Goal: Task Accomplishment & Management: Complete application form

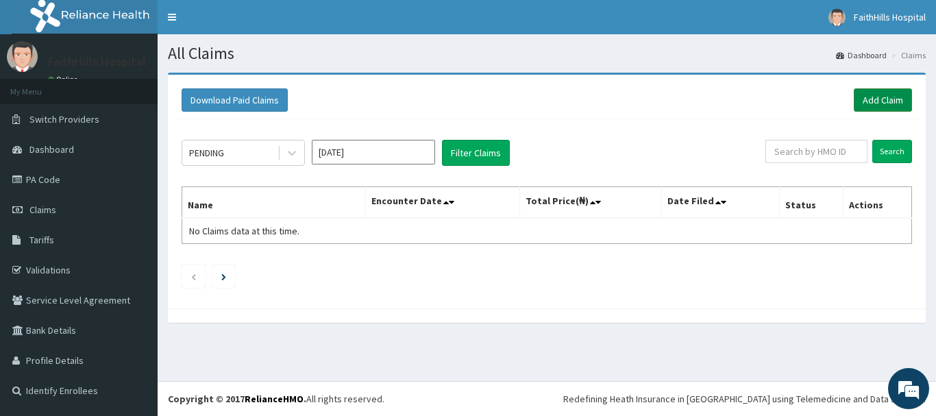
click at [877, 101] on link "Add Claim" at bounding box center [882, 99] width 58 height 23
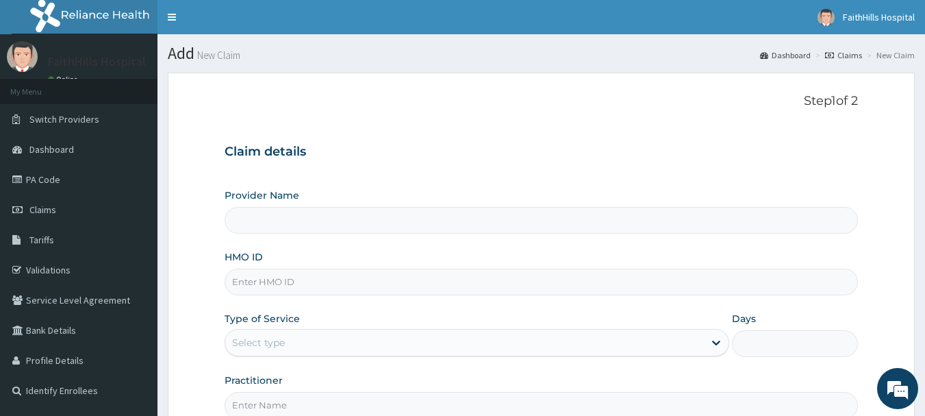
click at [285, 288] on input "HMO ID" at bounding box center [542, 281] width 634 height 27
type input "MBI/10040/B"
click at [342, 345] on div "Select type" at bounding box center [464, 342] width 479 height 22
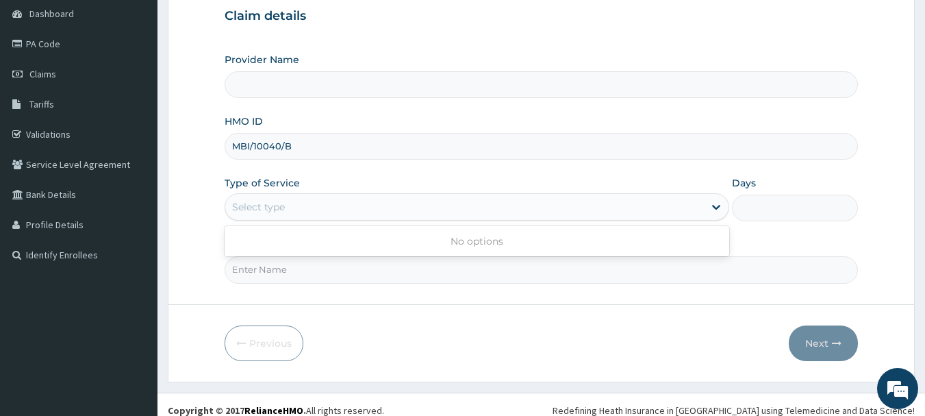
scroll to position [137, 0]
click at [281, 207] on div "Select type" at bounding box center [258, 206] width 53 height 14
click at [281, 206] on div "Select type" at bounding box center [258, 206] width 53 height 14
click at [295, 203] on div "Select type" at bounding box center [464, 206] width 479 height 22
click at [301, 83] on input "Provider Name" at bounding box center [542, 83] width 634 height 27
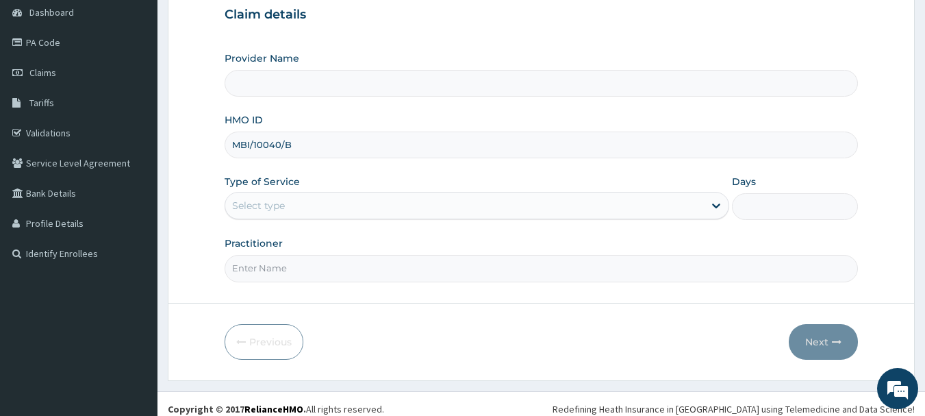
drag, startPoint x: 297, startPoint y: 145, endPoint x: 222, endPoint y: 145, distance: 75.3
click at [222, 145] on form "Step 1 of 2 Claim details Provider Name HMO ID MBI/10040/B Type of Service Sele…" at bounding box center [541, 158] width 747 height 444
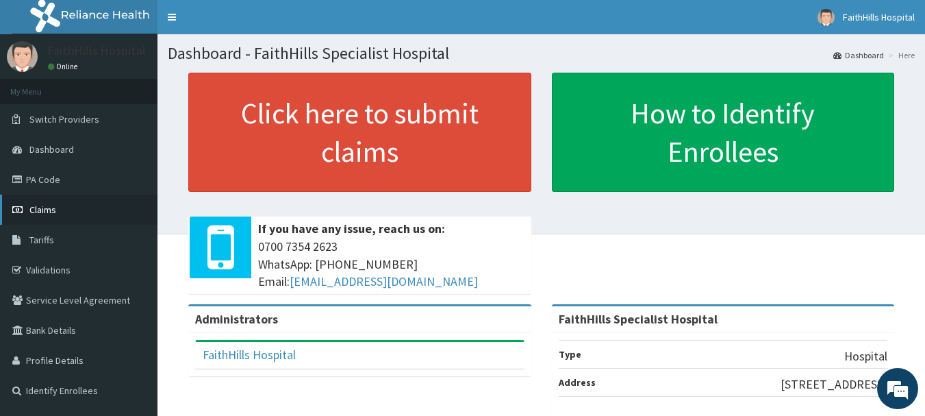
click at [54, 213] on span "Claims" at bounding box center [42, 209] width 27 height 12
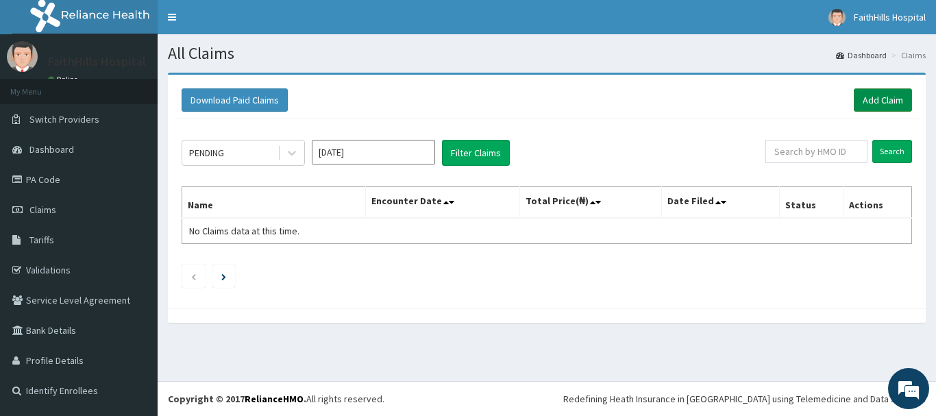
click at [877, 103] on link "Add Claim" at bounding box center [882, 99] width 58 height 23
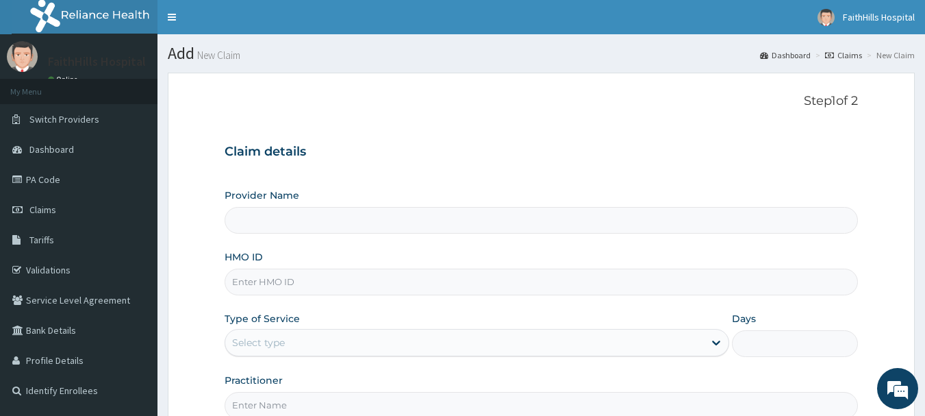
type input "FaithHills Specialist Hospital"
click at [329, 284] on input "HMO ID" at bounding box center [542, 281] width 634 height 27
paste input "MBI/10040/B"
type input "MBI/10040/B"
click at [342, 347] on div "Select type" at bounding box center [464, 342] width 479 height 22
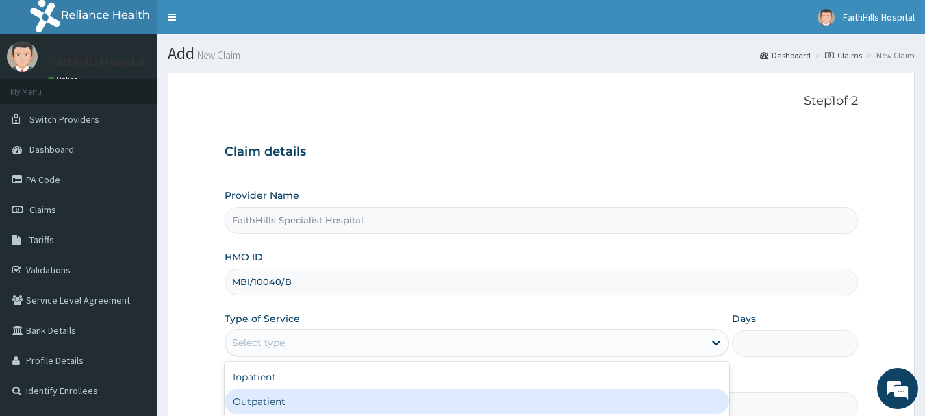
click at [324, 400] on div "Outpatient" at bounding box center [477, 401] width 505 height 25
type input "1"
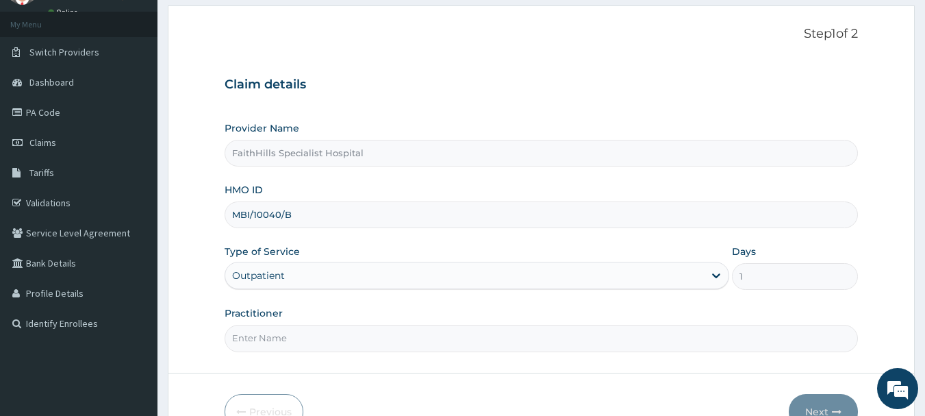
scroll to position [68, 0]
click at [351, 329] on input "Practitioner" at bounding box center [542, 336] width 634 height 27
type input "DR. JOSHUA"
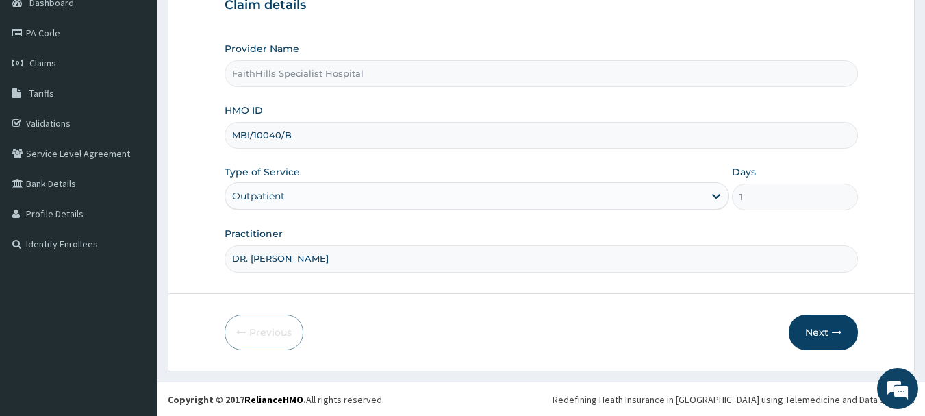
scroll to position [147, 0]
click at [820, 333] on button "Next" at bounding box center [823, 332] width 69 height 36
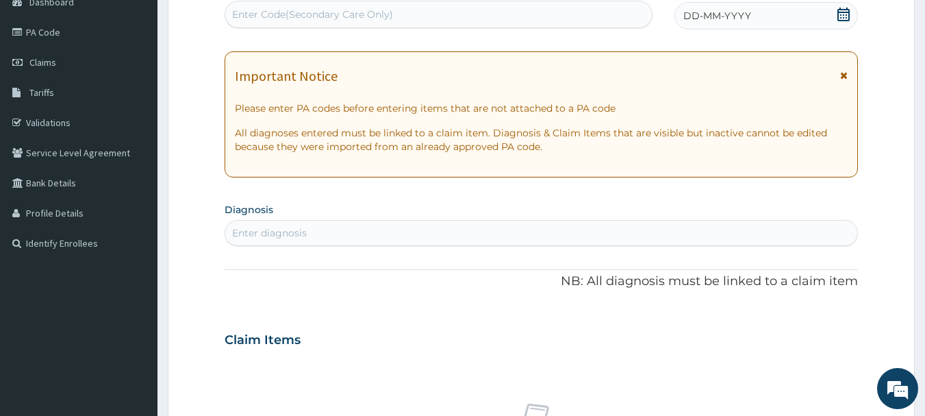
click at [848, 10] on icon at bounding box center [844, 15] width 14 height 14
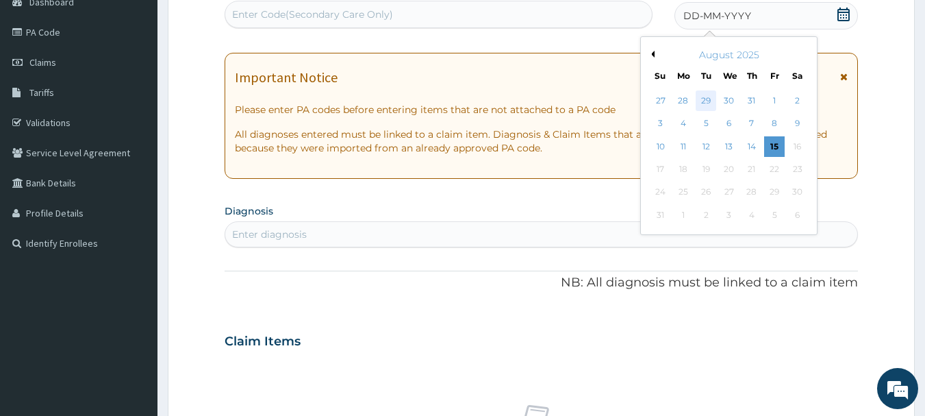
click at [707, 98] on div "29" at bounding box center [707, 100] width 21 height 21
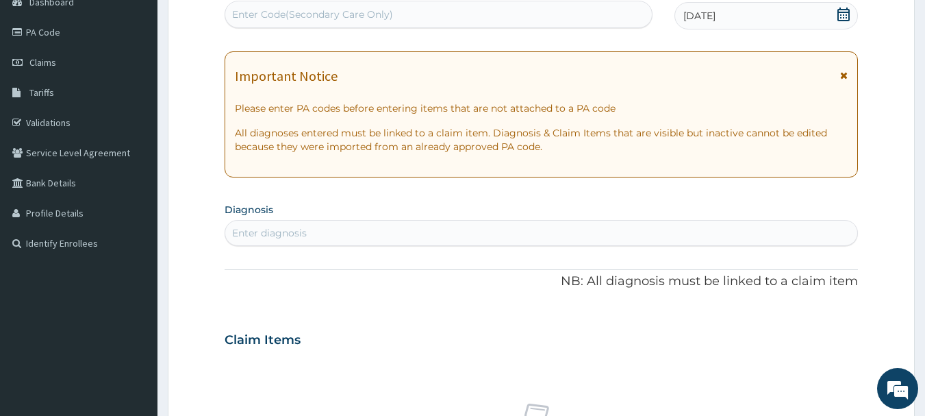
click at [325, 233] on div "Enter diagnosis" at bounding box center [541, 233] width 633 height 22
type input "PLASMODIUM"
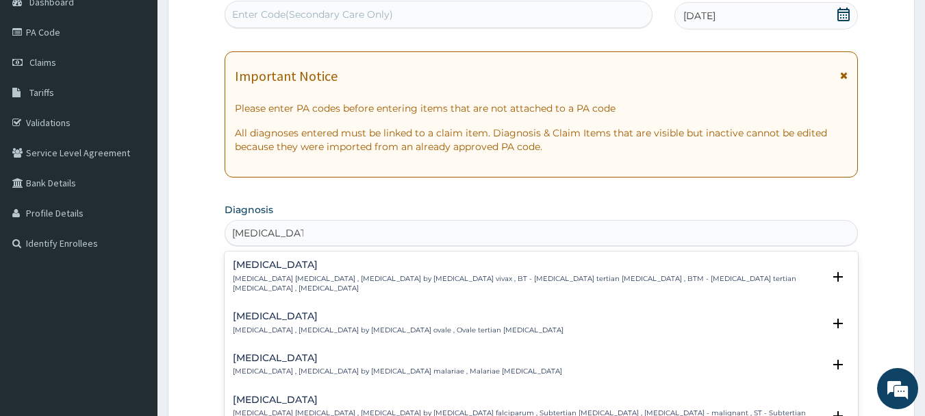
click at [301, 394] on h4 "Falciparum malaria" at bounding box center [528, 399] width 591 height 10
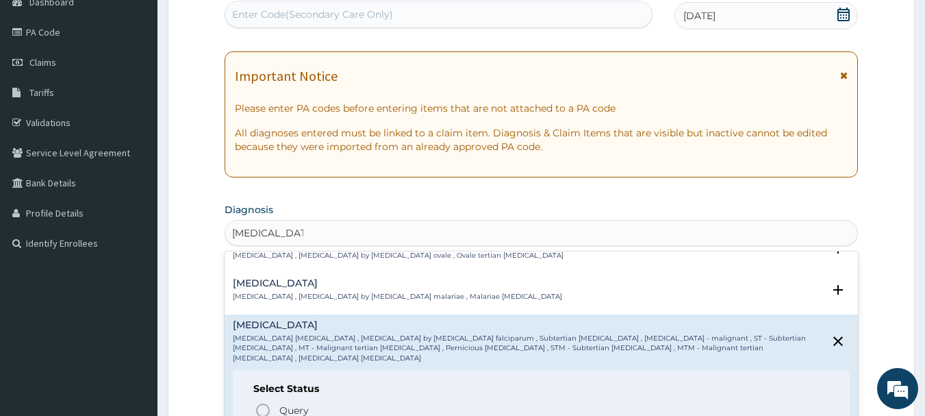
scroll to position [137, 0]
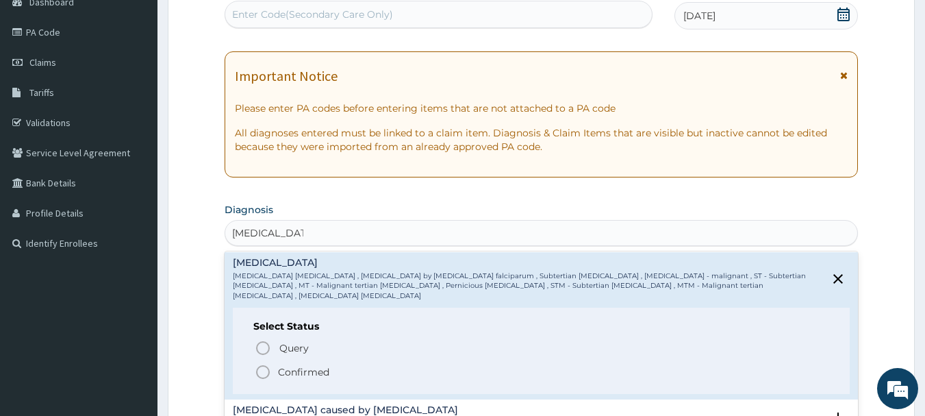
click at [323, 365] on p "Confirmed" at bounding box center [303, 372] width 51 height 14
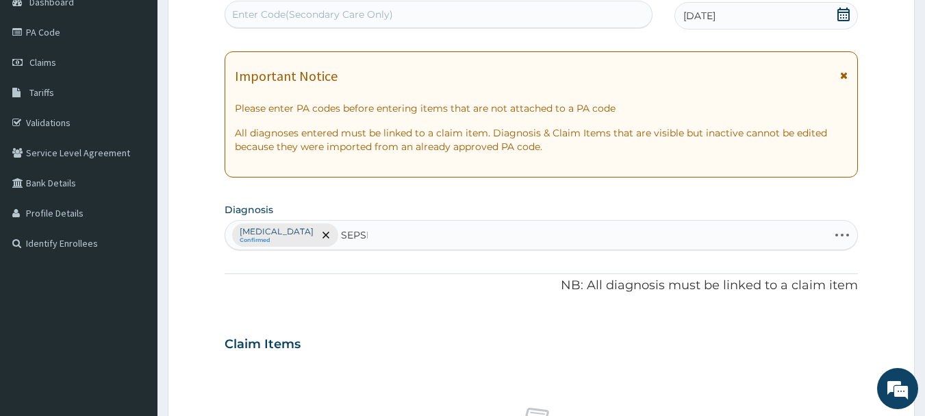
type input "SEPSIS"
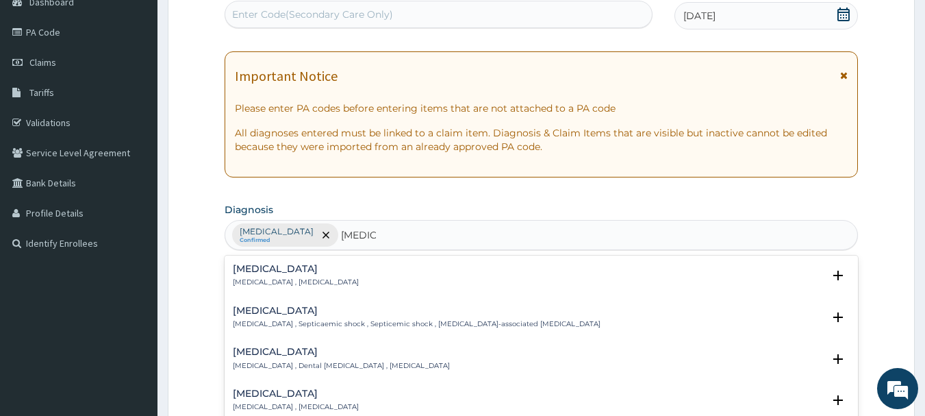
click at [299, 276] on div "Sepsis Systemic infection , Sepsis" at bounding box center [296, 276] width 126 height 24
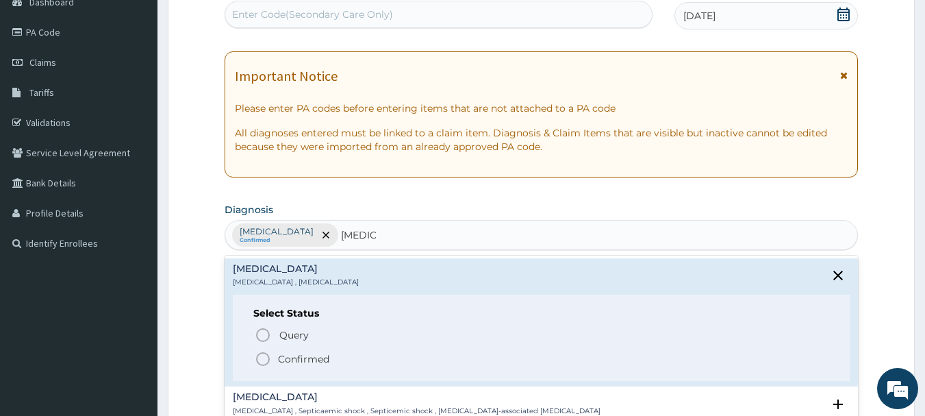
click at [307, 355] on p "Confirmed" at bounding box center [303, 359] width 51 height 14
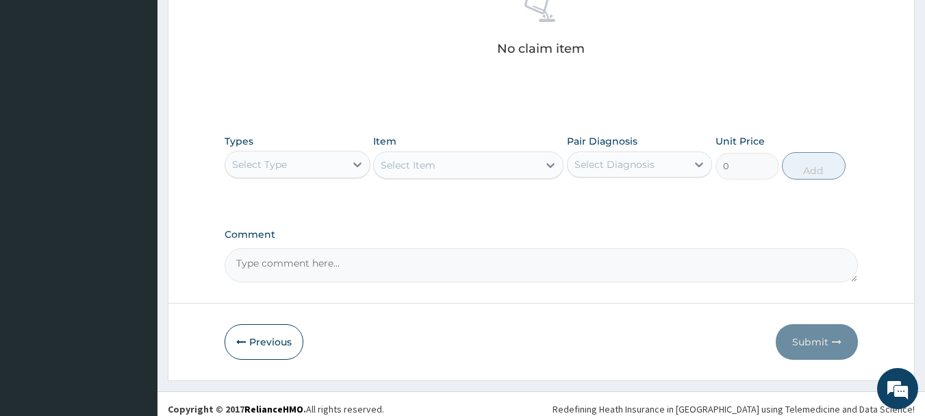
scroll to position [572, 0]
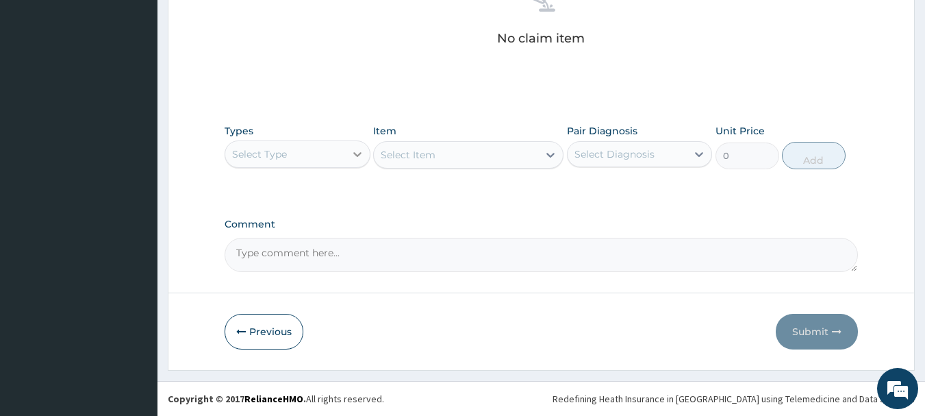
click at [347, 157] on div at bounding box center [357, 154] width 25 height 25
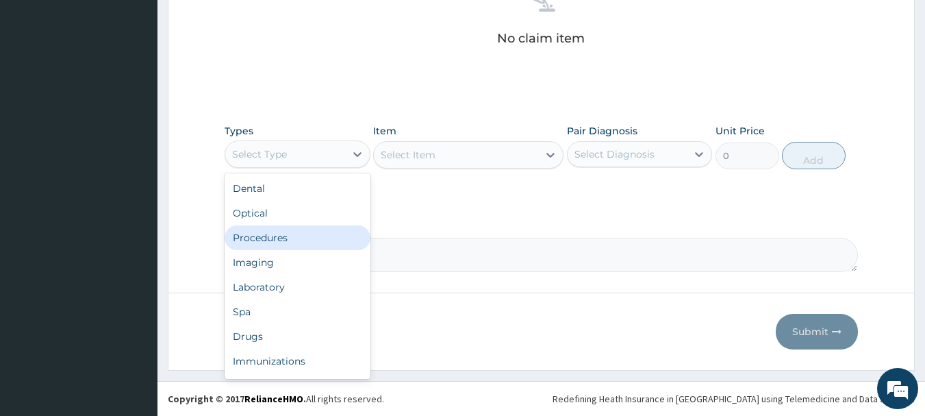
click at [282, 242] on div "Procedures" at bounding box center [298, 237] width 146 height 25
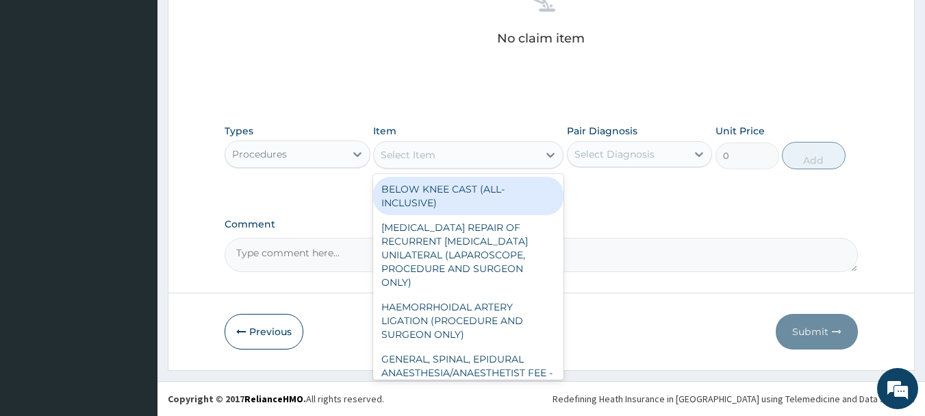
click at [546, 160] on icon at bounding box center [551, 155] width 14 height 14
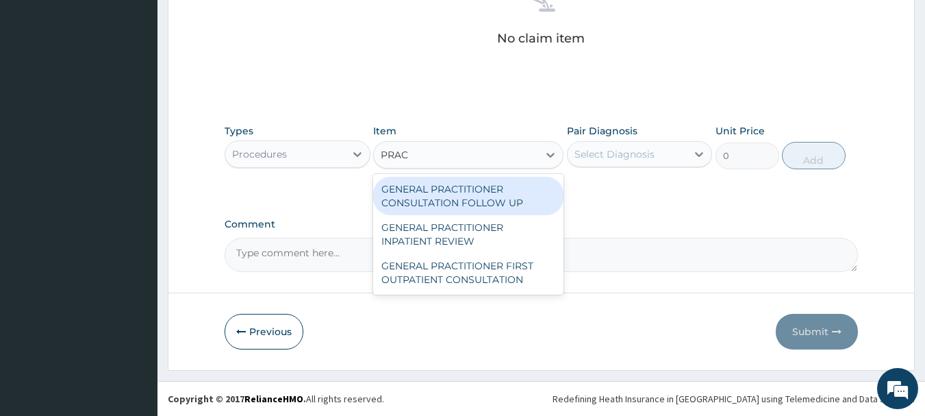
type input "PRACT"
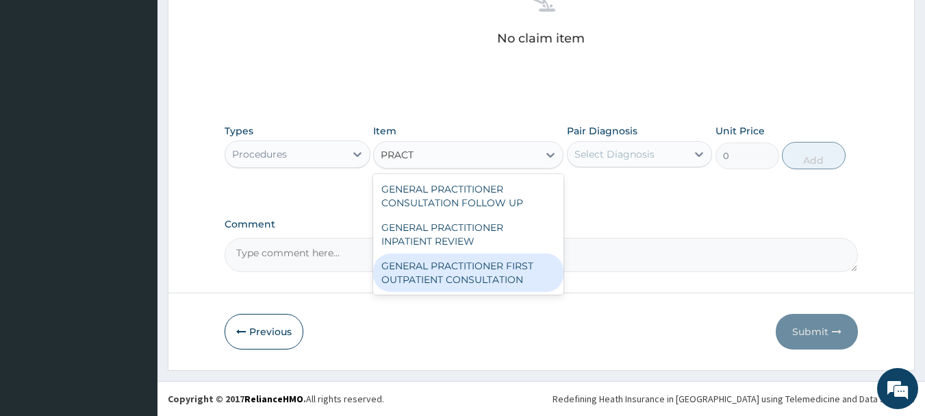
click at [489, 277] on div "GENERAL PRACTITIONER FIRST OUTPATIENT CONSULTATION" at bounding box center [468, 272] width 190 height 38
type input "3750"
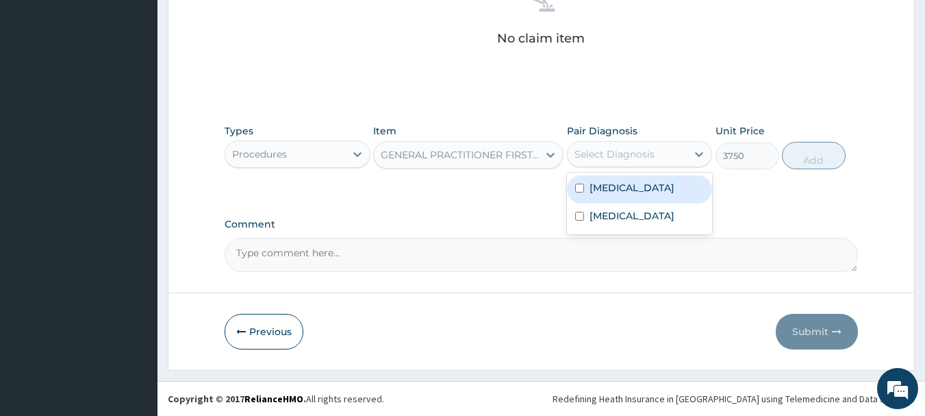
click at [666, 158] on div "Select Diagnosis" at bounding box center [628, 154] width 120 height 22
click at [655, 188] on label "Falciparum malaria" at bounding box center [632, 188] width 85 height 14
checkbox input "true"
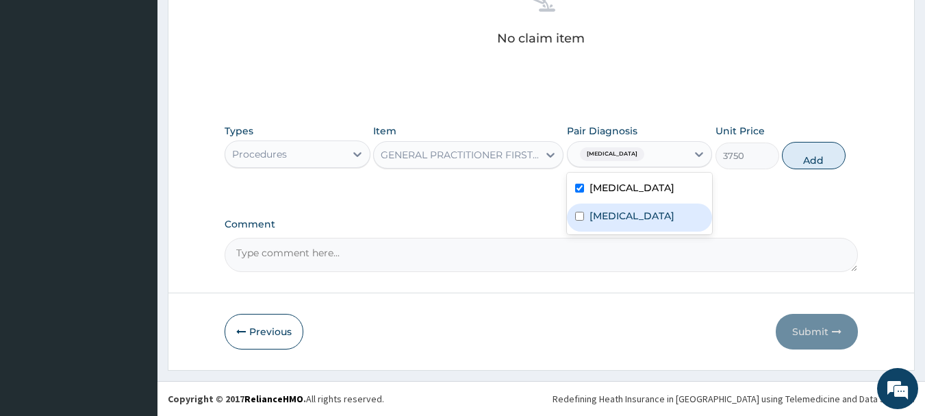
click at [636, 224] on div "Sepsis" at bounding box center [640, 217] width 146 height 28
checkbox input "true"
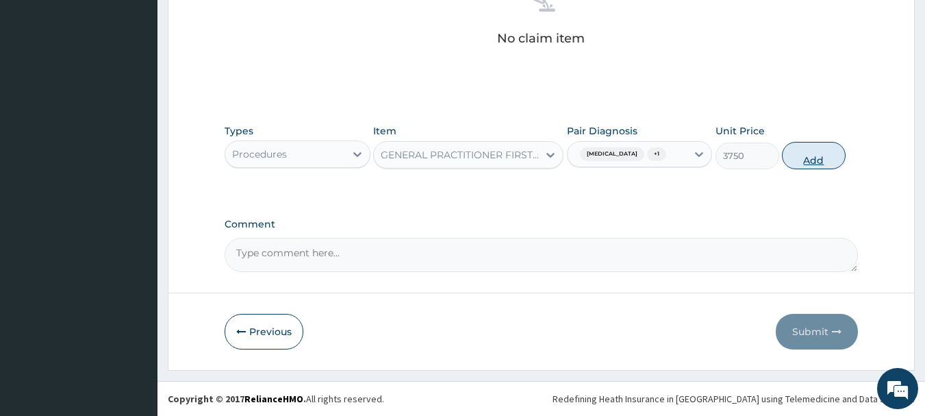
click at [811, 155] on button "Add" at bounding box center [814, 155] width 64 height 27
type input "0"
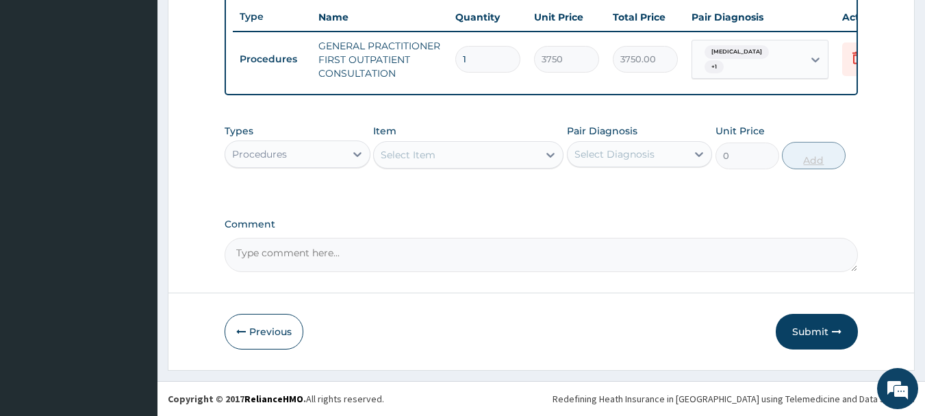
scroll to position [525, 0]
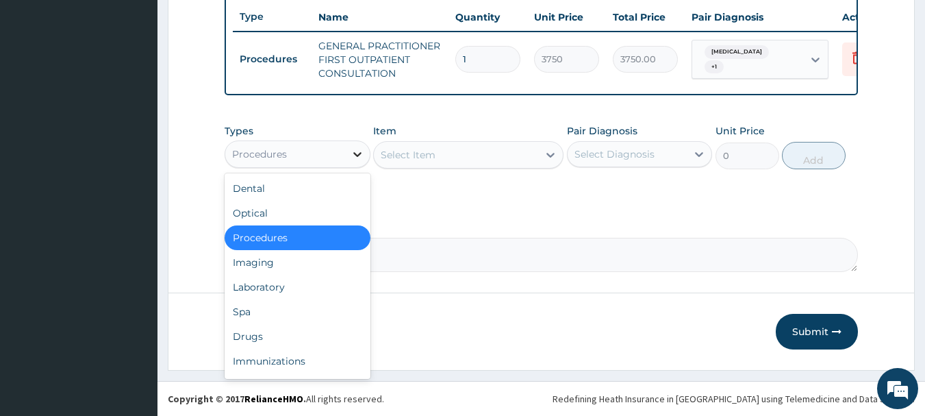
click at [353, 151] on icon at bounding box center [358, 154] width 14 height 14
click at [239, 285] on div "Laboratory" at bounding box center [298, 287] width 146 height 25
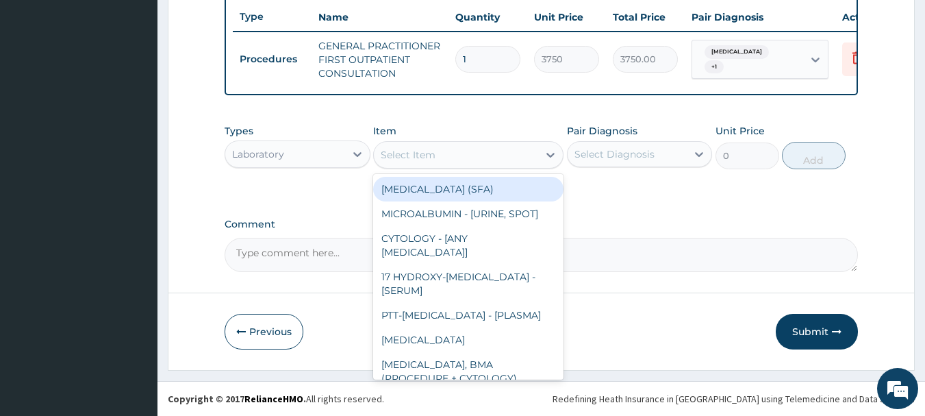
click at [542, 160] on div at bounding box center [550, 154] width 25 height 25
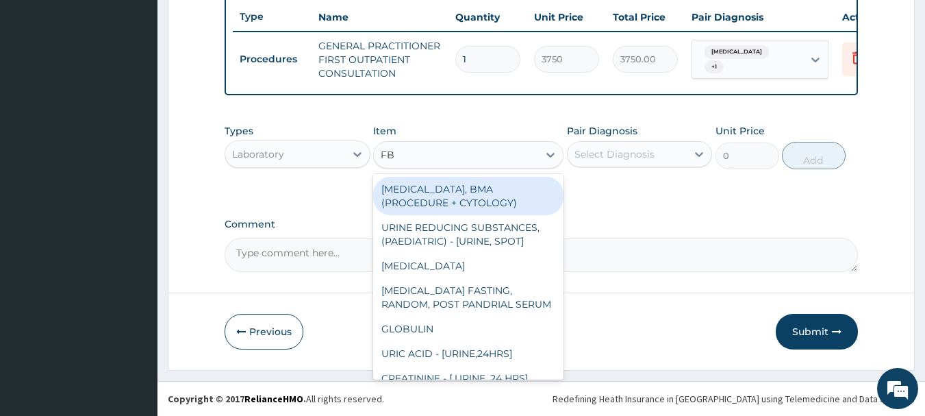
type input "FBC"
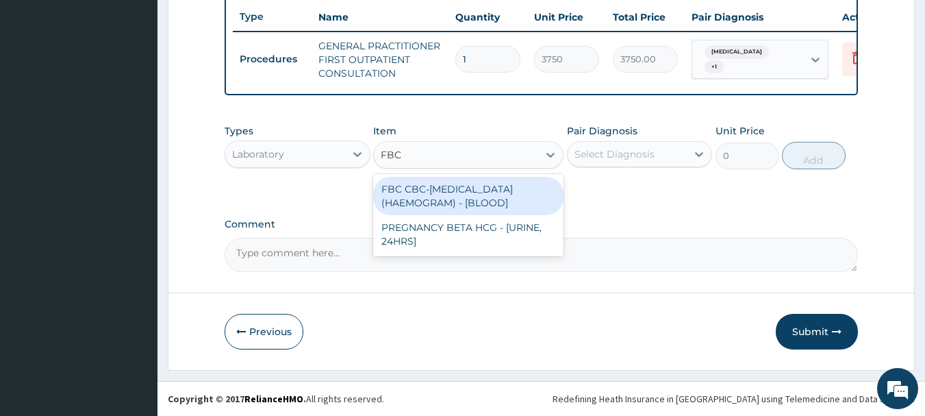
click at [518, 200] on div "FBC CBC-COMPLETE BLOOD COUNT (HAEMOGRAM) - [BLOOD]" at bounding box center [468, 196] width 190 height 38
type input "5000"
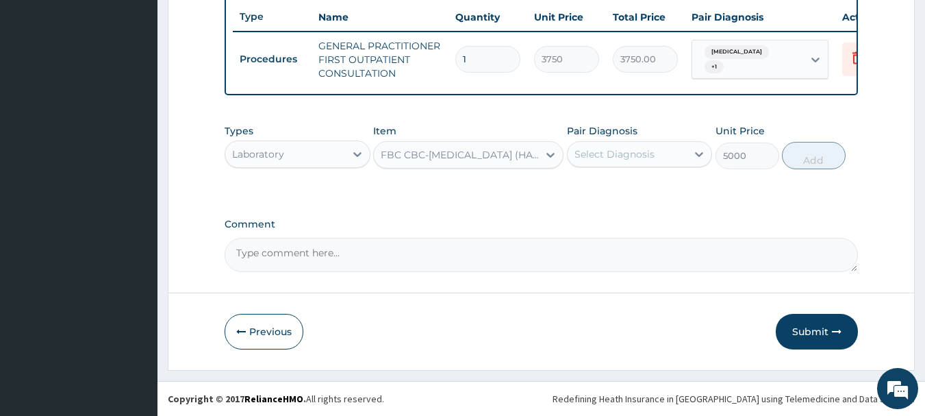
click at [622, 146] on div "Select Diagnosis" at bounding box center [628, 154] width 120 height 22
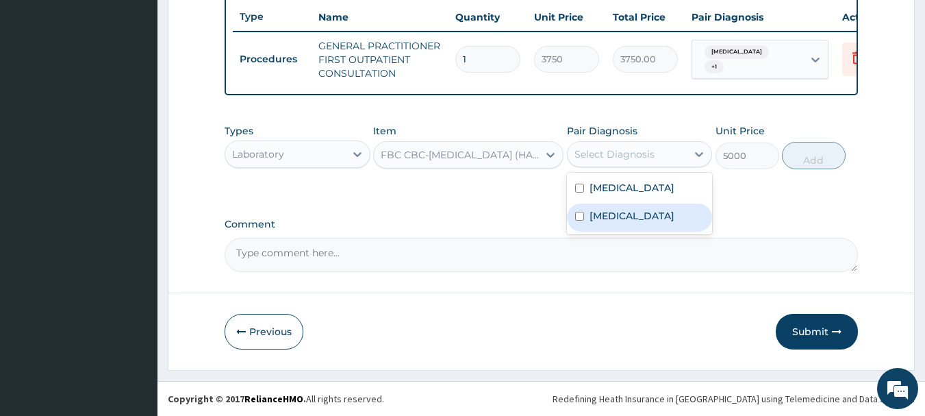
click at [628, 214] on div "Sepsis" at bounding box center [640, 217] width 146 height 28
checkbox input "true"
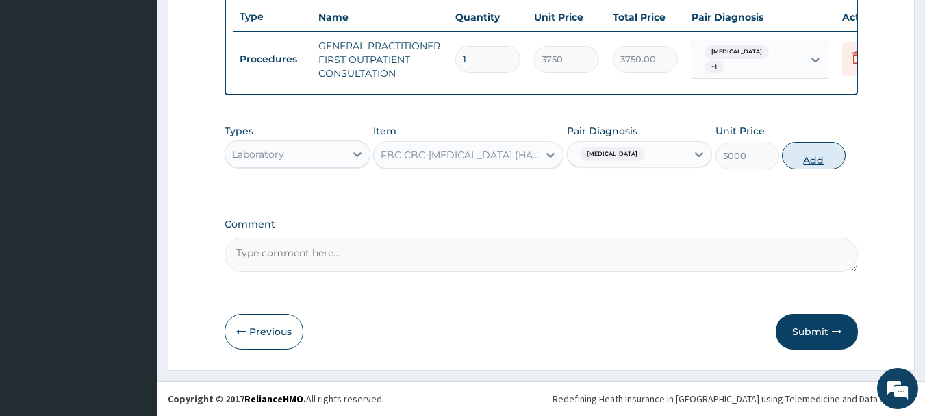
click at [810, 160] on button "Add" at bounding box center [814, 155] width 64 height 27
type input "0"
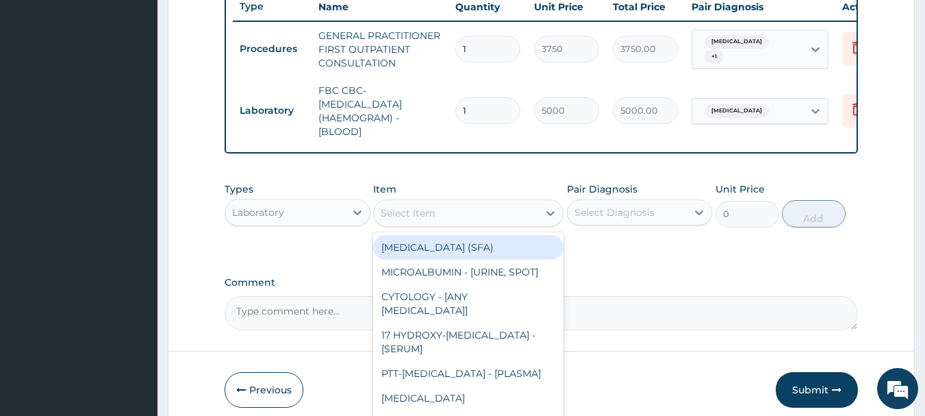
click at [523, 224] on div "Select Item" at bounding box center [456, 213] width 164 height 22
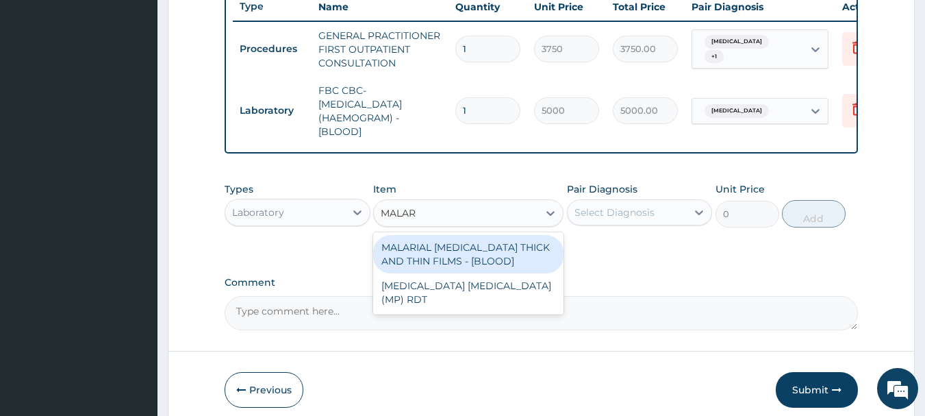
type input "MALARI"
click at [495, 273] on div "MALARIAL PARASITE THICK AND THIN FILMS - [BLOOD]" at bounding box center [468, 254] width 190 height 38
type input "2187.5"
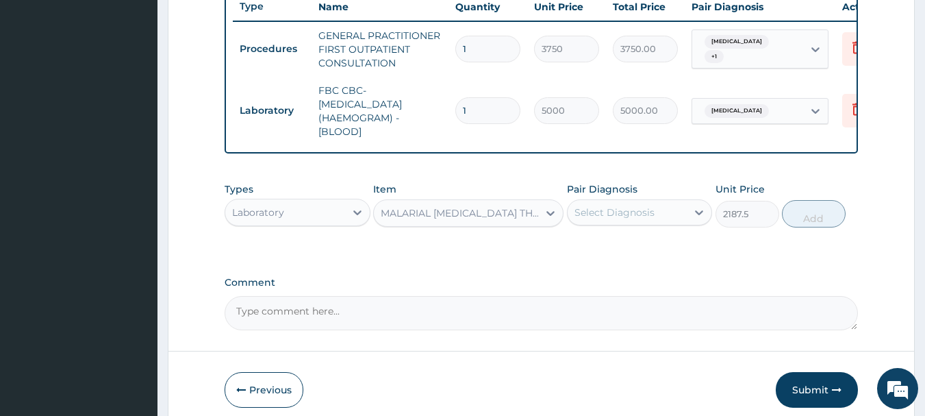
click at [577, 219] on div "Select Diagnosis" at bounding box center [615, 212] width 80 height 14
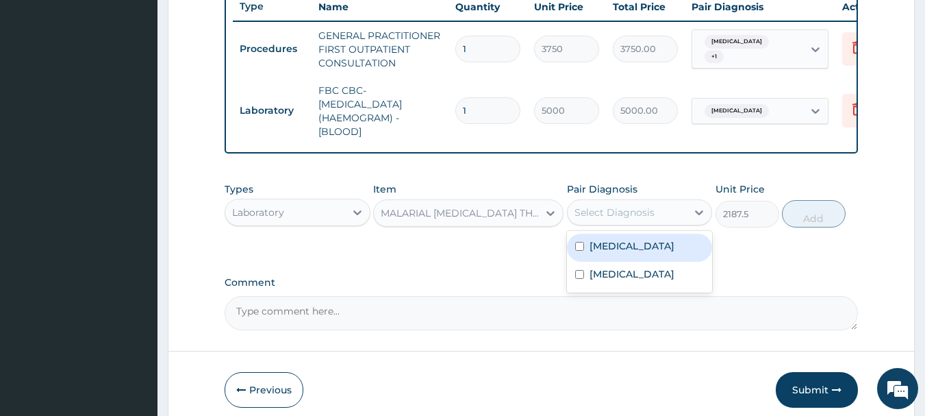
click at [590, 253] on label "Falciparum malaria" at bounding box center [632, 246] width 85 height 14
checkbox input "true"
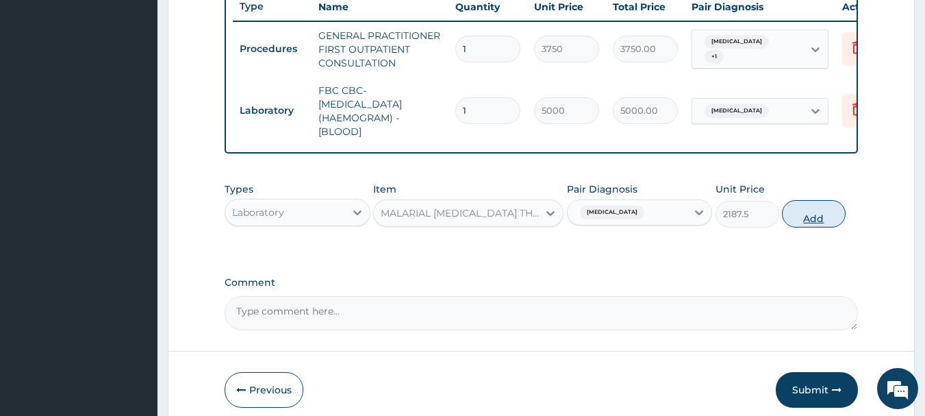
click at [814, 227] on button "Add" at bounding box center [814, 213] width 64 height 27
type input "0"
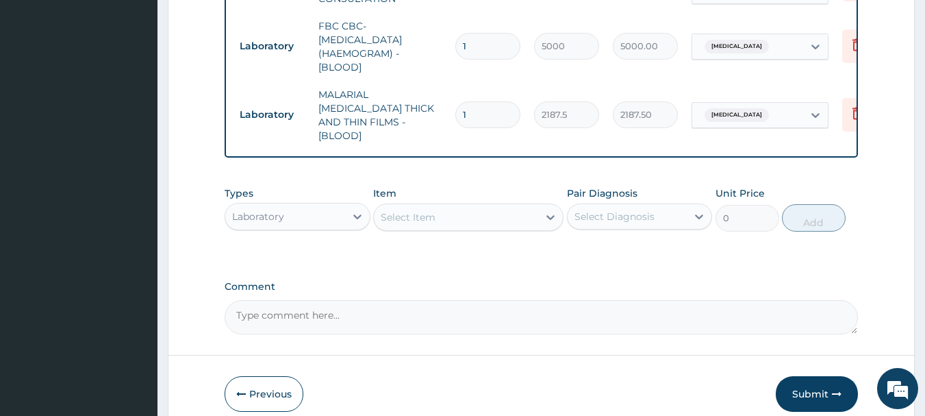
scroll to position [648, 0]
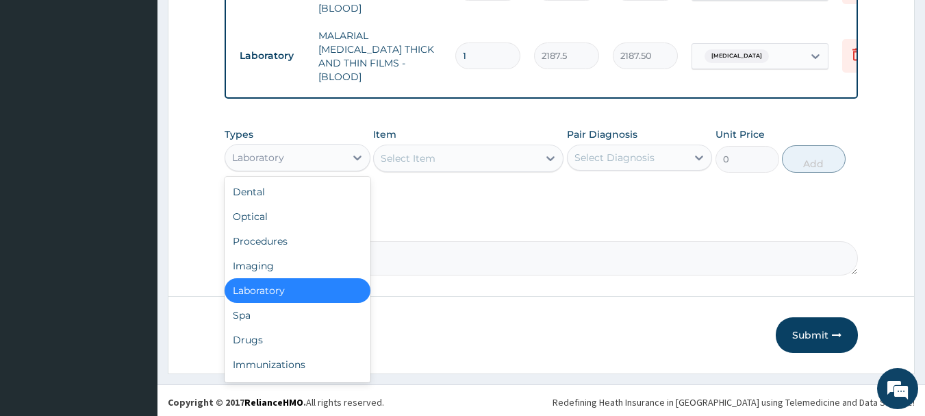
click at [327, 147] on div "Laboratory" at bounding box center [285, 158] width 120 height 22
click at [308, 336] on div "Drugs" at bounding box center [298, 339] width 146 height 25
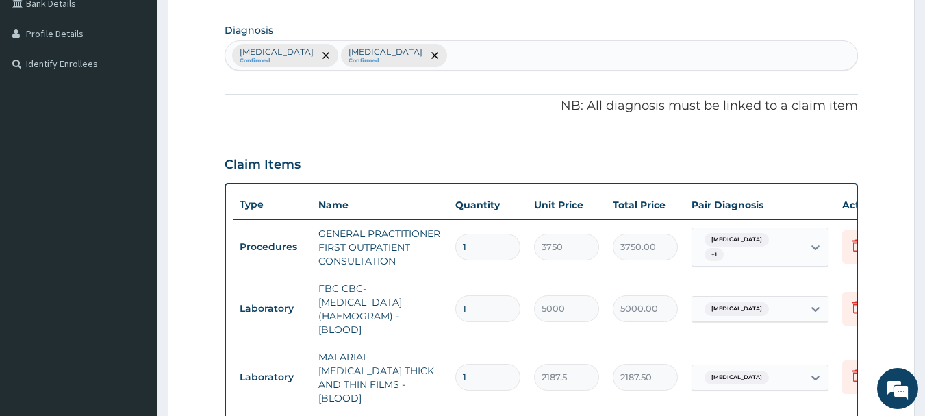
scroll to position [305, 0]
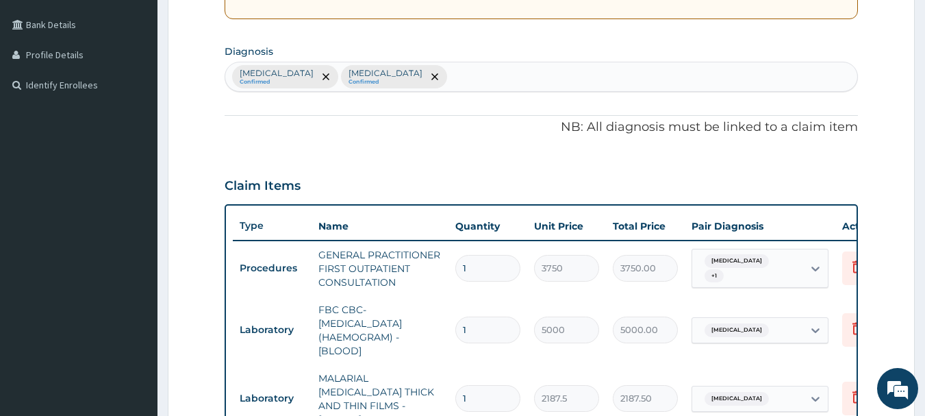
click at [445, 80] on div "Falciparum malaria Confirmed Sepsis Confirmed" at bounding box center [541, 76] width 633 height 29
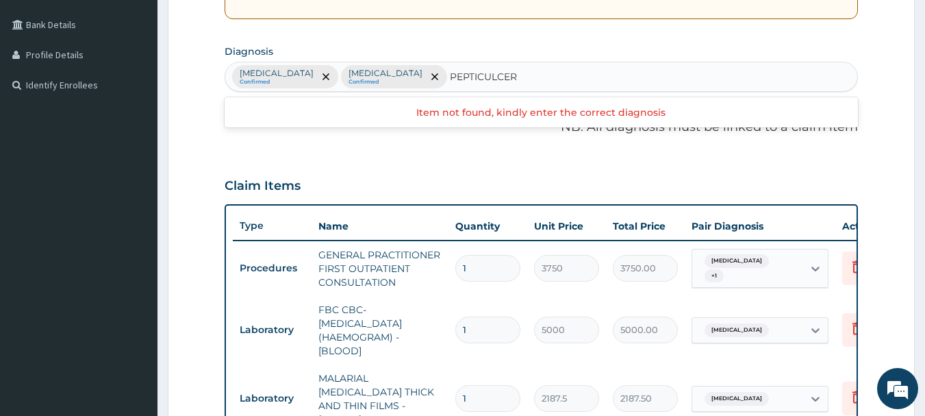
click at [451, 76] on input "PEPTICULCER" at bounding box center [485, 77] width 70 height 14
click at [450, 76] on input "PEPTICULCER" at bounding box center [485, 77] width 70 height 14
type input "PEPTIC ULCER"
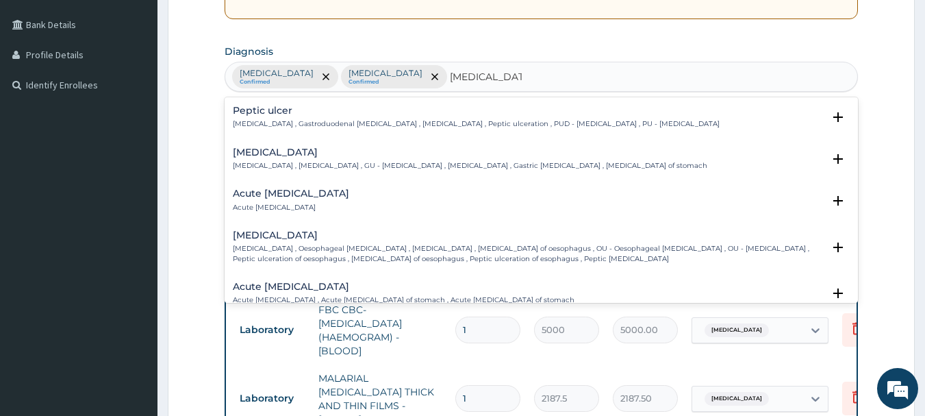
click at [388, 119] on p "Peptic ulcer , Gastroduodenal ulcer , Peptic ulcer disease , Peptic ulceration …" at bounding box center [476, 124] width 487 height 10
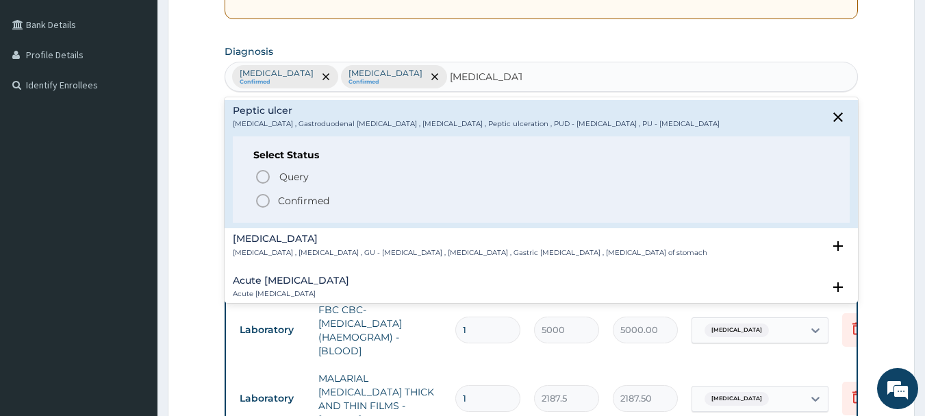
click at [285, 206] on p "Confirmed" at bounding box center [303, 201] width 51 height 14
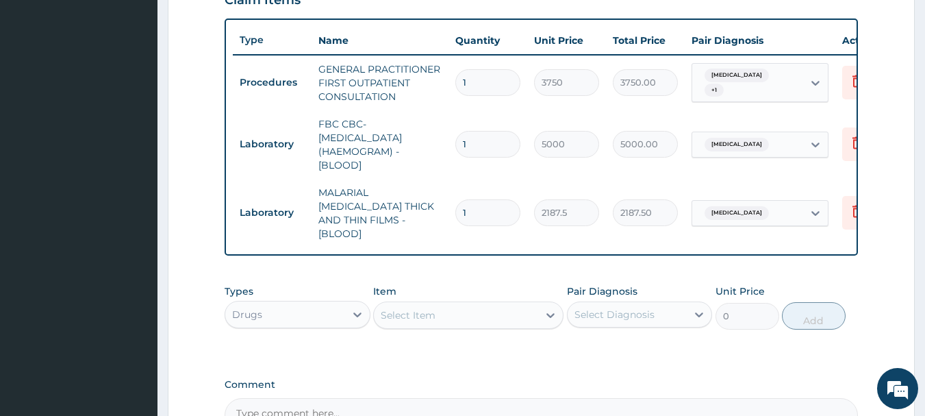
scroll to position [648, 0]
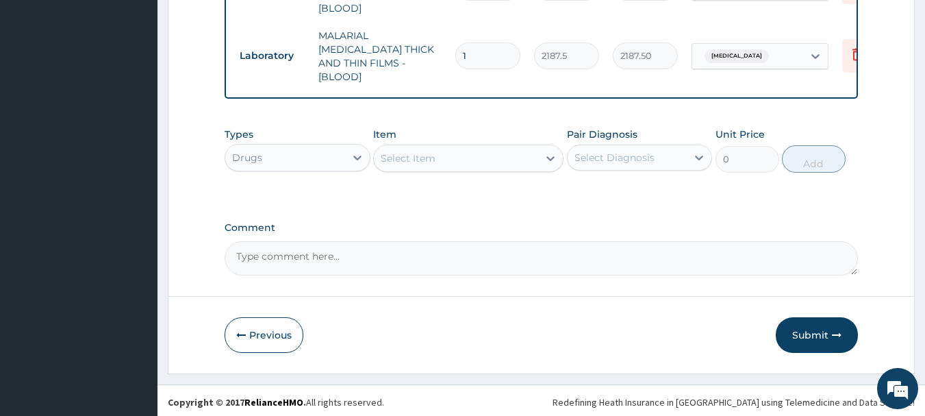
click at [442, 151] on div "Select Item" at bounding box center [456, 158] width 164 height 22
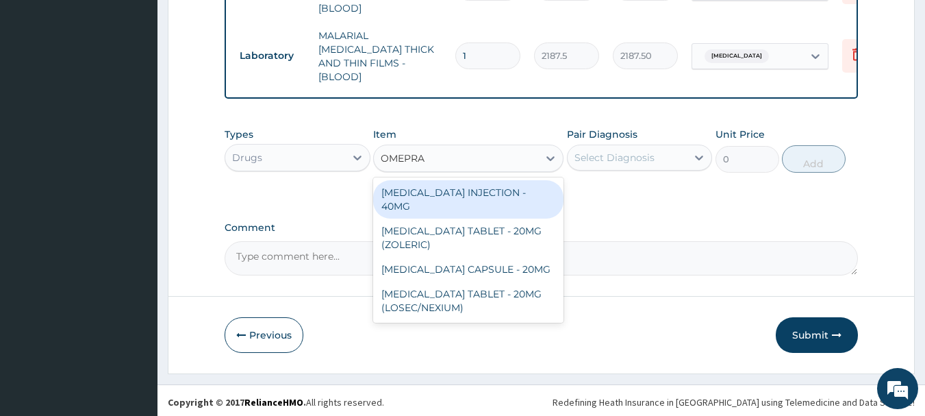
type input "OMEPRAZ"
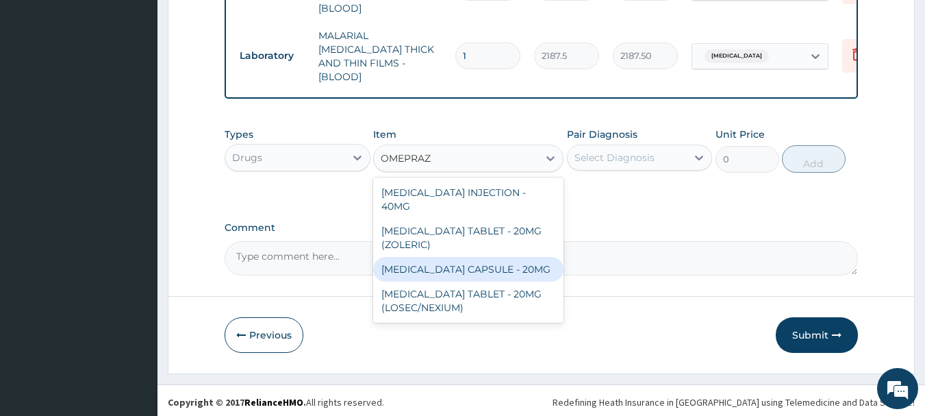
click at [479, 257] on div "OMEPRAZOLE CAPSULE - 20MG" at bounding box center [468, 269] width 190 height 25
type input "140"
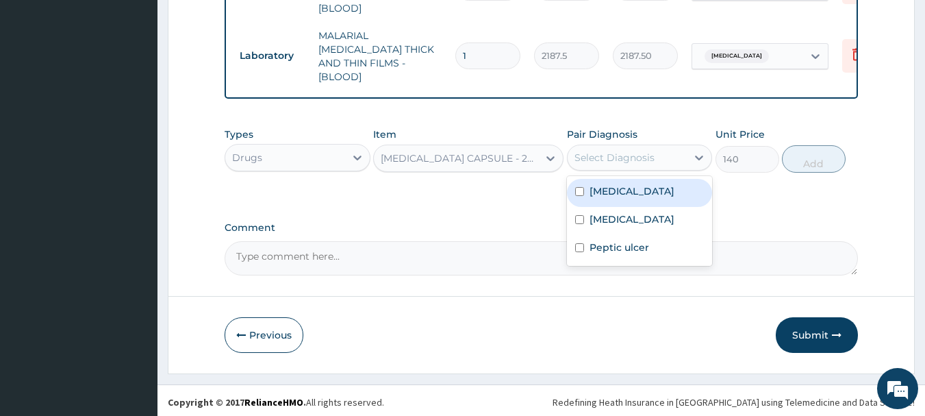
drag, startPoint x: 644, startPoint y: 145, endPoint x: 645, endPoint y: 155, distance: 11.0
click at [644, 147] on div "Select Diagnosis" at bounding box center [628, 158] width 120 height 22
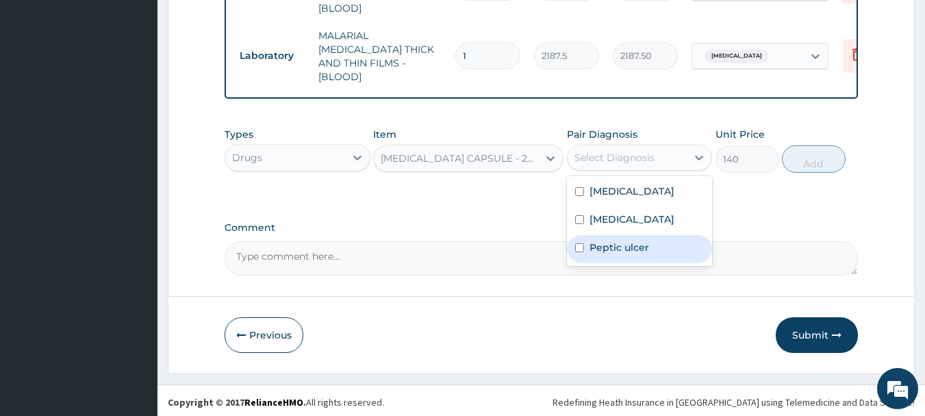
click at [640, 242] on label "Peptic ulcer" at bounding box center [620, 247] width 60 height 14
checkbox input "true"
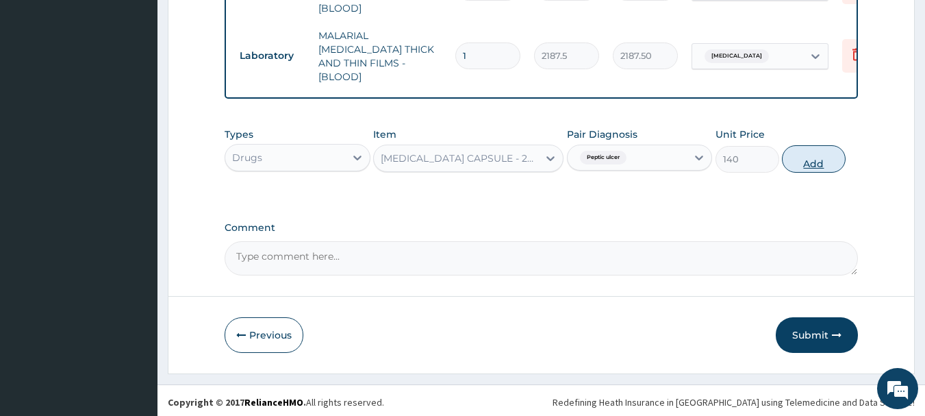
click at [815, 161] on button "Add" at bounding box center [814, 158] width 64 height 27
type input "0"
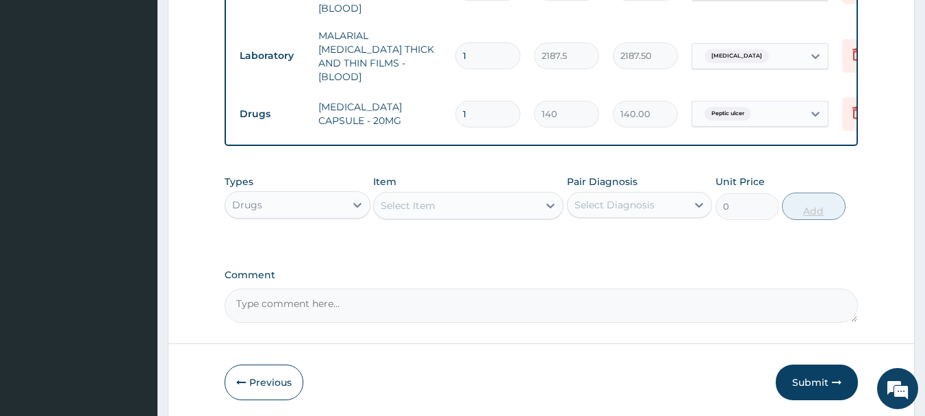
type input "10"
type input "1400.00"
type input "10"
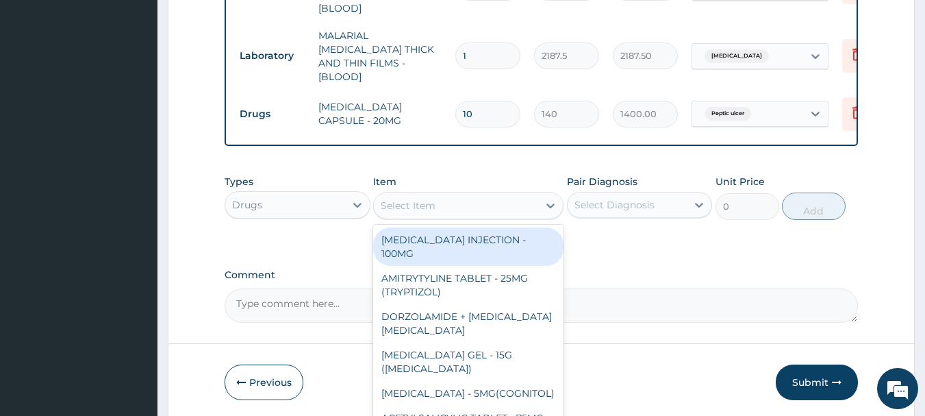
click at [510, 205] on div "Select Item" at bounding box center [456, 206] width 164 height 22
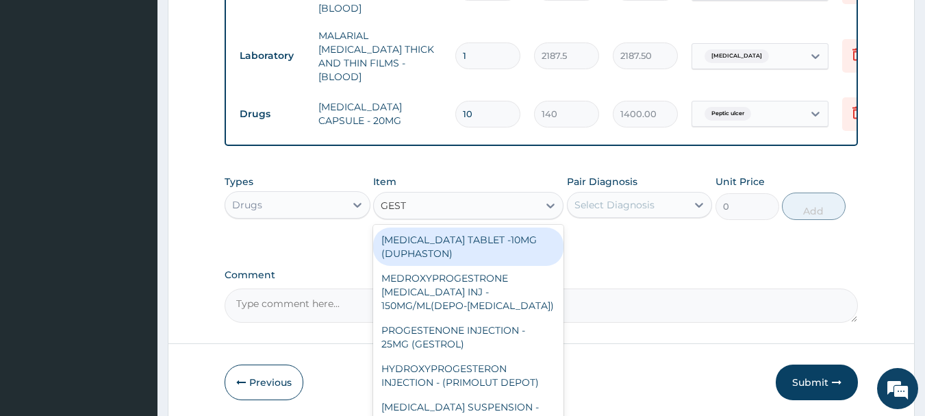
type input "GESTI"
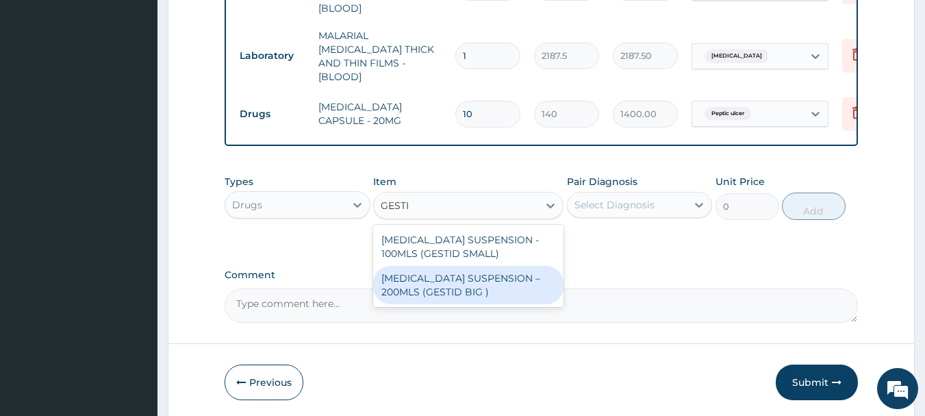
click at [484, 294] on div "ANTACID SUSPENSION – 200MLS (GESTID BIG )" at bounding box center [468, 285] width 190 height 38
type input "1680"
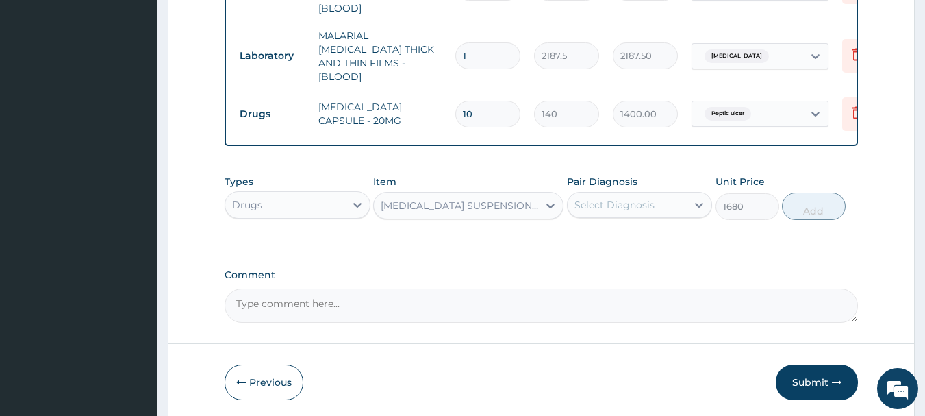
click at [619, 206] on div "Select Diagnosis" at bounding box center [615, 205] width 80 height 14
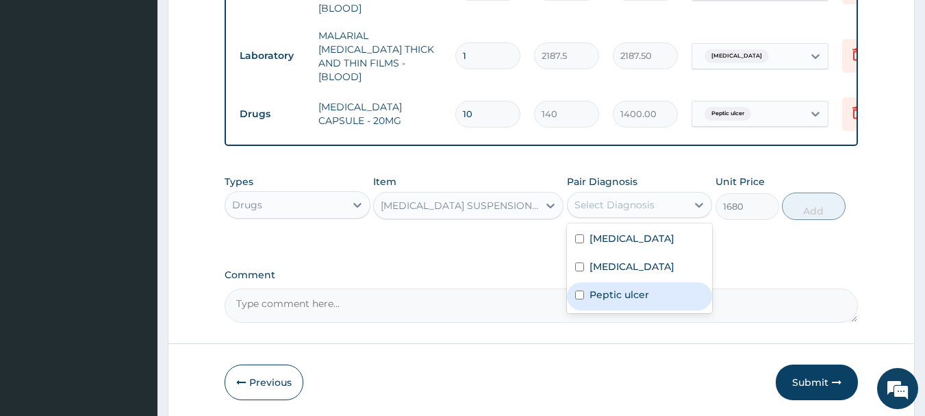
click at [626, 290] on label "Peptic ulcer" at bounding box center [620, 295] width 60 height 14
checkbox input "true"
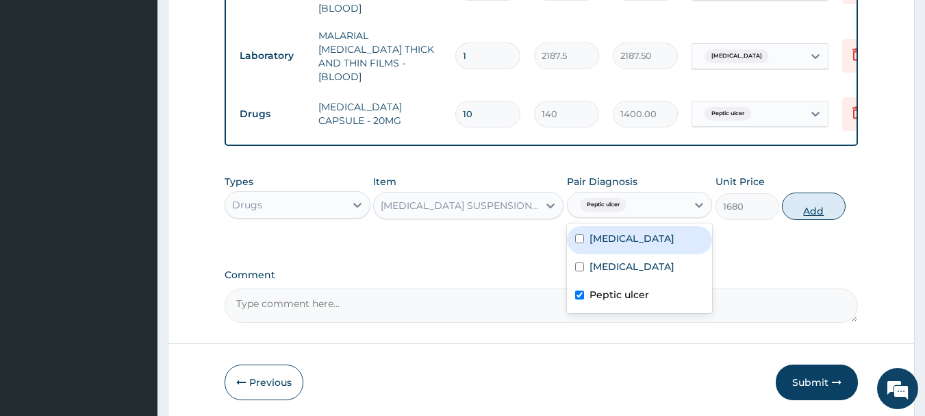
click at [801, 205] on button "Add" at bounding box center [814, 205] width 64 height 27
type input "0"
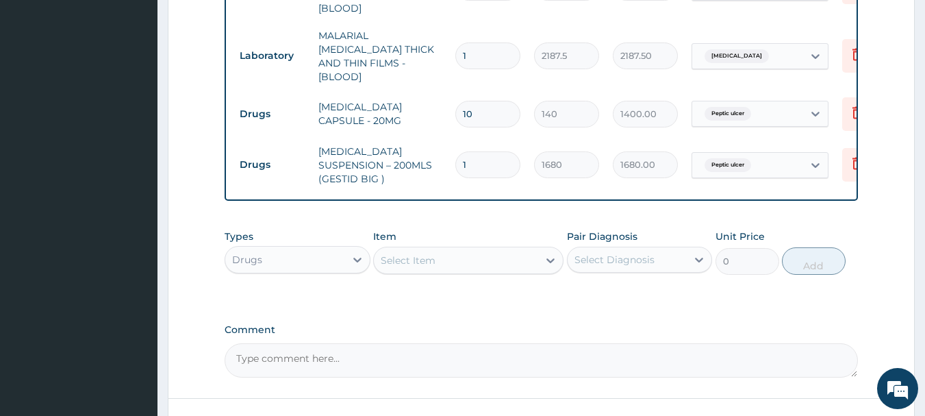
click at [508, 255] on div "Select Item" at bounding box center [456, 260] width 164 height 22
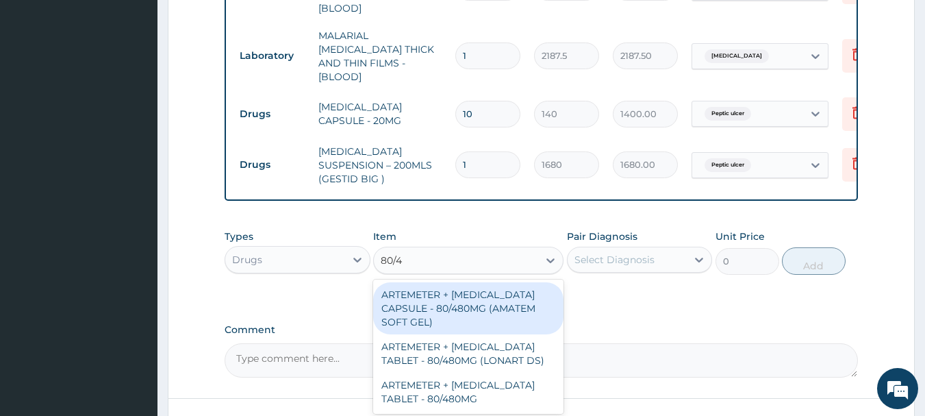
type input "80/48"
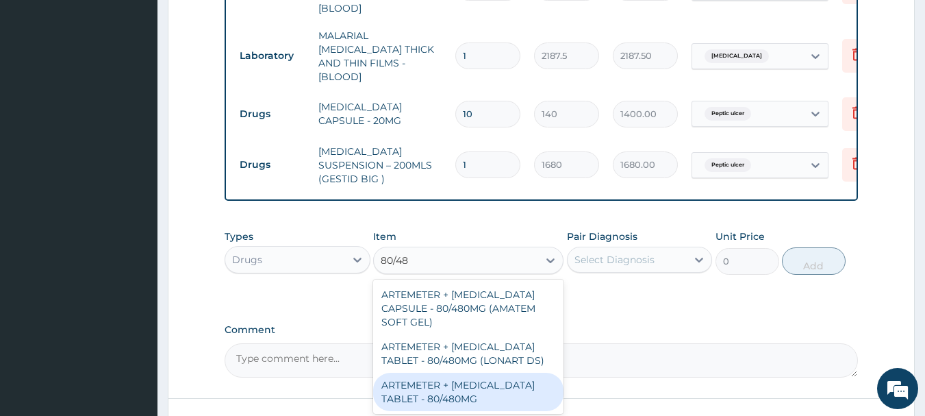
click at [442, 392] on div "ARTEMETER + LUMEFANTRINE TABLET - 80/480MG" at bounding box center [468, 392] width 190 height 38
type input "364"
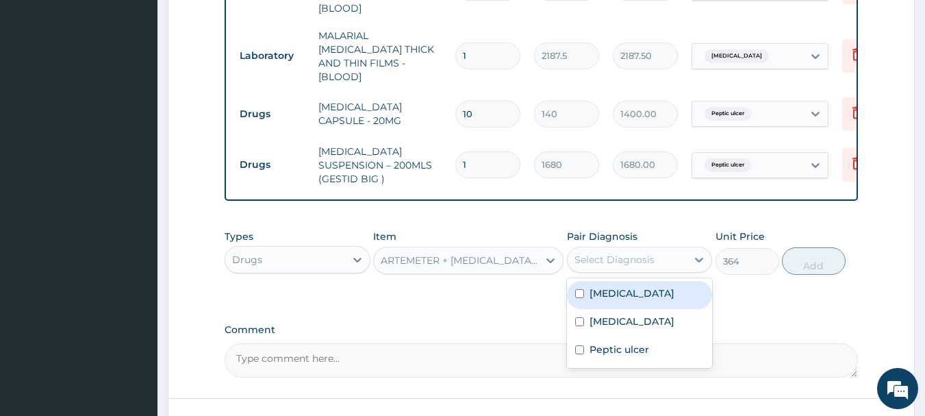
click at [603, 253] on div "Select Diagnosis" at bounding box center [615, 260] width 80 height 14
click at [613, 286] on label "Falciparum malaria" at bounding box center [632, 293] width 85 height 14
checkbox input "true"
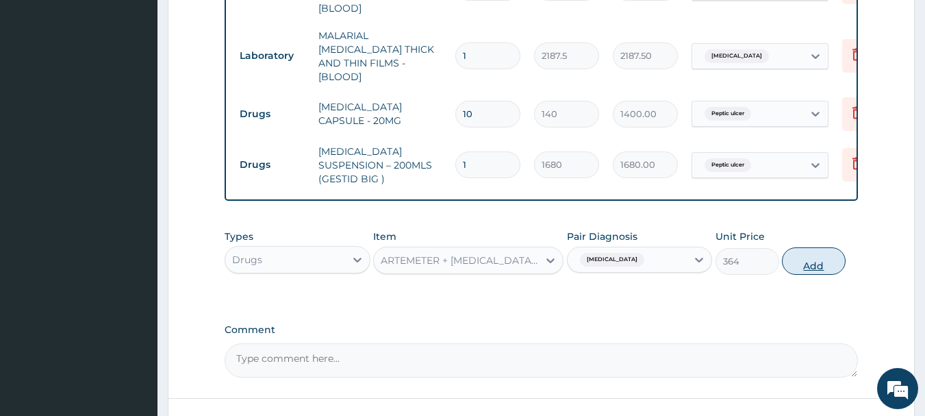
click at [822, 258] on button "Add" at bounding box center [814, 260] width 64 height 27
type input "0"
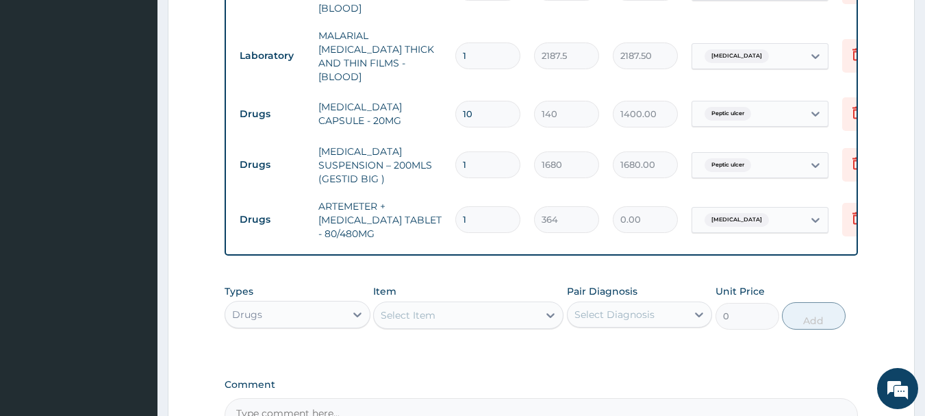
type input "0.00"
type input "6"
type input "2184.00"
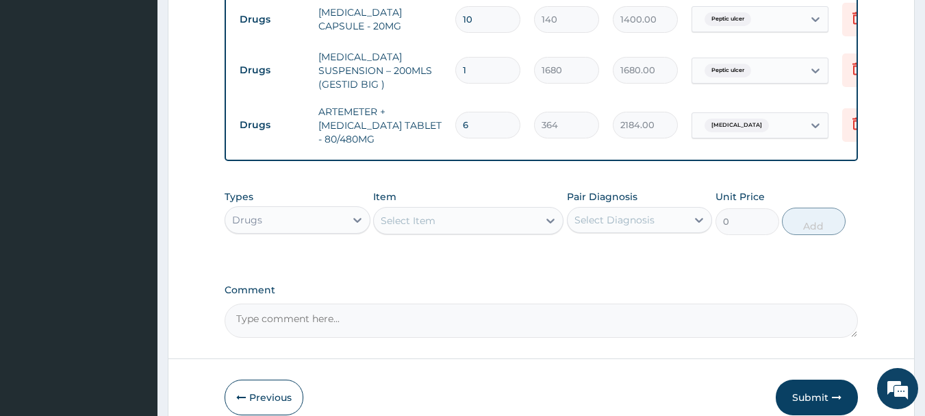
scroll to position [797, 0]
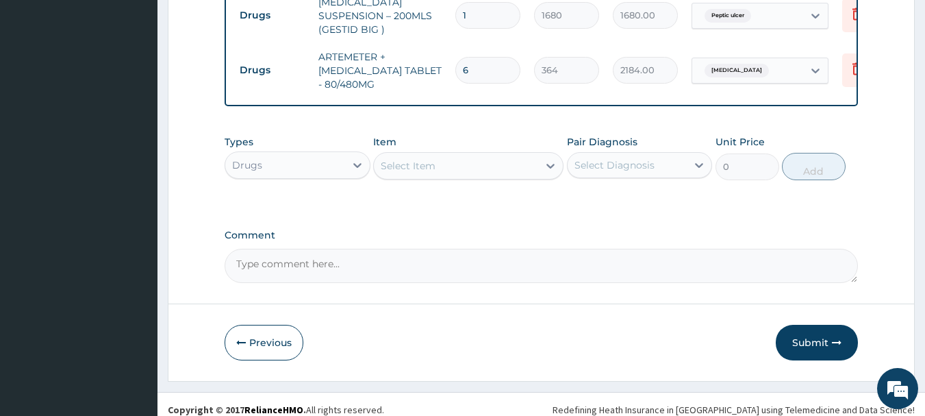
type input "6"
click at [828, 325] on button "Submit" at bounding box center [817, 343] width 82 height 36
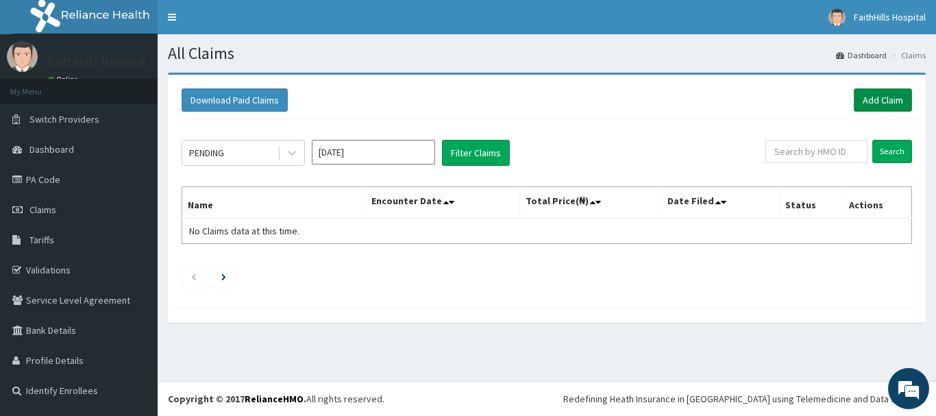
click at [888, 95] on link "Add Claim" at bounding box center [882, 99] width 58 height 23
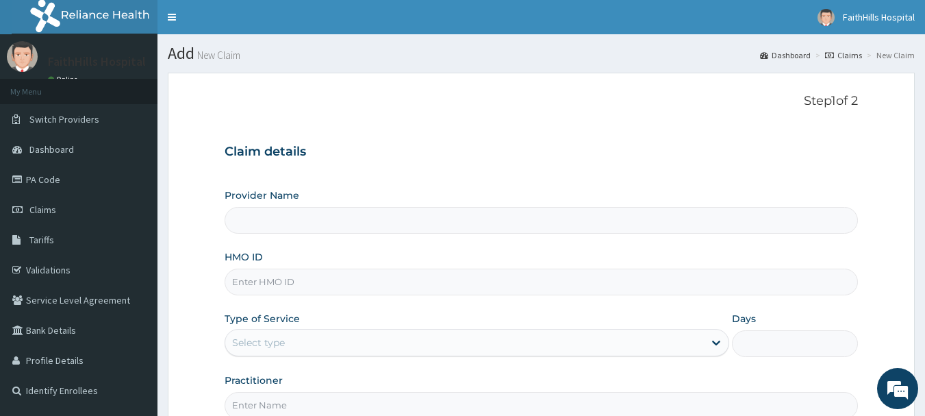
type input "FaithHills Specialist Hospital"
click at [342, 280] on input "HMO ID" at bounding box center [542, 281] width 634 height 27
type input "CYA/10065/E"
click at [348, 337] on div "Select type" at bounding box center [464, 342] width 479 height 22
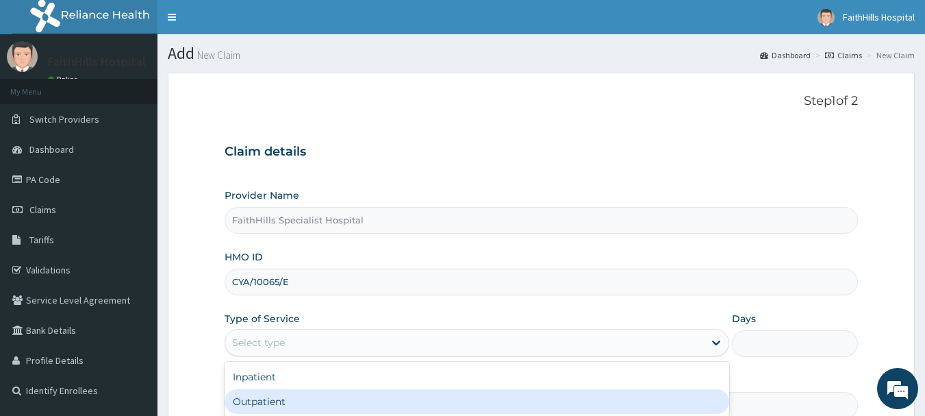
click at [298, 401] on div "Outpatient" at bounding box center [477, 401] width 505 height 25
type input "1"
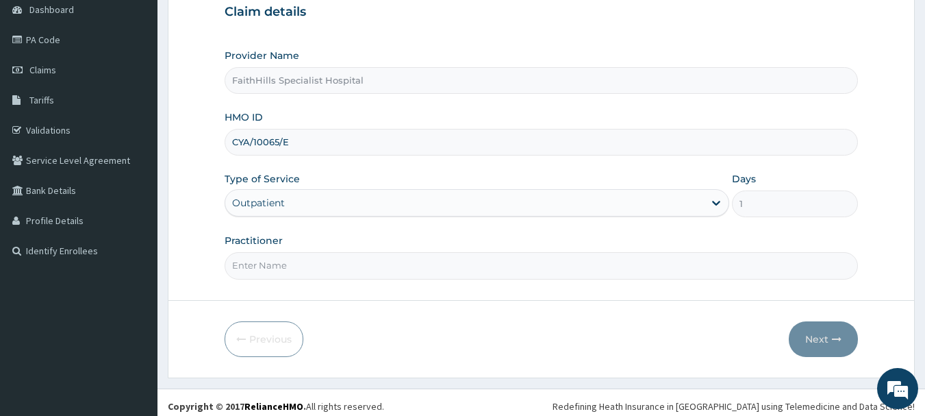
scroll to position [147, 0]
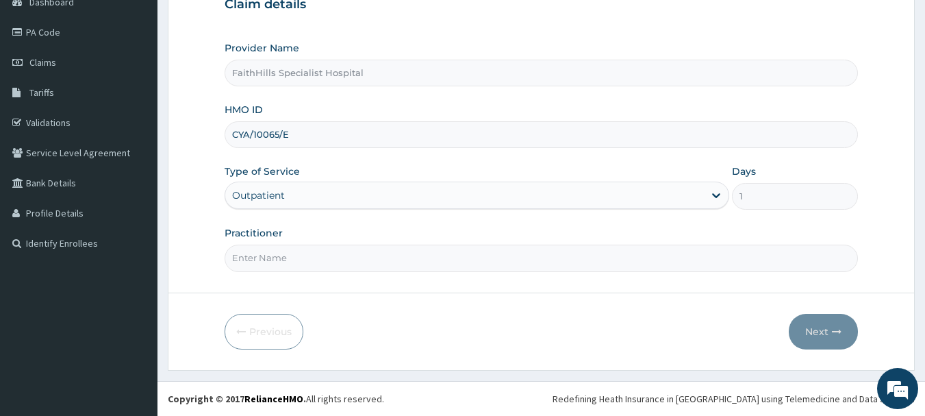
click at [276, 255] on input "Practitioner" at bounding box center [542, 258] width 634 height 27
type input "DR. [GEOGRAPHIC_DATA]"
click at [823, 331] on button "Next" at bounding box center [823, 332] width 69 height 36
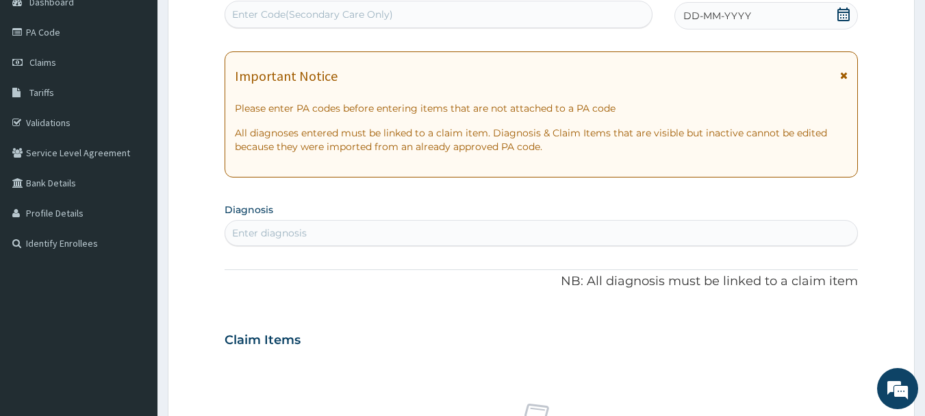
click at [844, 12] on icon at bounding box center [844, 15] width 12 height 14
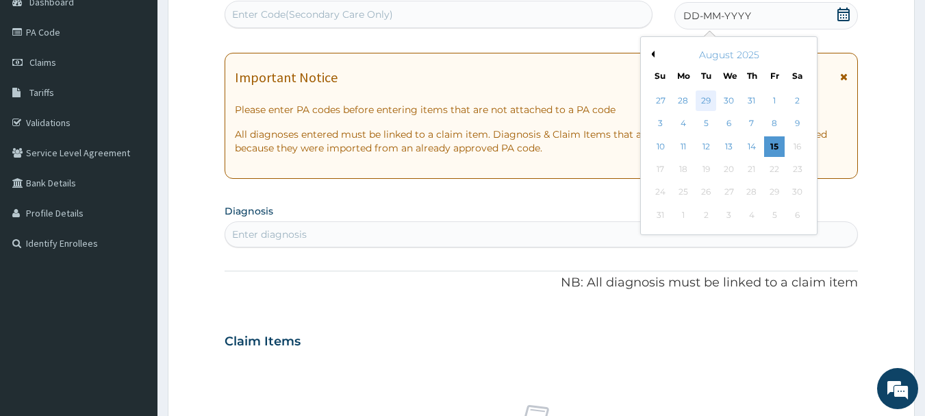
click at [707, 100] on div "29" at bounding box center [707, 100] width 21 height 21
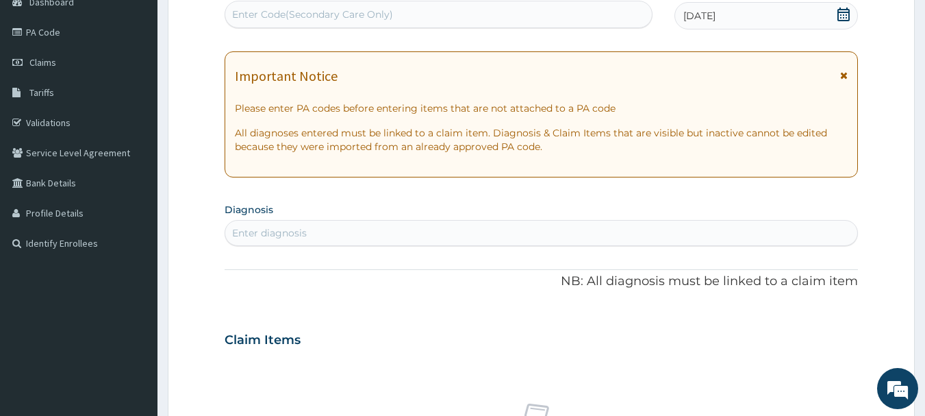
click at [357, 234] on div "Enter diagnosis" at bounding box center [541, 233] width 633 height 22
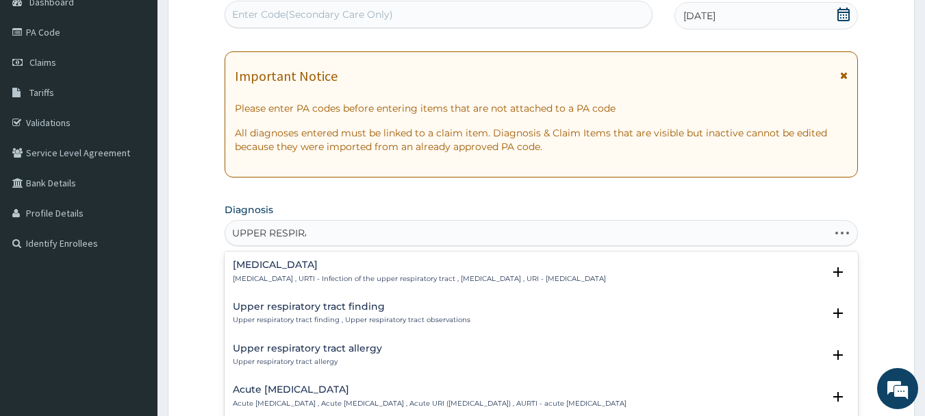
type input "UPPER RESPIRAT"
click at [354, 264] on h4 "Upper respiratory infection" at bounding box center [419, 265] width 373 height 10
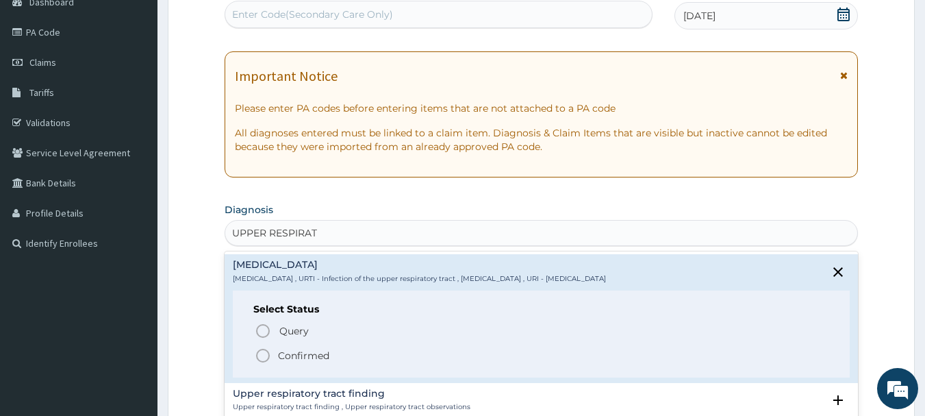
click at [286, 355] on p "Confirmed" at bounding box center [303, 356] width 51 height 14
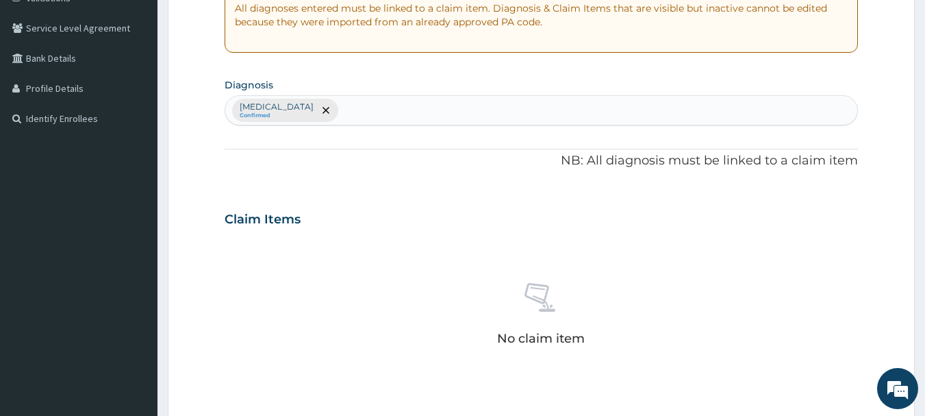
scroll to position [490, 0]
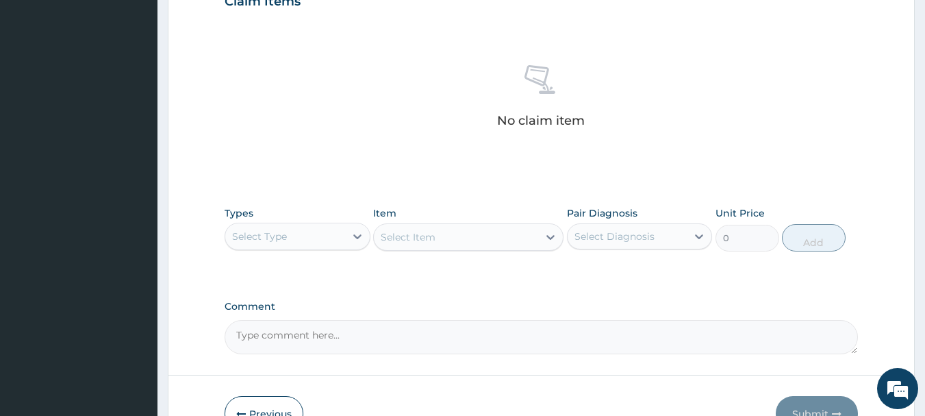
click at [315, 244] on div "Select Type" at bounding box center [285, 236] width 120 height 22
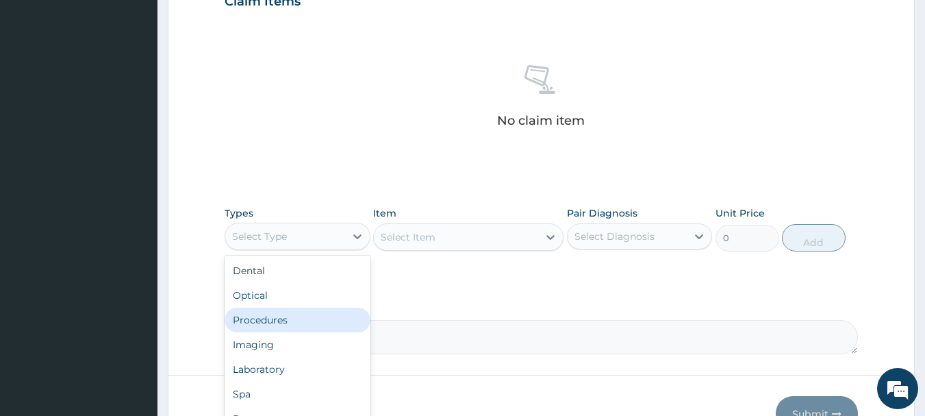
click at [293, 323] on div "Procedures" at bounding box center [298, 320] width 146 height 25
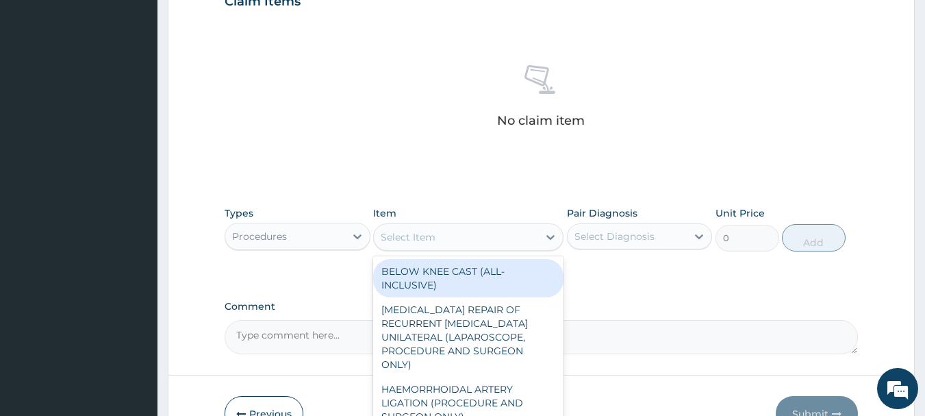
click at [548, 242] on icon at bounding box center [551, 237] width 14 height 14
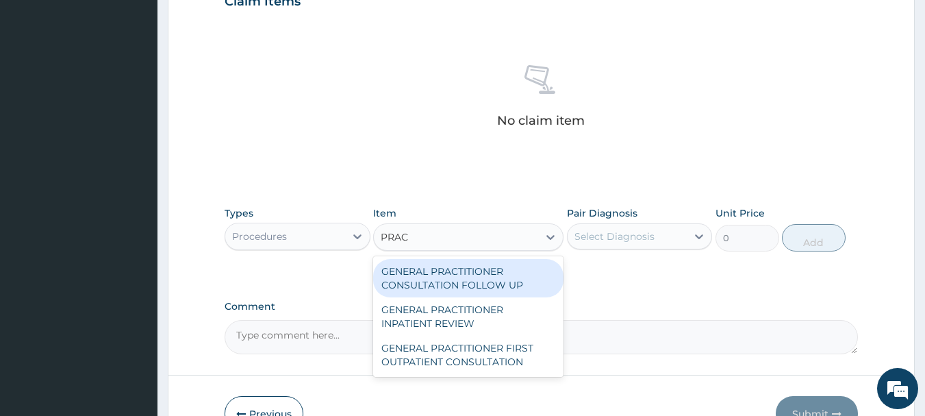
type input "PRACT"
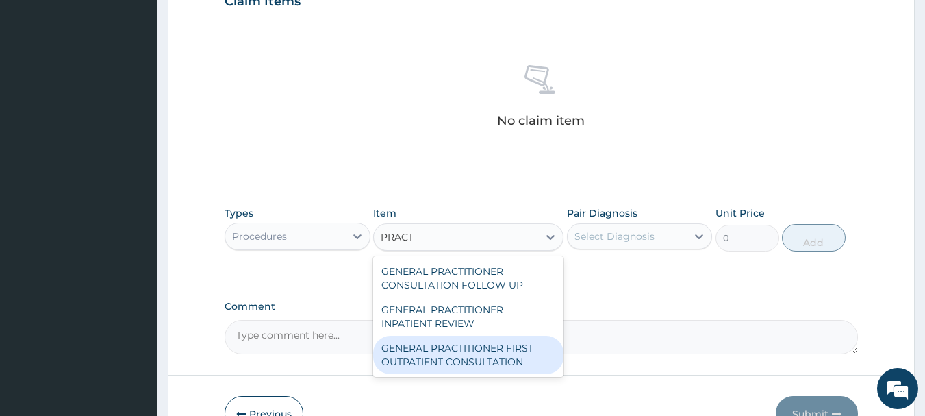
click at [486, 366] on div "GENERAL PRACTITIONER FIRST OUTPATIENT CONSULTATION" at bounding box center [468, 355] width 190 height 38
type input "3750"
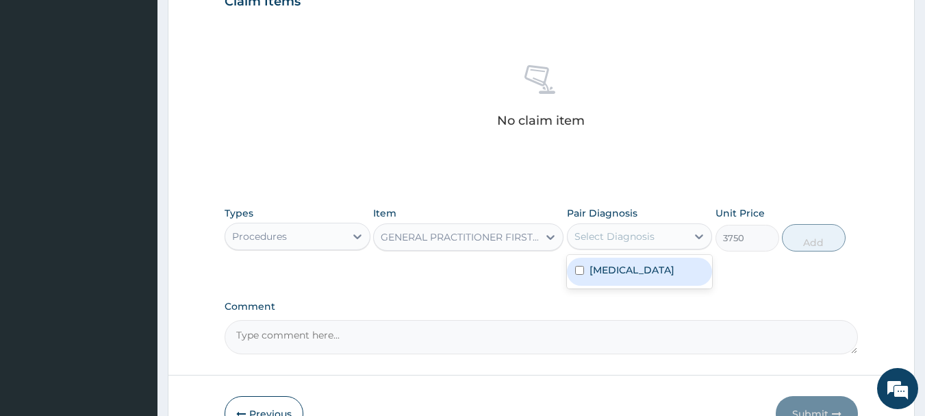
click at [619, 232] on div "Select Diagnosis" at bounding box center [615, 236] width 80 height 14
click at [631, 277] on label "Upper respiratory infection" at bounding box center [632, 270] width 85 height 14
checkbox input "true"
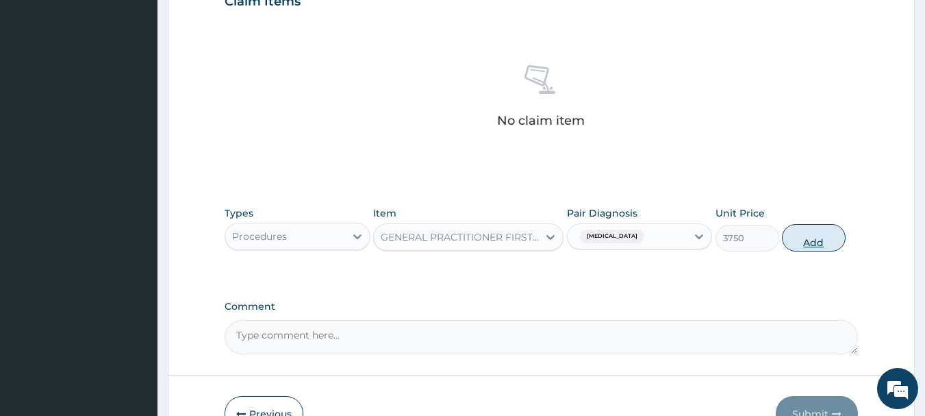
click at [823, 239] on button "Add" at bounding box center [814, 237] width 64 height 27
type input "0"
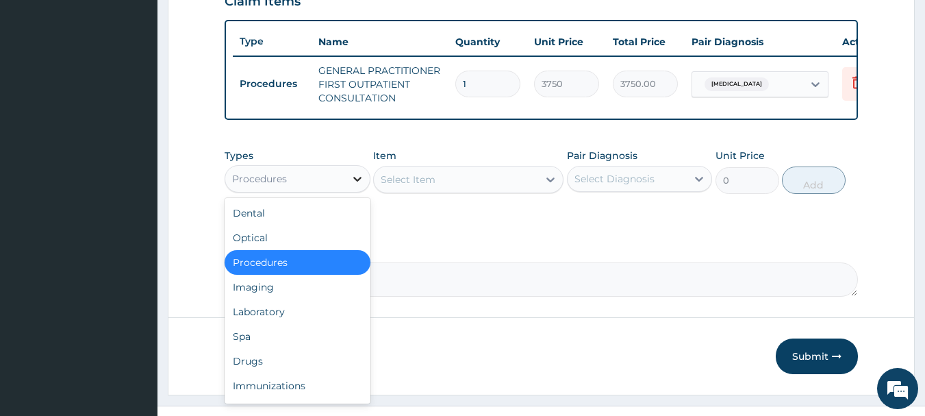
click at [345, 191] on div at bounding box center [357, 178] width 25 height 25
click at [303, 366] on div "Drugs" at bounding box center [298, 361] width 146 height 25
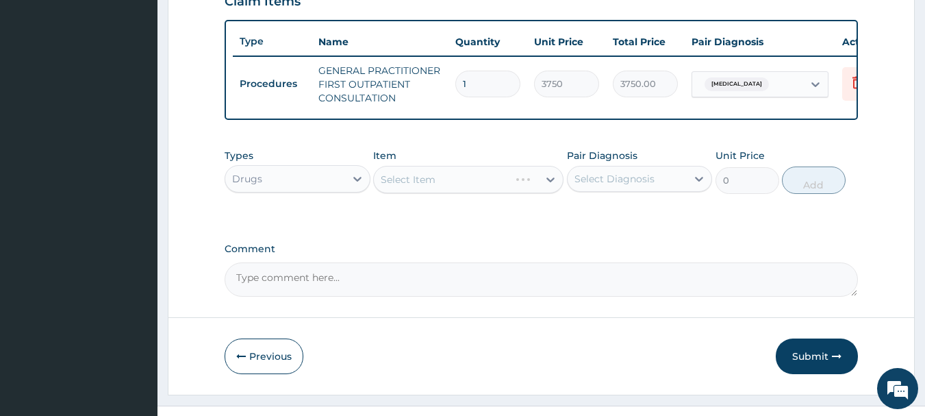
click at [547, 186] on div "Select Item" at bounding box center [468, 179] width 190 height 27
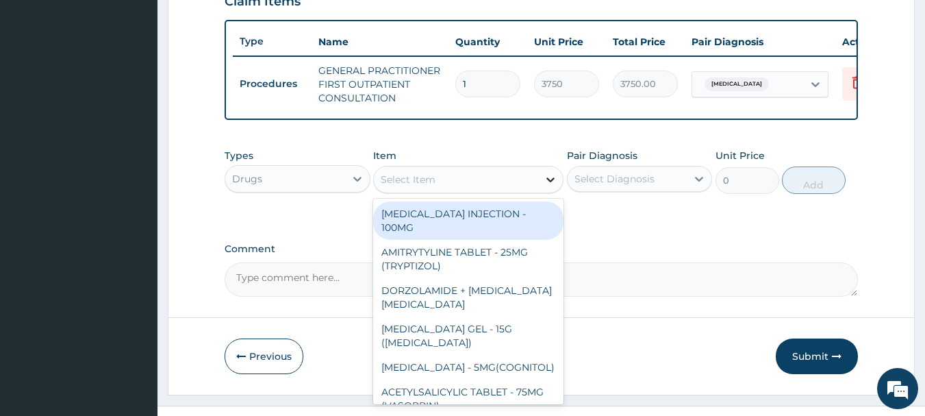
click at [544, 186] on icon at bounding box center [551, 180] width 14 height 14
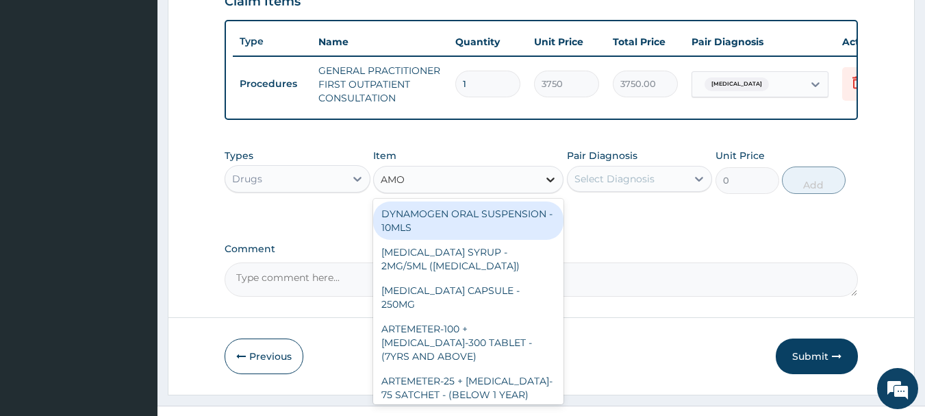
type input "AMOX"
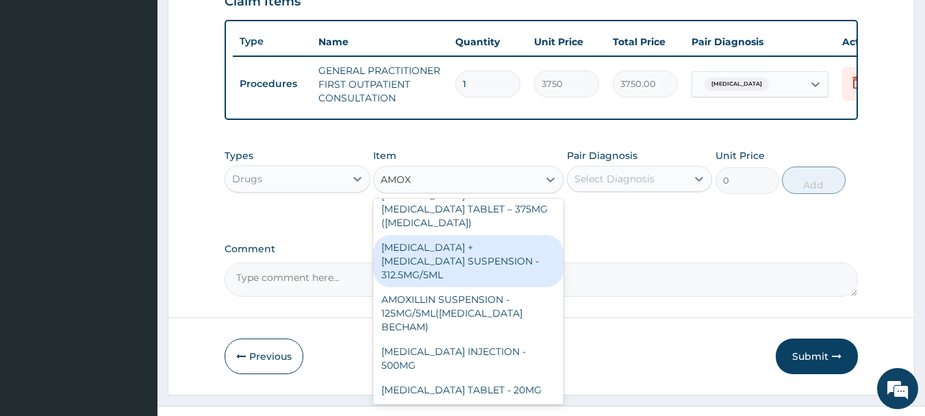
scroll to position [411, 0]
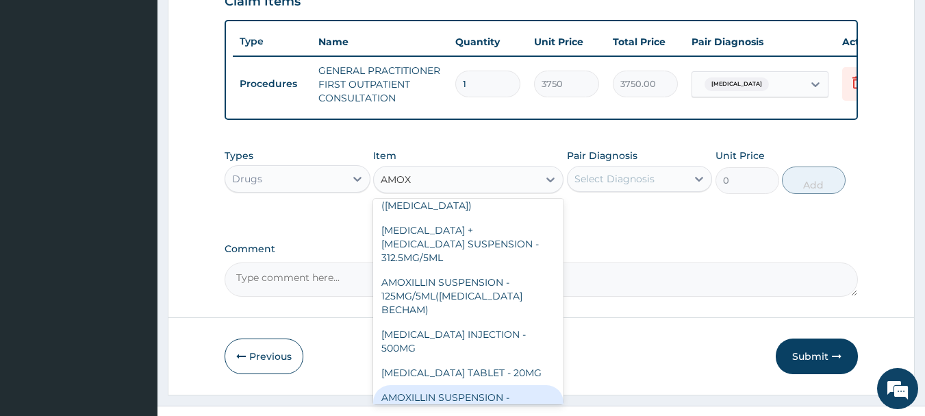
click at [494, 385] on div "AMOXILLIN SUSPENSION - 125MG/5ML" at bounding box center [468, 404] width 190 height 38
type input "840"
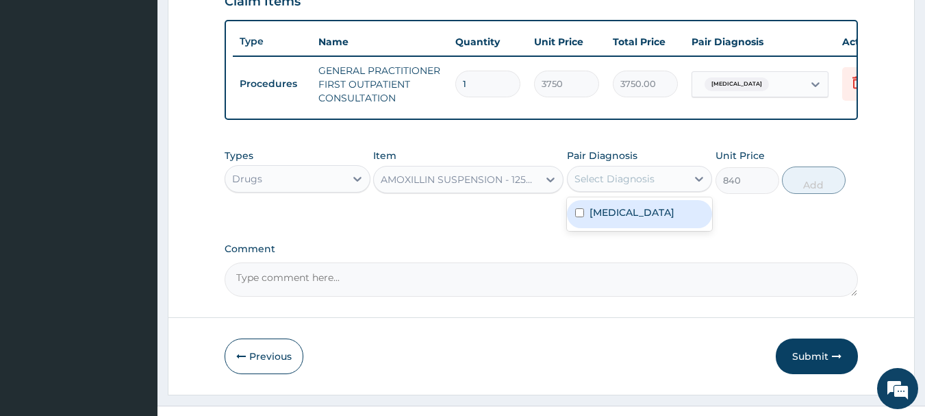
click at [627, 184] on div "Select Diagnosis" at bounding box center [615, 179] width 80 height 14
click at [632, 219] on label "Upper respiratory infection" at bounding box center [632, 212] width 85 height 14
checkbox input "true"
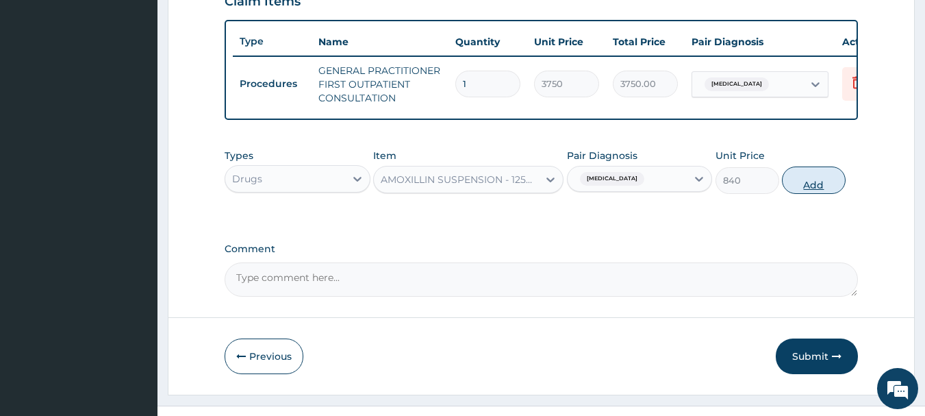
click at [818, 194] on button "Add" at bounding box center [814, 179] width 64 height 27
type input "0"
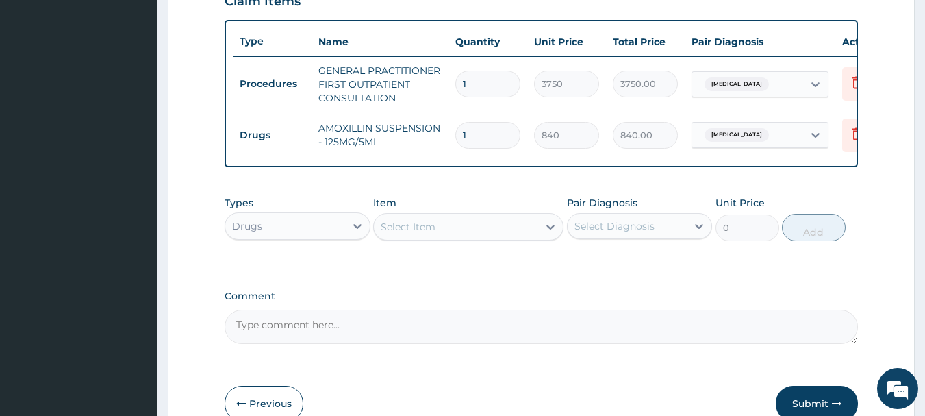
click at [535, 238] on div "Select Item" at bounding box center [456, 227] width 164 height 22
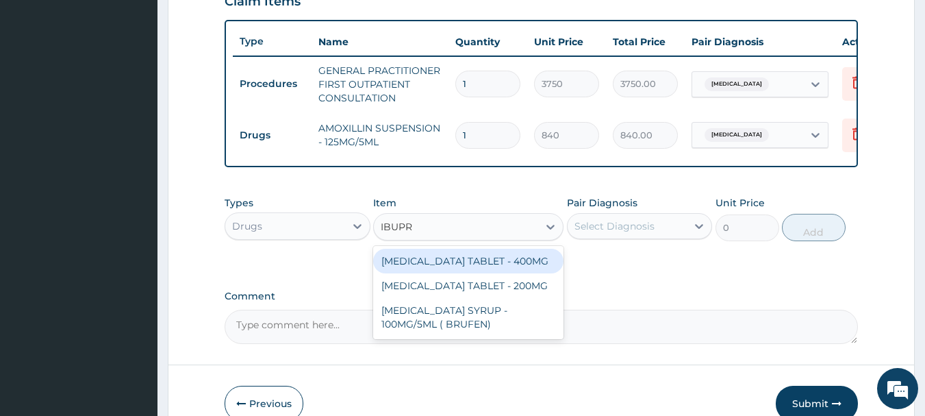
type input "IBUPRO"
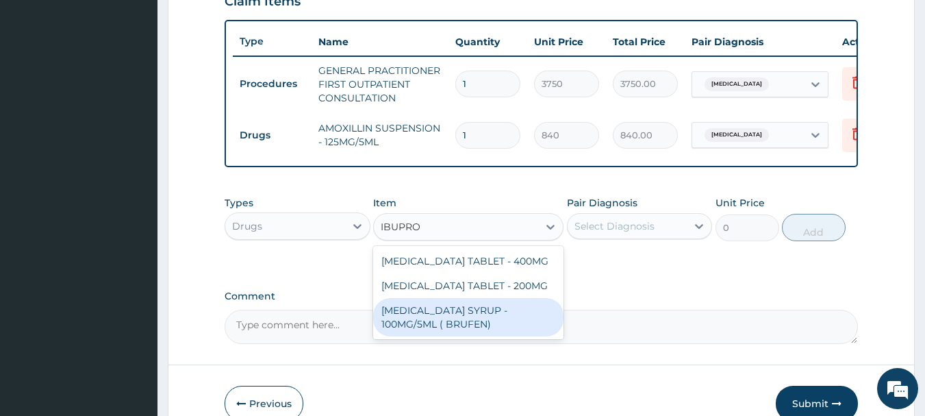
click at [511, 328] on div "IBUPROFEN SYRUP - 100MG/5ML ( BRUFEN)" at bounding box center [468, 317] width 190 height 38
type input "475.99999999999994"
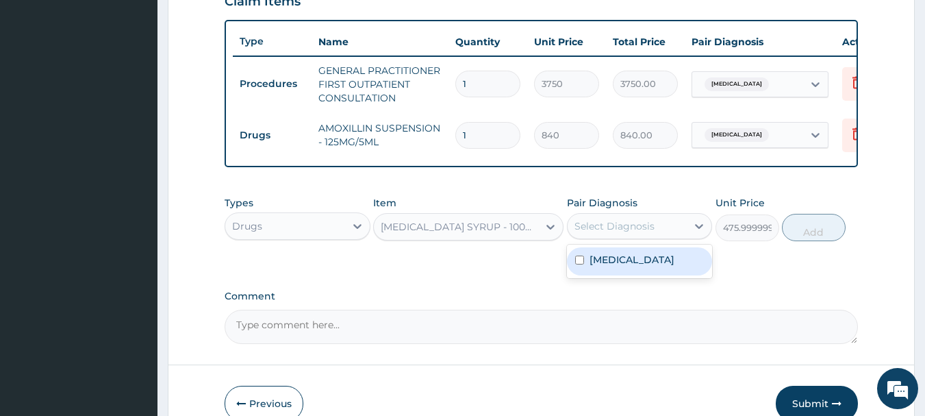
click at [604, 233] on div "Select Diagnosis" at bounding box center [615, 226] width 80 height 14
click at [618, 266] on label "Upper respiratory infection" at bounding box center [632, 260] width 85 height 14
checkbox input "true"
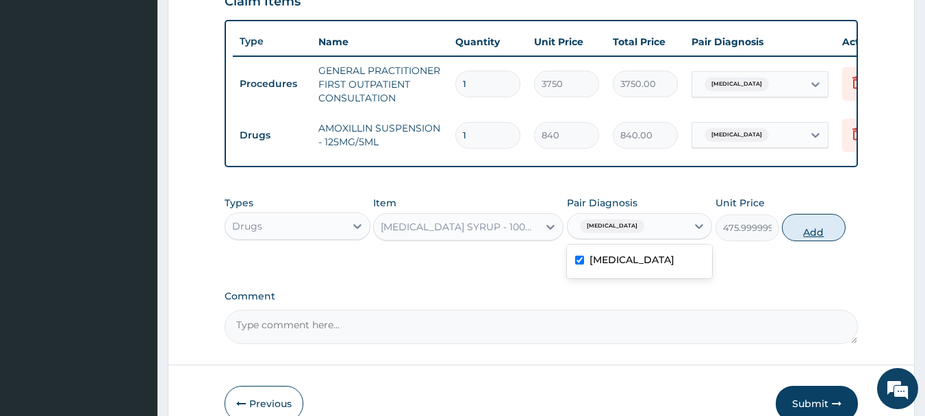
click at [808, 240] on button "Add" at bounding box center [814, 227] width 64 height 27
type input "0"
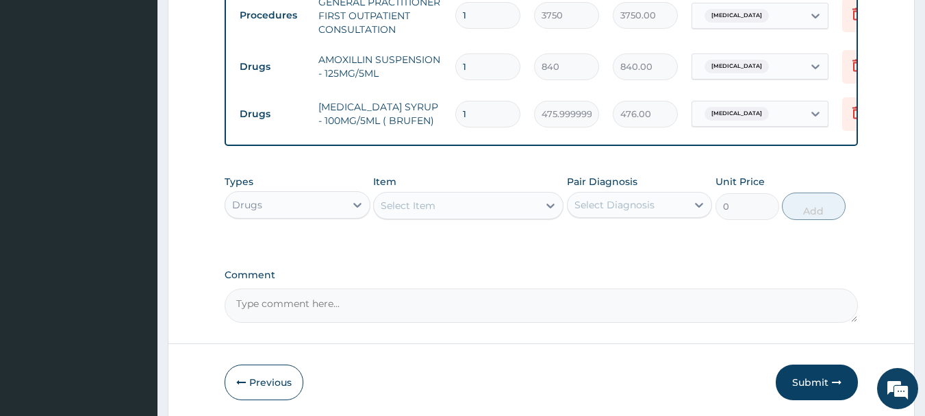
scroll to position [619, 0]
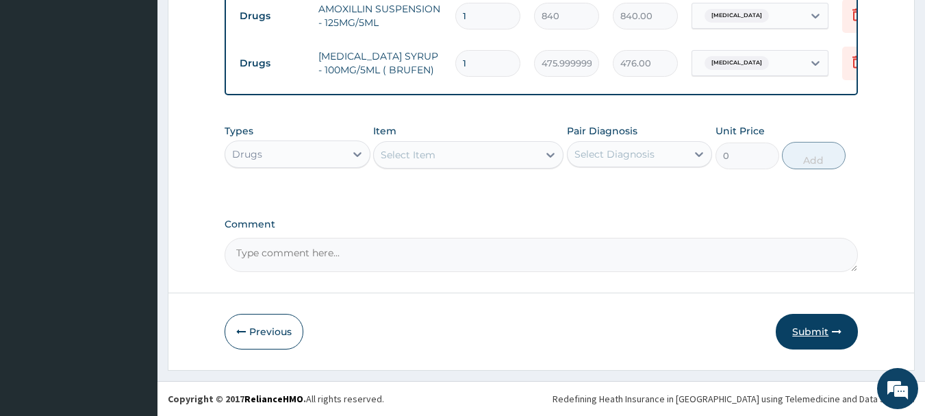
click at [832, 330] on icon "button" at bounding box center [837, 332] width 10 height 10
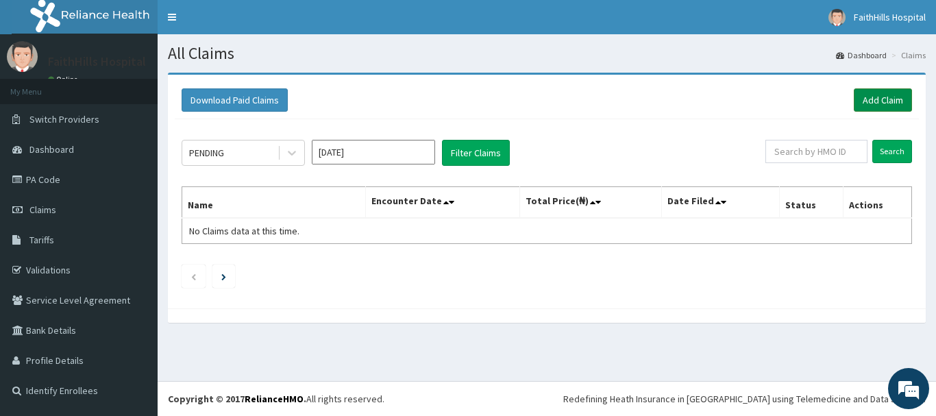
click at [880, 103] on link "Add Claim" at bounding box center [882, 99] width 58 height 23
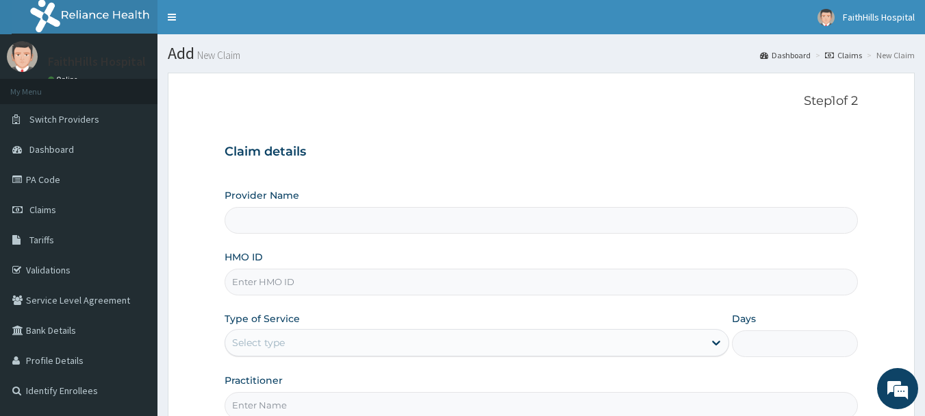
type input "FaithHills Specialist Hospital"
click at [375, 283] on input "HMO ID" at bounding box center [542, 281] width 634 height 27
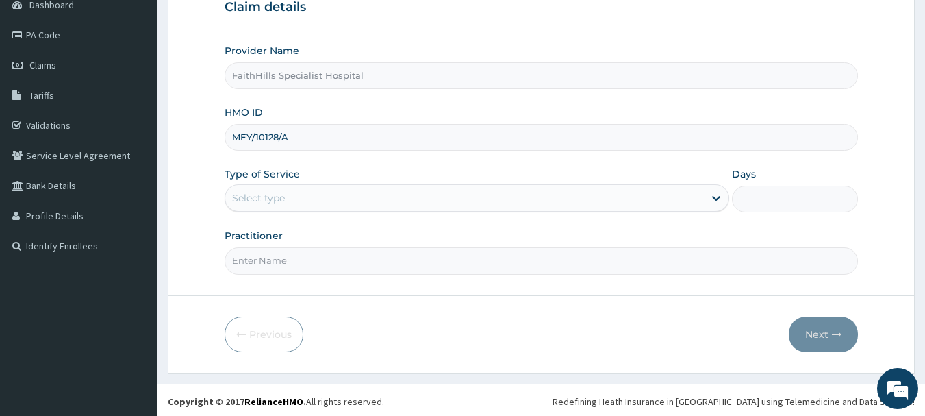
scroll to position [147, 0]
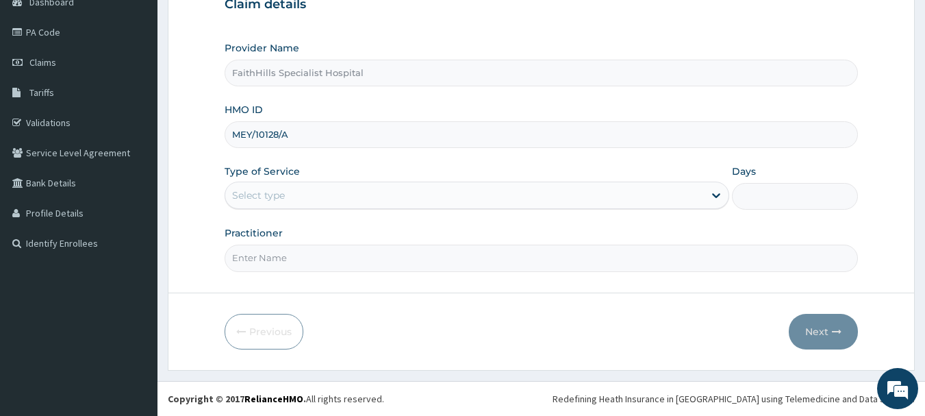
type input "MEY/10128/A"
click at [325, 199] on div "Select type" at bounding box center [464, 195] width 479 height 22
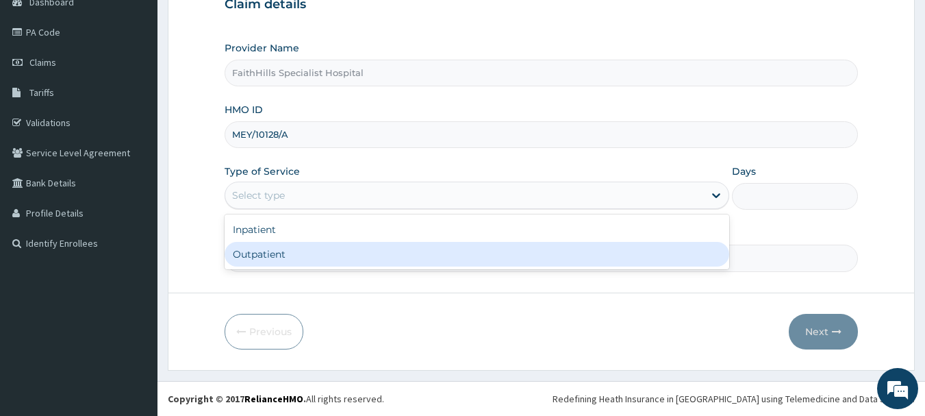
click at [318, 266] on div "Outpatient" at bounding box center [477, 254] width 505 height 25
type input "1"
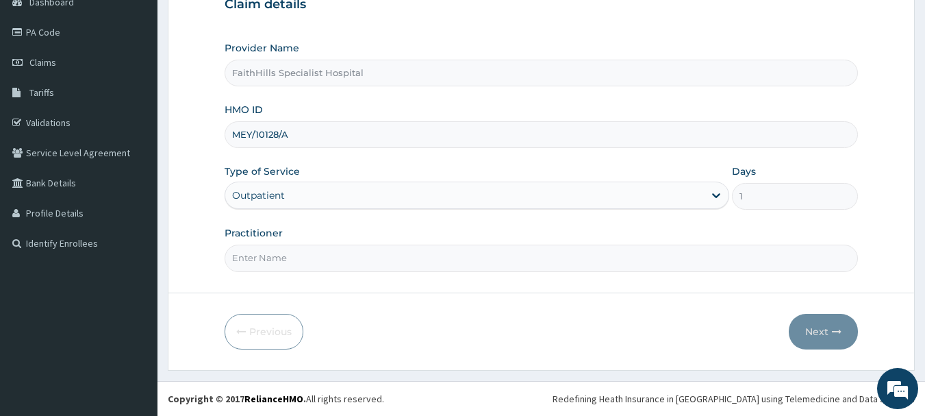
click at [318, 266] on input "Practitioner" at bounding box center [542, 258] width 634 height 27
click at [318, 249] on input "Practitioner" at bounding box center [542, 258] width 634 height 27
type input "DR. [GEOGRAPHIC_DATA]"
click at [815, 330] on button "Next" at bounding box center [823, 332] width 69 height 36
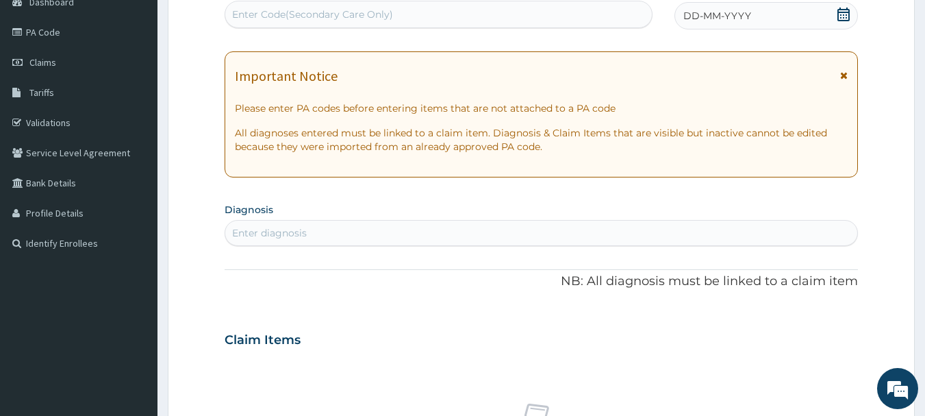
click at [844, 17] on icon at bounding box center [844, 15] width 12 height 14
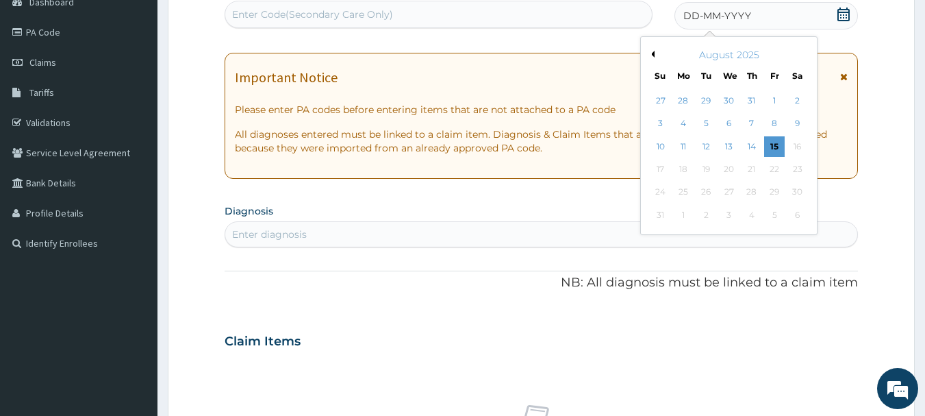
click at [653, 52] on button "Previous Month" at bounding box center [651, 54] width 7 height 7
click at [709, 194] on div "29" at bounding box center [707, 192] width 21 height 21
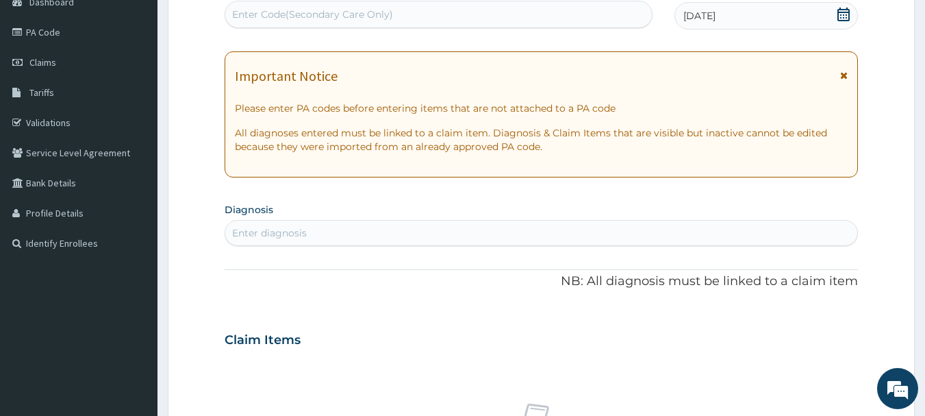
click at [426, 242] on div "Enter diagnosis" at bounding box center [541, 233] width 633 height 22
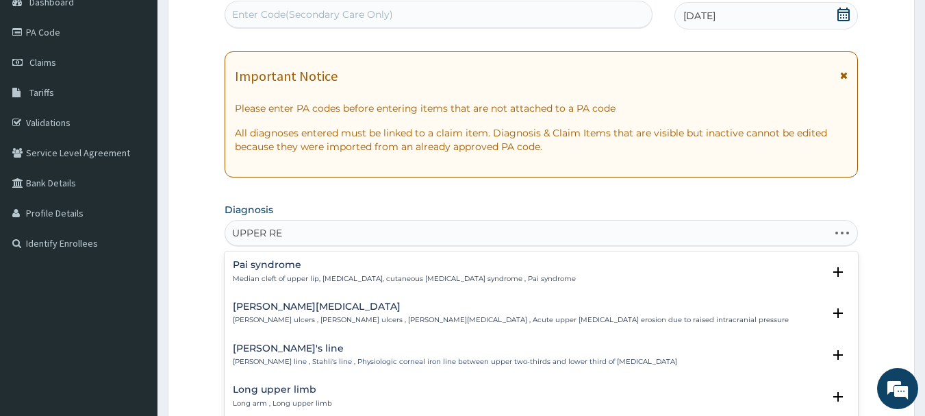
type input "UPPER RES"
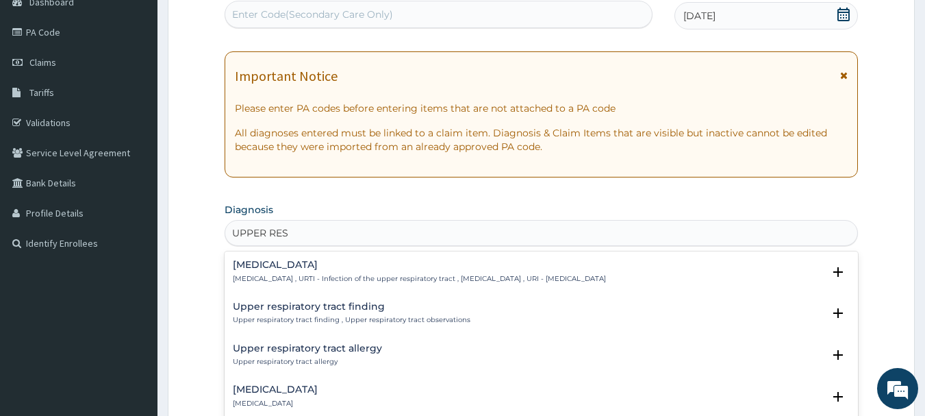
click at [321, 278] on p "Upper respiratory infection , URTI - Infection of the upper respiratory tract ,…" at bounding box center [419, 279] width 373 height 10
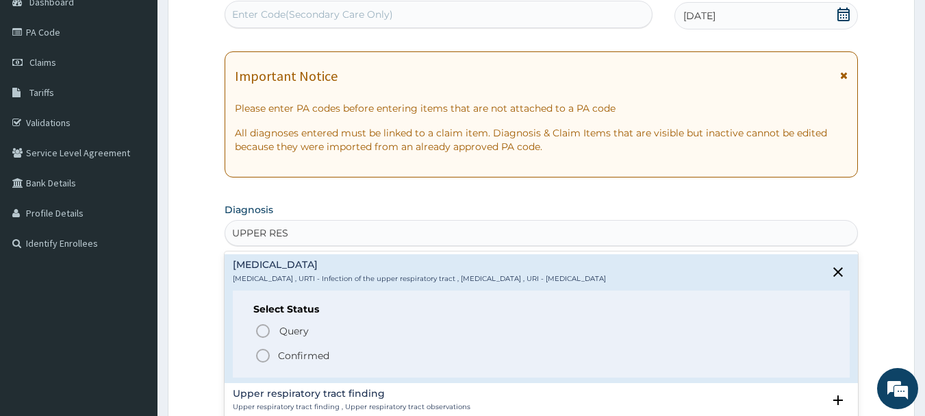
click at [319, 353] on p "Confirmed" at bounding box center [303, 356] width 51 height 14
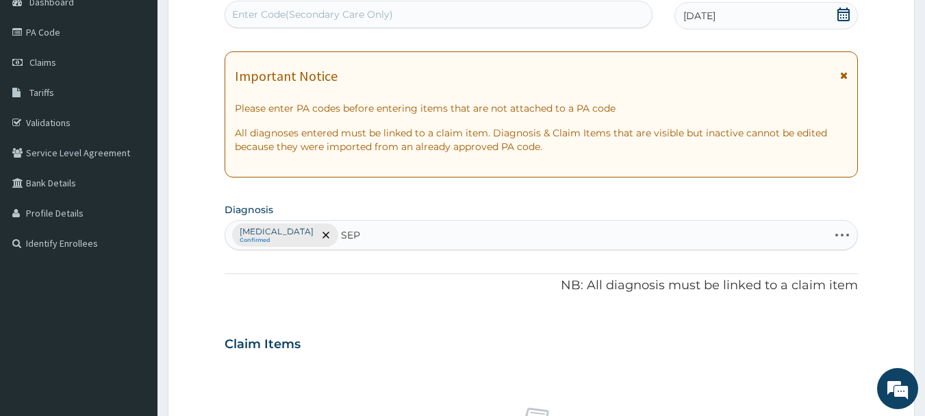
type input "SEPS"
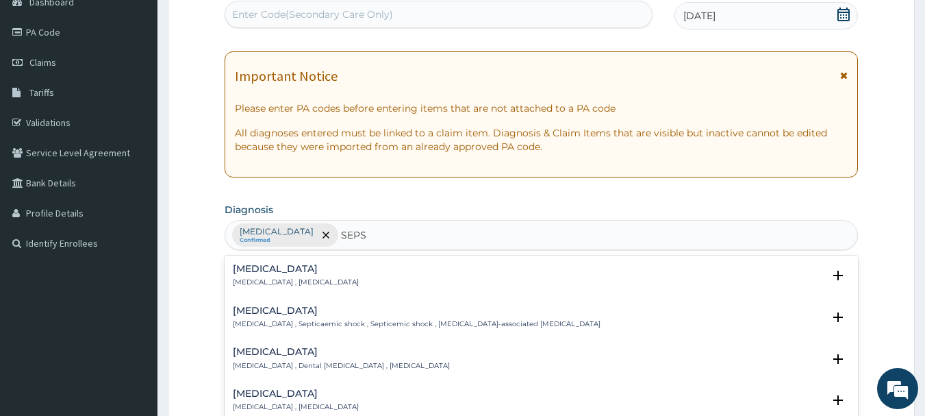
click at [320, 281] on p "Systemic infection , Sepsis" at bounding box center [296, 282] width 126 height 10
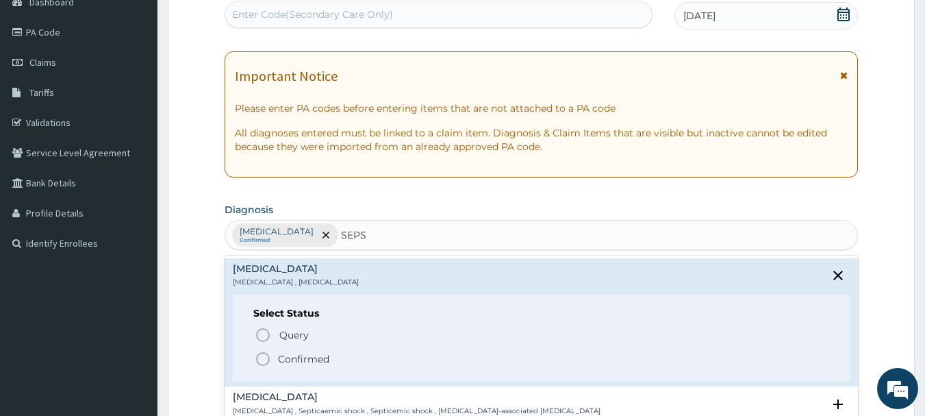
click at [315, 362] on p "Confirmed" at bounding box center [303, 359] width 51 height 14
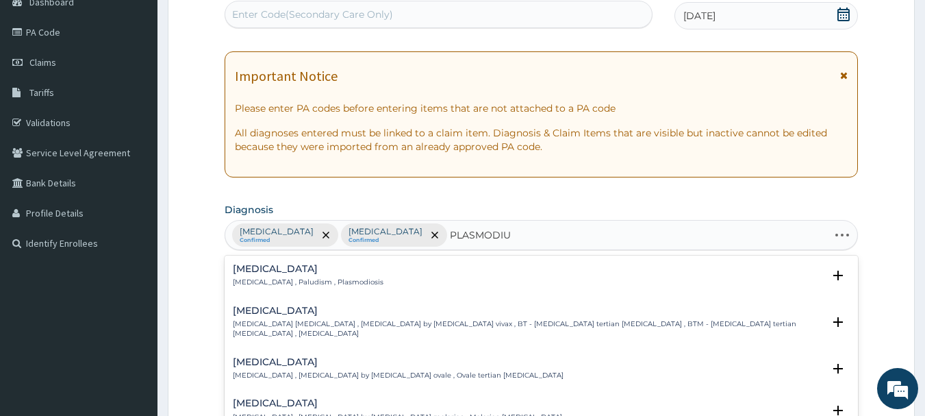
type input "PLASMODIUM"
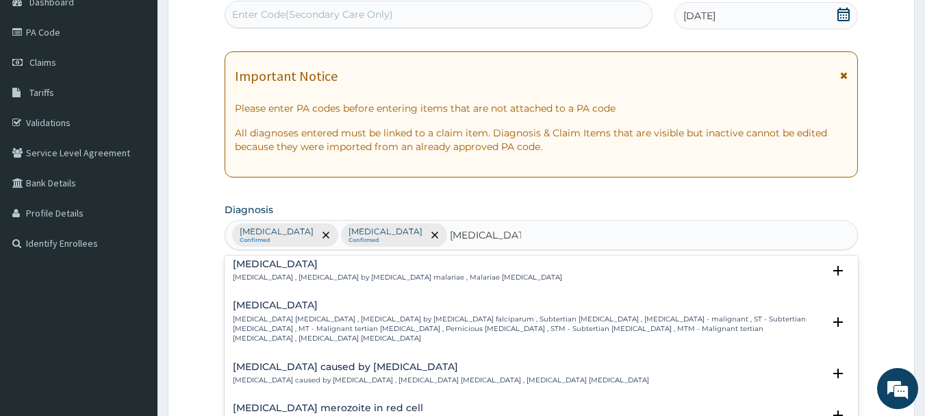
scroll to position [68, 0]
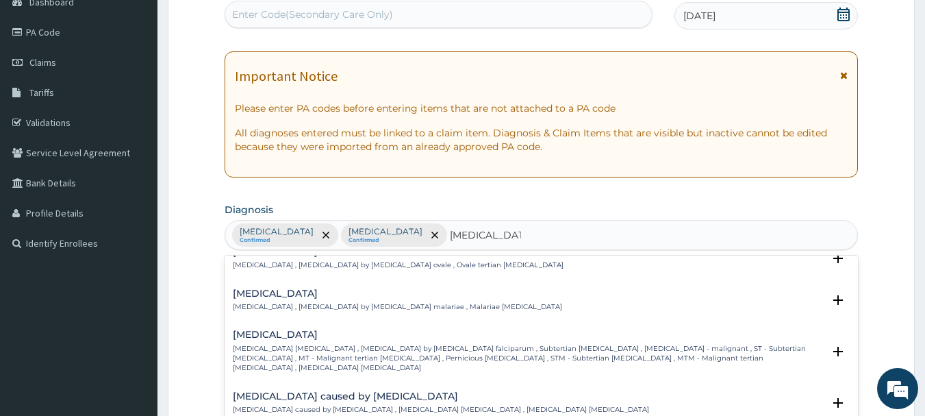
click at [315, 329] on h4 "Falciparum malaria" at bounding box center [528, 334] width 591 height 10
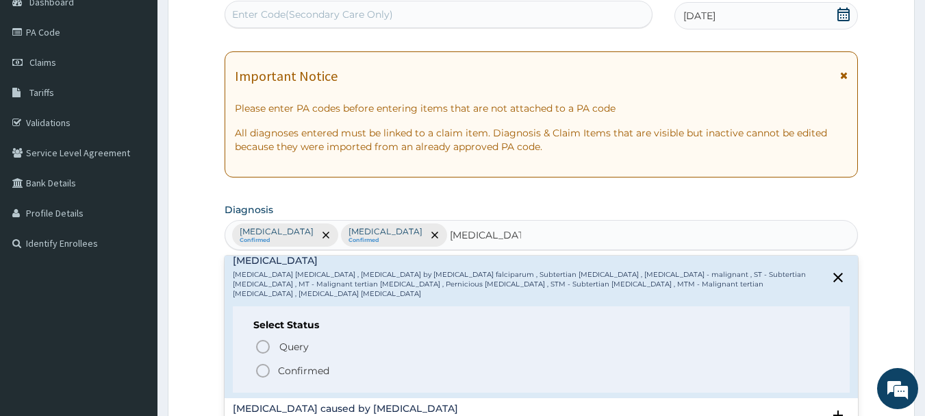
scroll to position [205, 0]
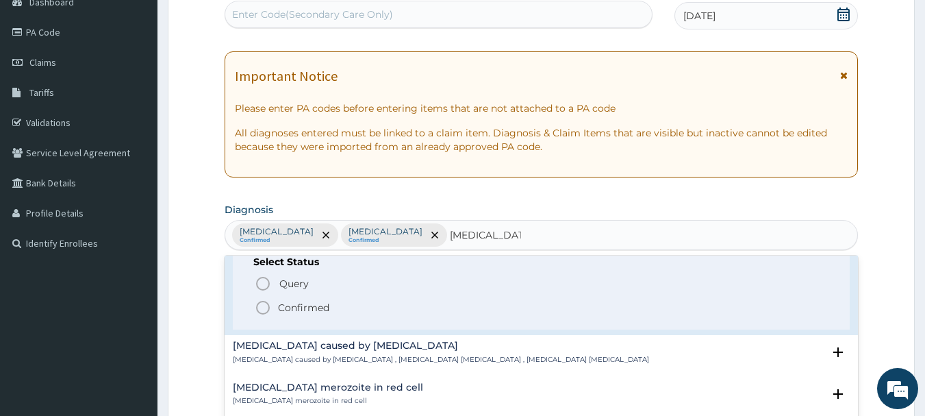
click at [299, 301] on p "Confirmed" at bounding box center [303, 308] width 51 height 14
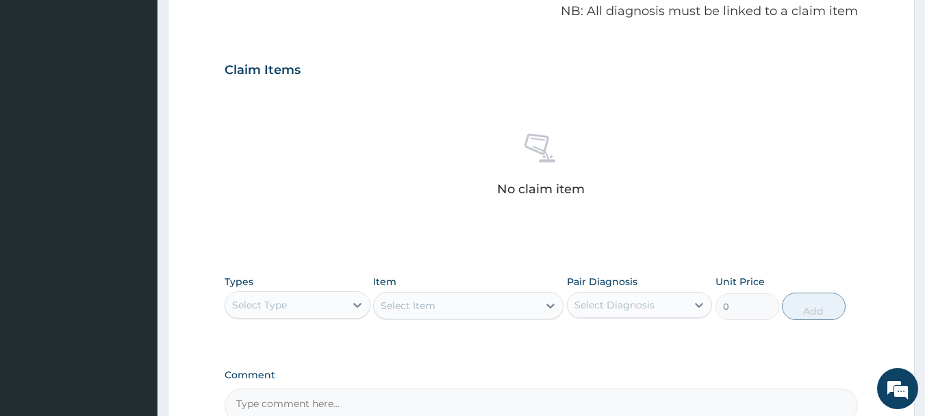
scroll to position [572, 0]
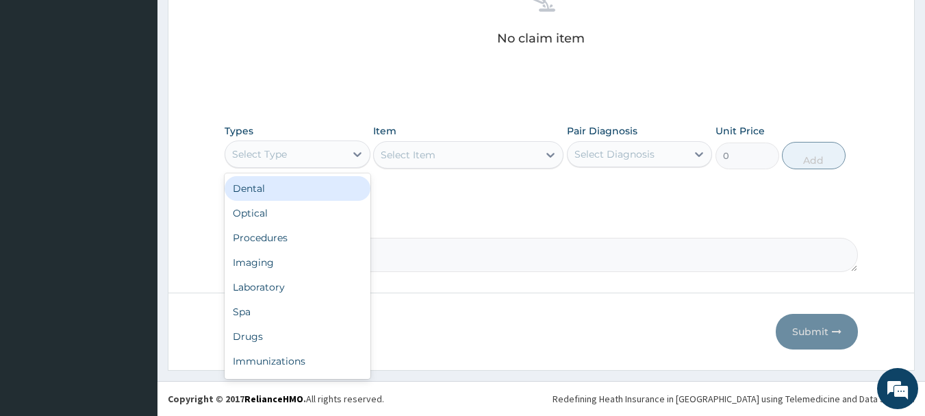
click at [325, 159] on div "Select Type" at bounding box center [285, 154] width 120 height 22
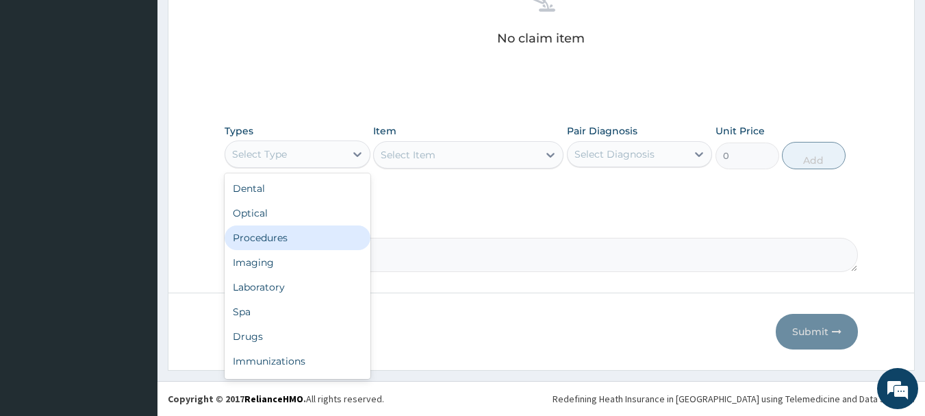
click at [326, 240] on div "Procedures" at bounding box center [298, 237] width 146 height 25
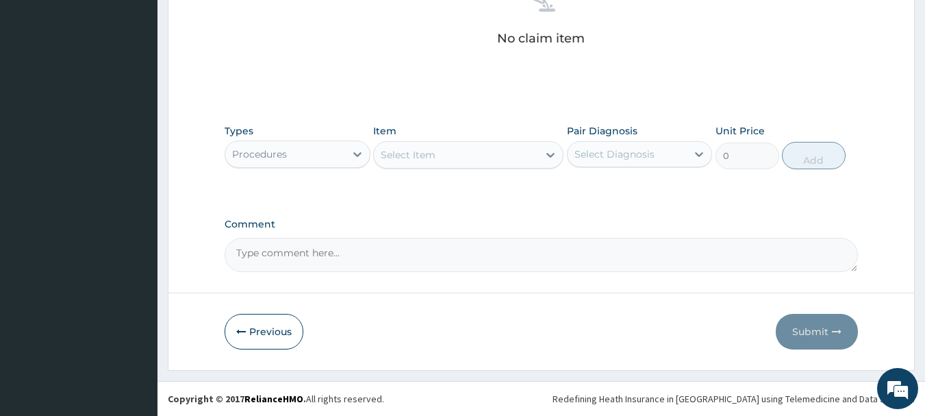
click at [520, 155] on div "Select Item" at bounding box center [456, 155] width 164 height 22
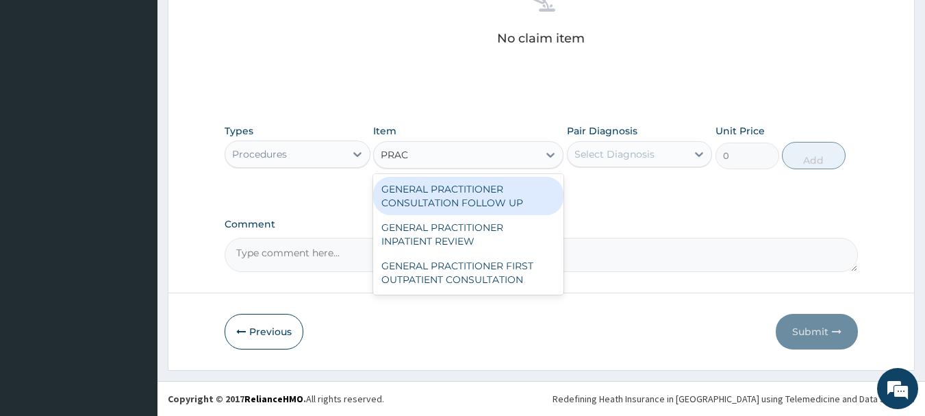
type input "PRACT"
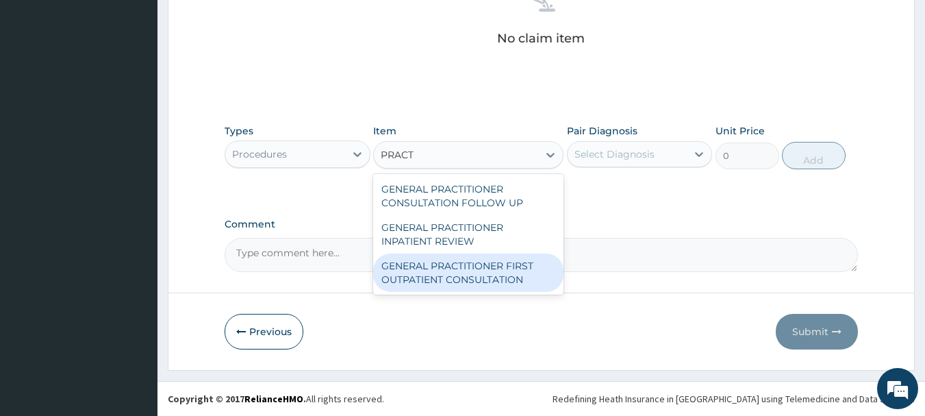
click at [523, 271] on div "GENERAL PRACTITIONER FIRST OUTPATIENT CONSULTATION" at bounding box center [468, 272] width 190 height 38
type input "3750"
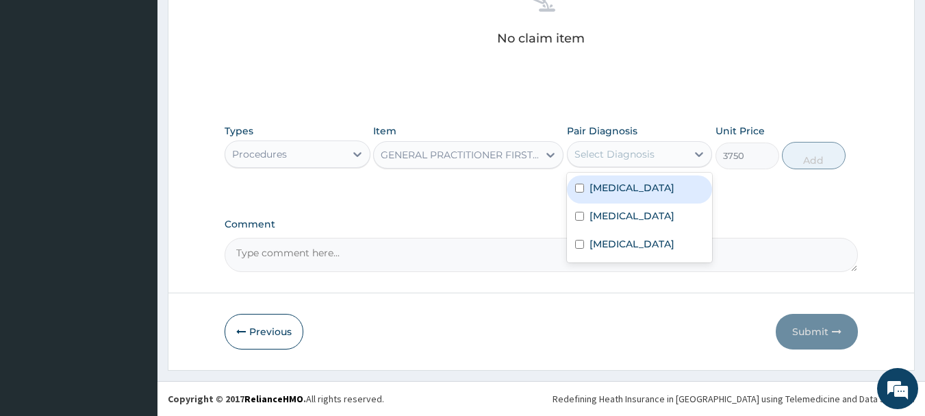
click at [614, 154] on div "Select Diagnosis" at bounding box center [615, 154] width 80 height 14
click at [622, 179] on div "Upper respiratory infection" at bounding box center [640, 189] width 146 height 28
checkbox input "true"
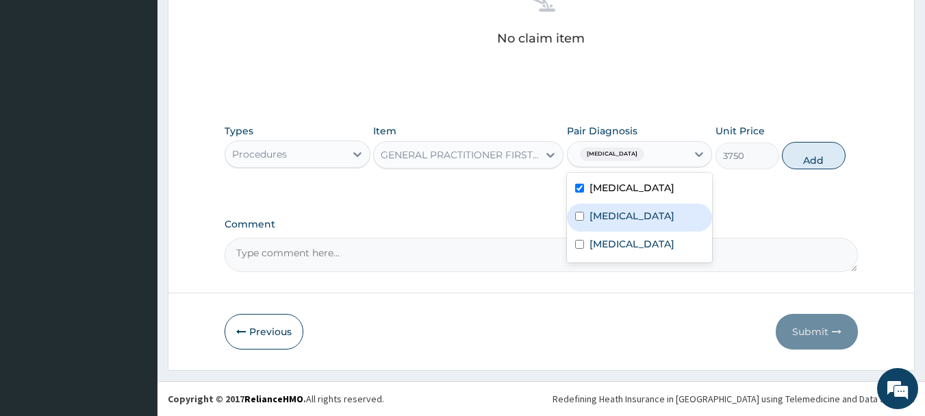
click at [622, 229] on div "Sepsis" at bounding box center [640, 217] width 146 height 28
checkbox input "true"
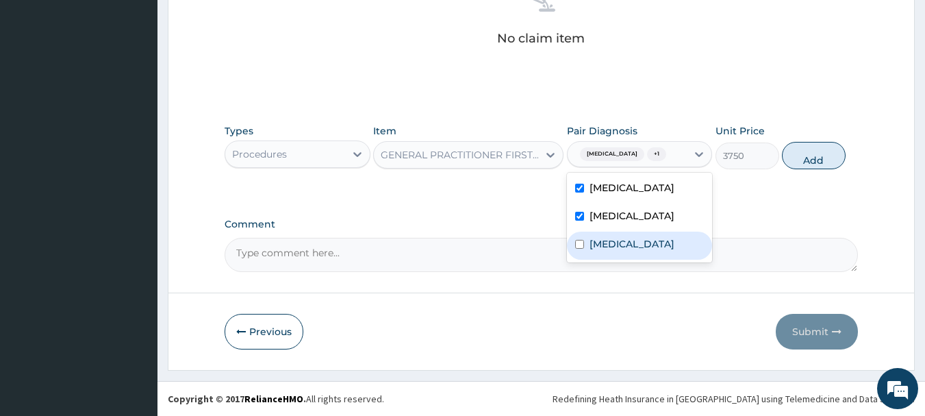
click at [631, 260] on div "Falciparum malaria" at bounding box center [640, 245] width 146 height 28
checkbox input "true"
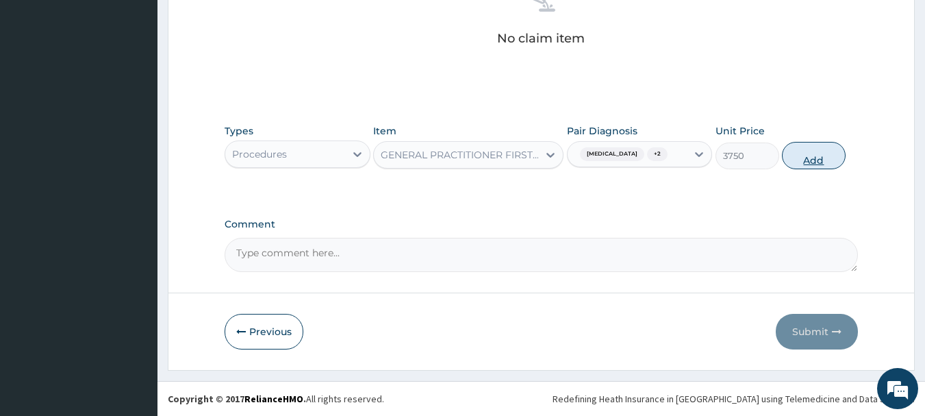
click at [829, 169] on button "Add" at bounding box center [814, 155] width 64 height 27
type input "0"
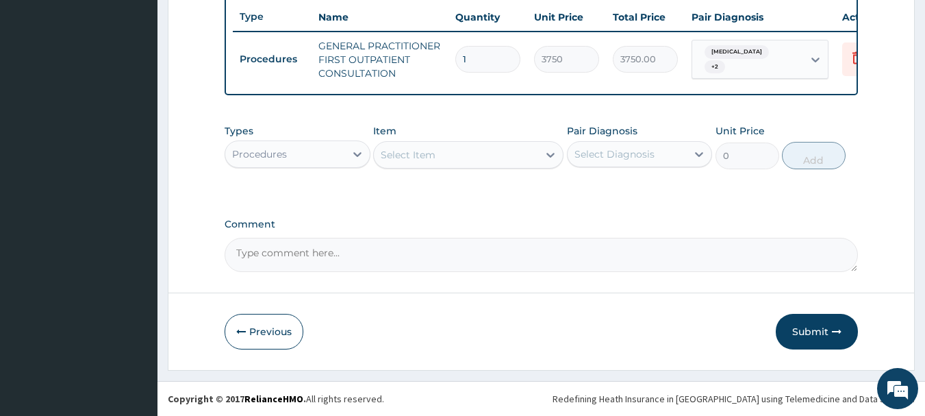
click at [335, 147] on div "Procedures" at bounding box center [285, 154] width 120 height 22
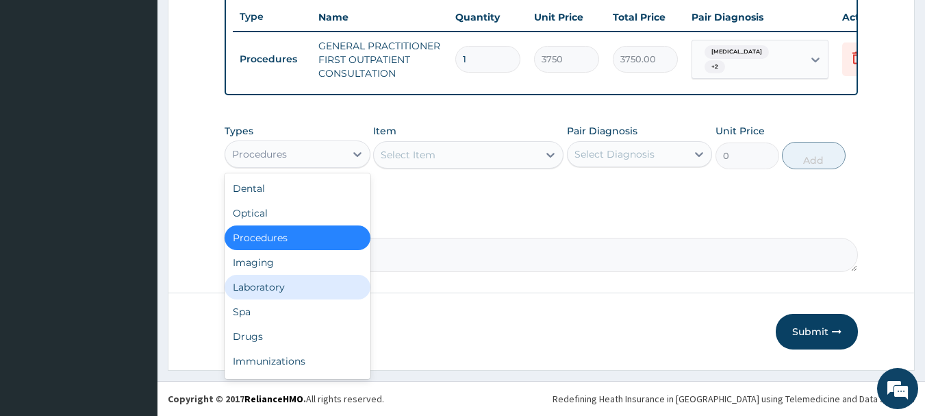
click at [277, 279] on div "Laboratory" at bounding box center [298, 287] width 146 height 25
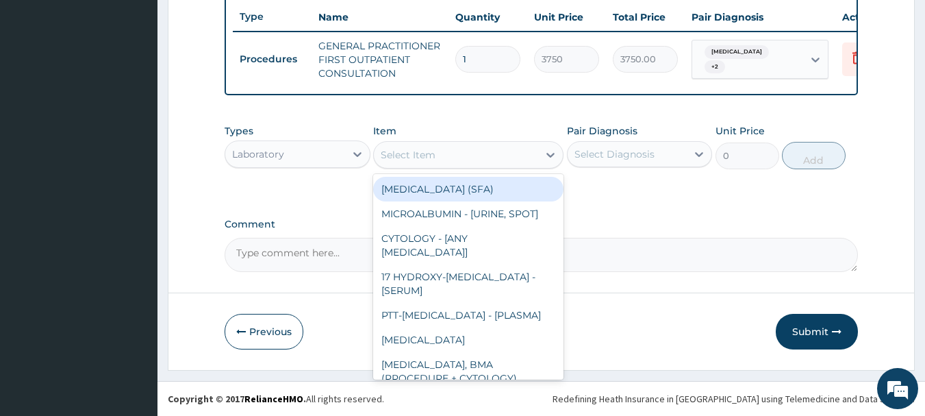
click at [519, 155] on div "Select Item" at bounding box center [456, 155] width 164 height 22
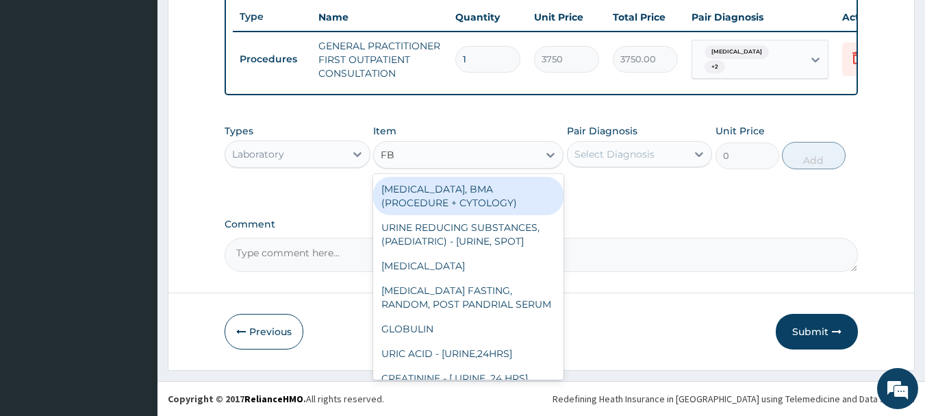
type input "FBC"
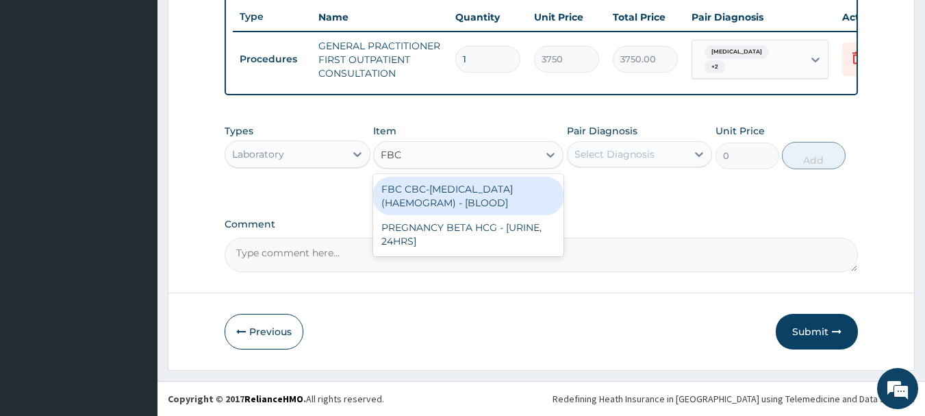
click at [506, 193] on div "FBC CBC-COMPLETE BLOOD COUNT (HAEMOGRAM) - [BLOOD]" at bounding box center [468, 196] width 190 height 38
type input "5000"
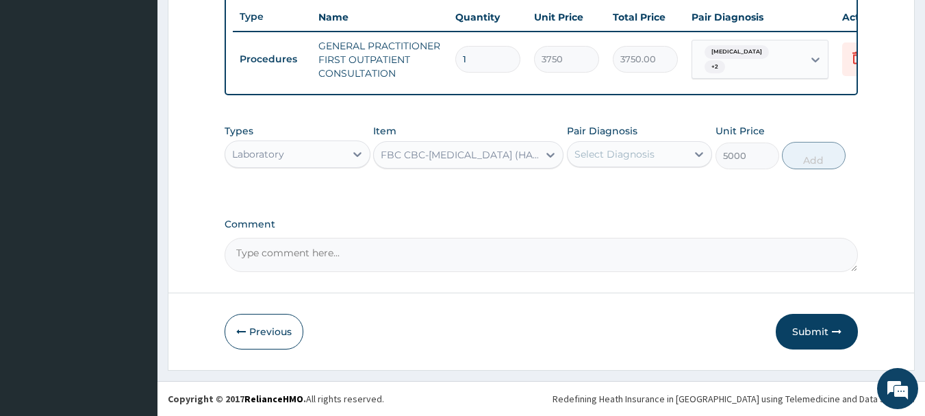
click at [607, 160] on div "Select Diagnosis" at bounding box center [628, 154] width 120 height 22
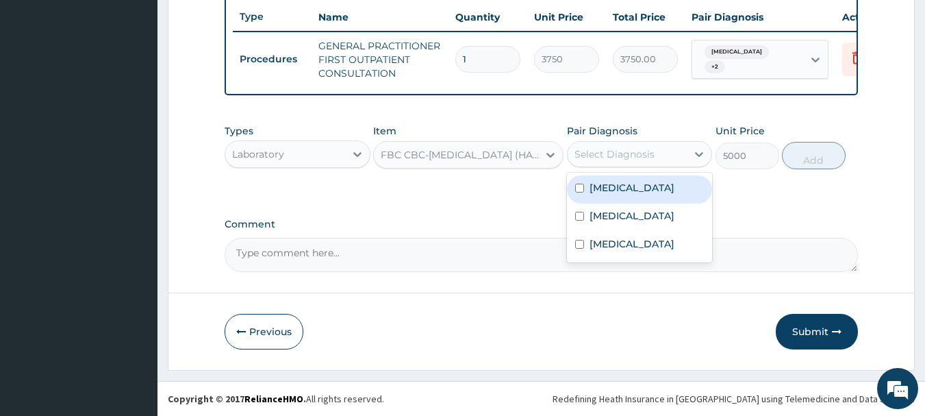
drag, startPoint x: 628, startPoint y: 209, endPoint x: 631, endPoint y: 232, distance: 23.5
click at [631, 230] on div "Upper respiratory infection Sepsis Falciparum malaria" at bounding box center [640, 218] width 146 height 90
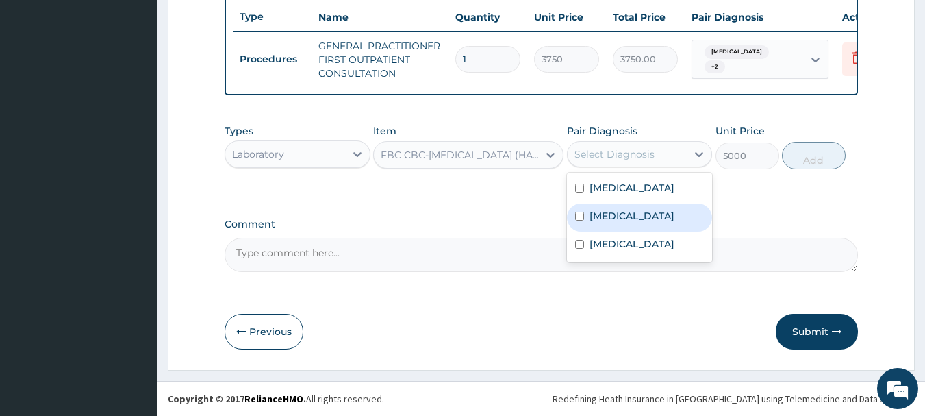
click at [631, 231] on div "Sepsis" at bounding box center [640, 217] width 146 height 28
checkbox input "true"
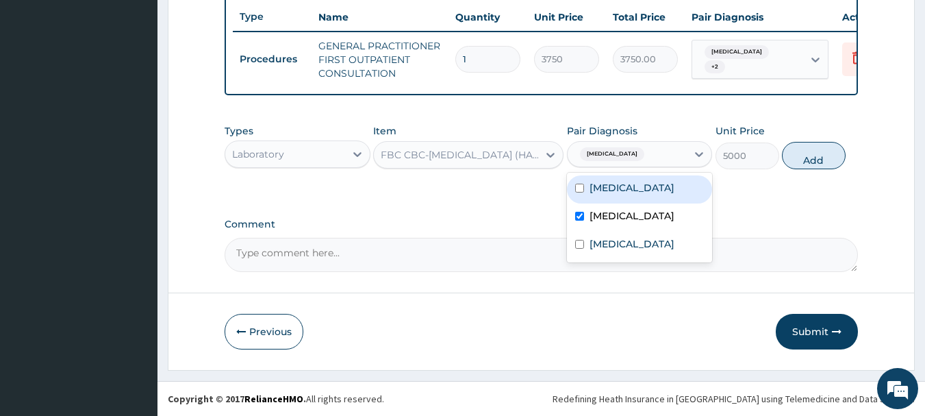
click at [623, 195] on label "Upper respiratory infection" at bounding box center [632, 188] width 85 height 14
checkbox input "true"
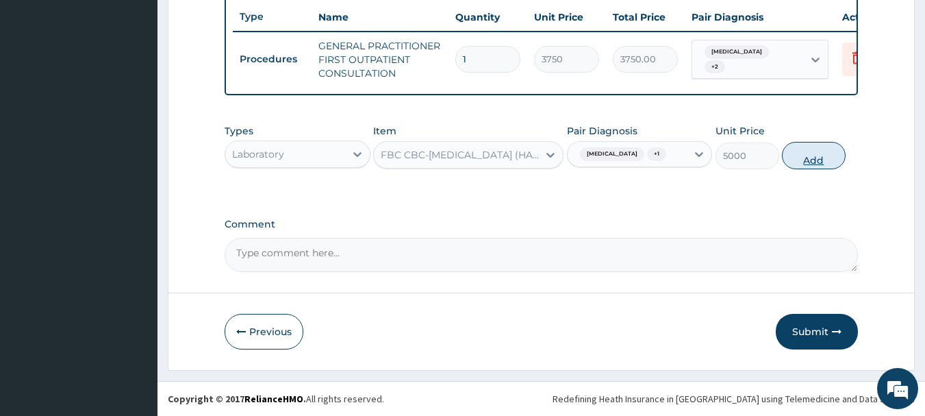
click at [813, 149] on button "Add" at bounding box center [814, 155] width 64 height 27
type input "0"
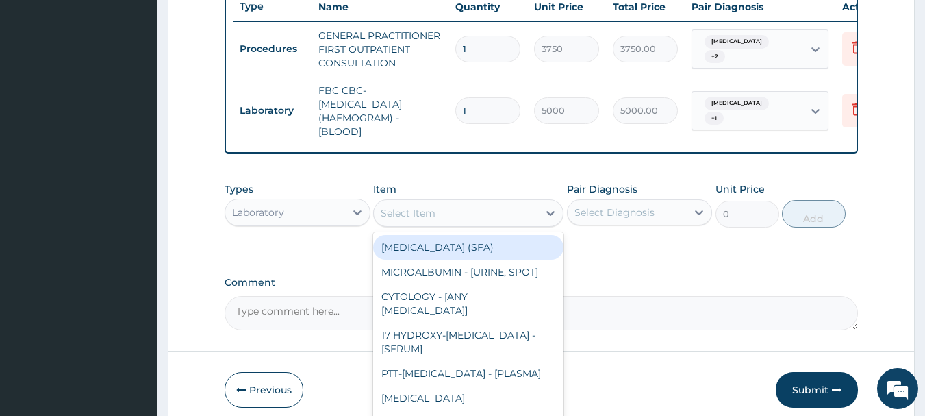
click at [442, 218] on div "Select Item" at bounding box center [456, 213] width 164 height 22
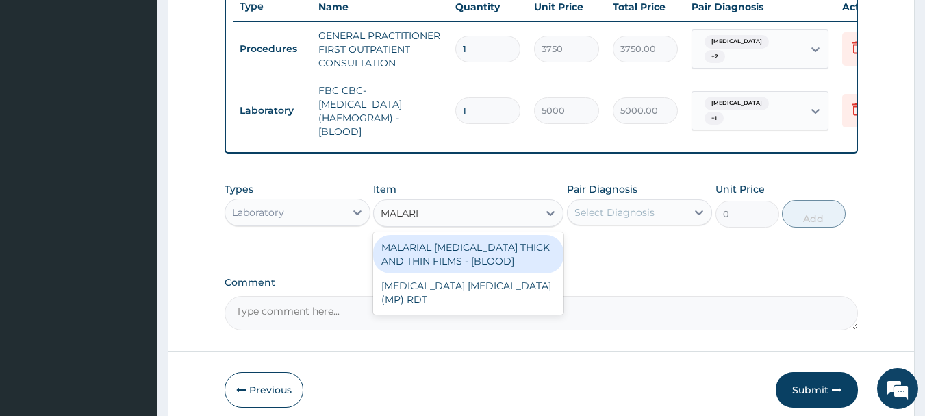
type input "MALARIA"
click at [473, 269] on div "MALARIAL PARASITE THICK AND THIN FILMS - [BLOOD]" at bounding box center [468, 254] width 190 height 38
type input "2187.5"
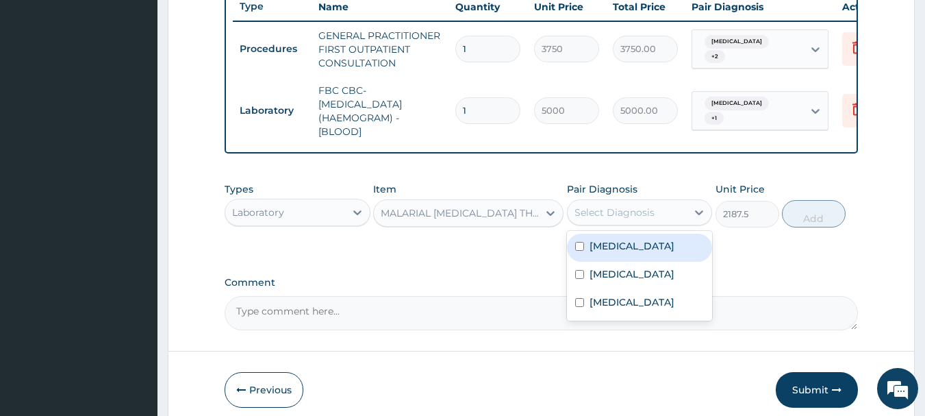
click at [626, 218] on div "Select Diagnosis" at bounding box center [615, 212] width 80 height 14
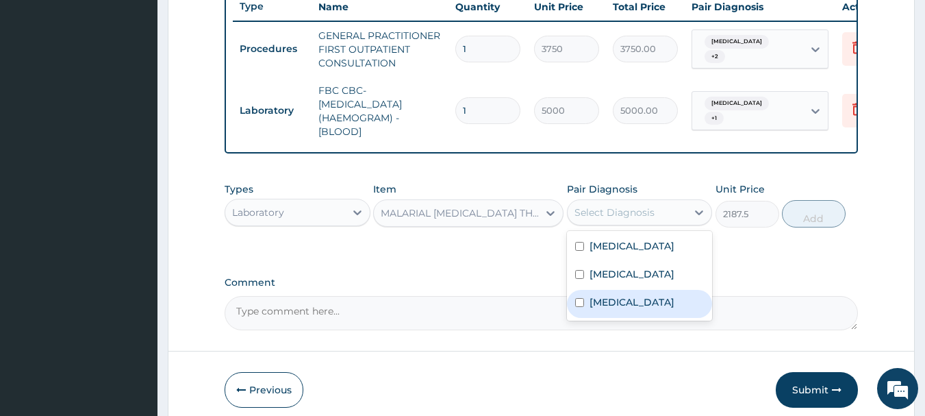
click at [638, 309] on label "Falciparum malaria" at bounding box center [632, 302] width 85 height 14
checkbox input "true"
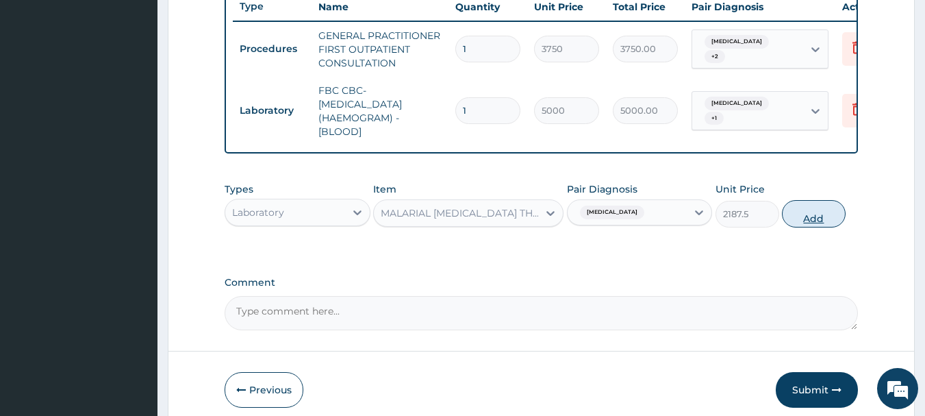
click at [793, 222] on button "Add" at bounding box center [814, 213] width 64 height 27
type input "0"
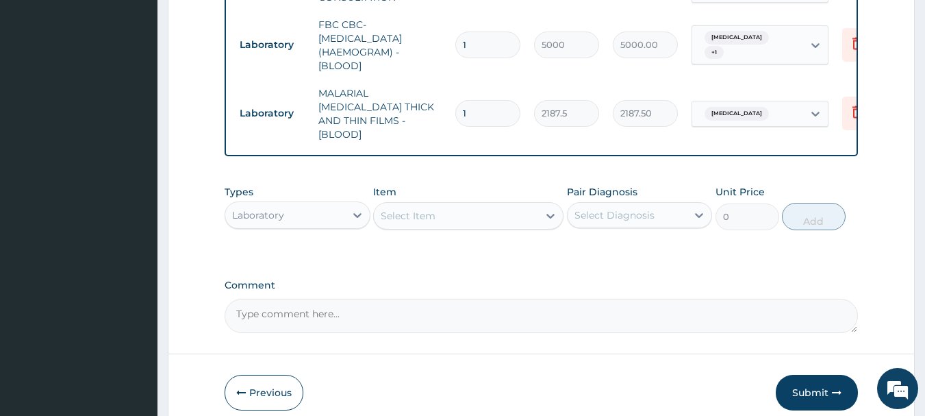
scroll to position [648, 0]
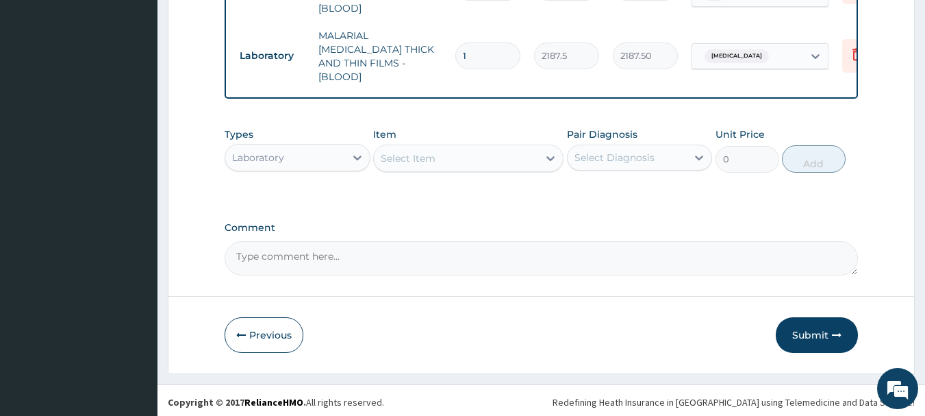
click at [311, 147] on div "Laboratory" at bounding box center [285, 158] width 120 height 22
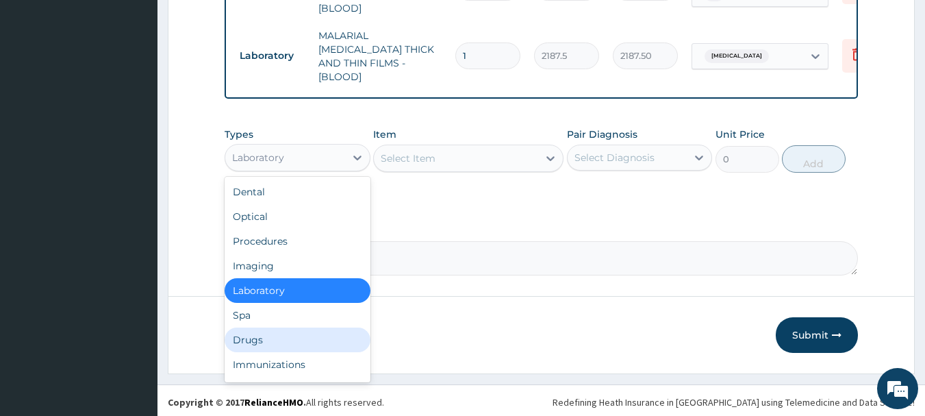
click at [304, 334] on div "Drugs" at bounding box center [298, 339] width 146 height 25
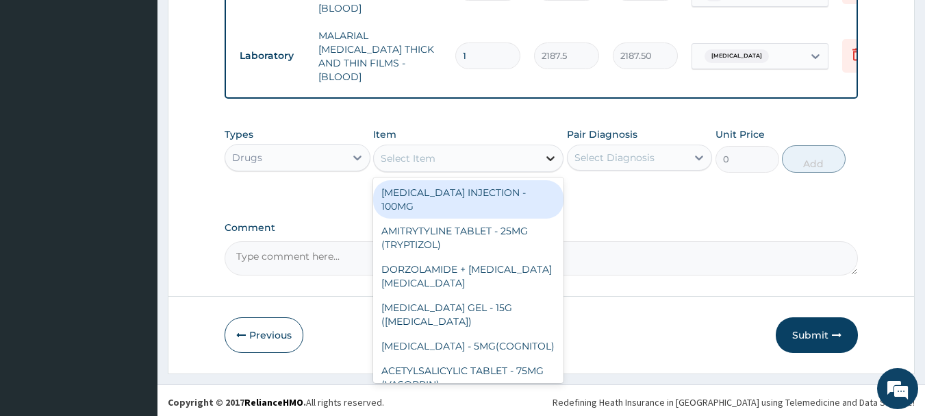
click at [541, 158] on div at bounding box center [550, 158] width 25 height 25
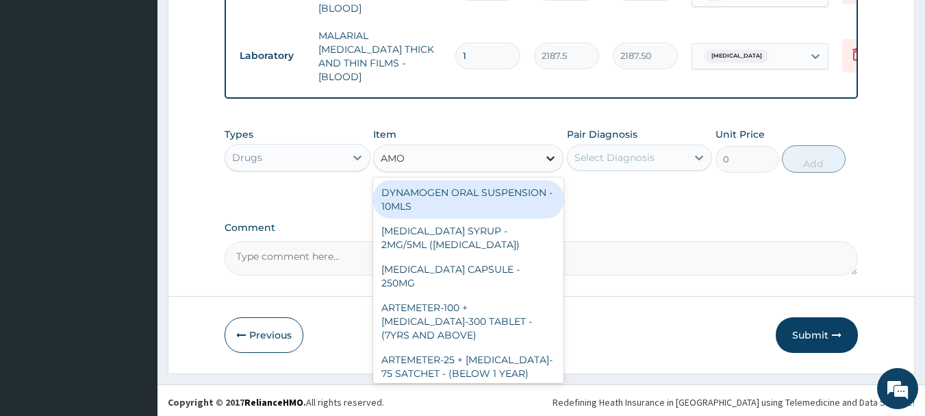
type input "AMOX"
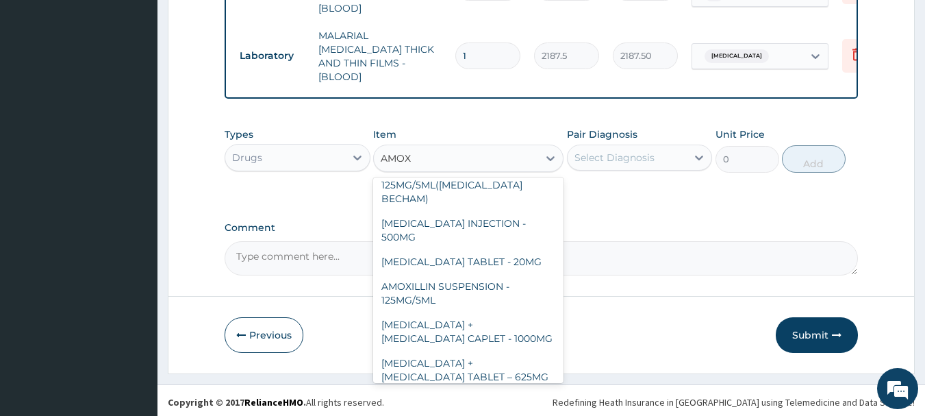
scroll to position [504, 0]
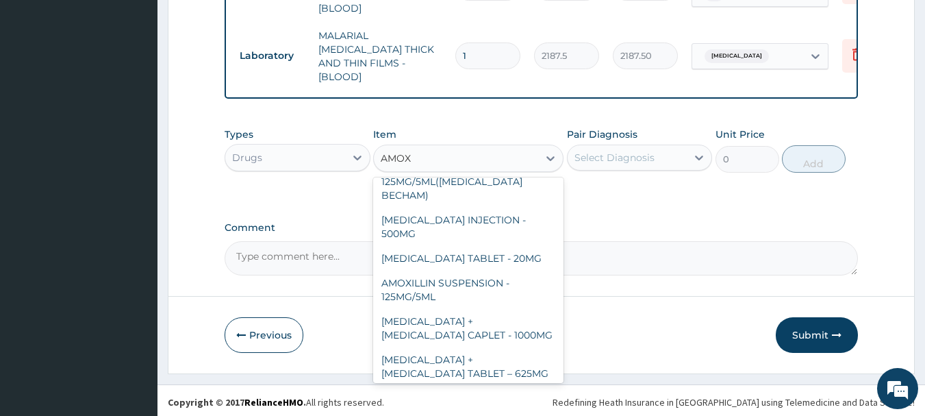
click at [497, 399] on div "AMOXICILLIN CAPSULE - 500MG" at bounding box center [468, 418] width 190 height 38
type input "112"
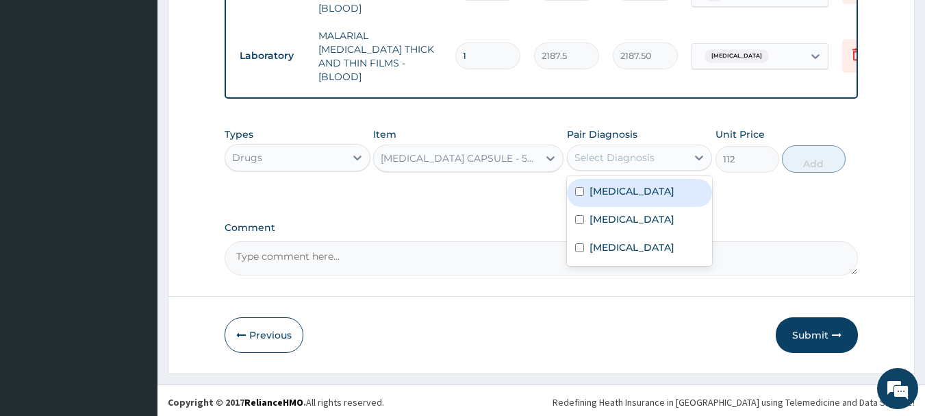
click at [607, 147] on div "Select Diagnosis" at bounding box center [628, 158] width 120 height 22
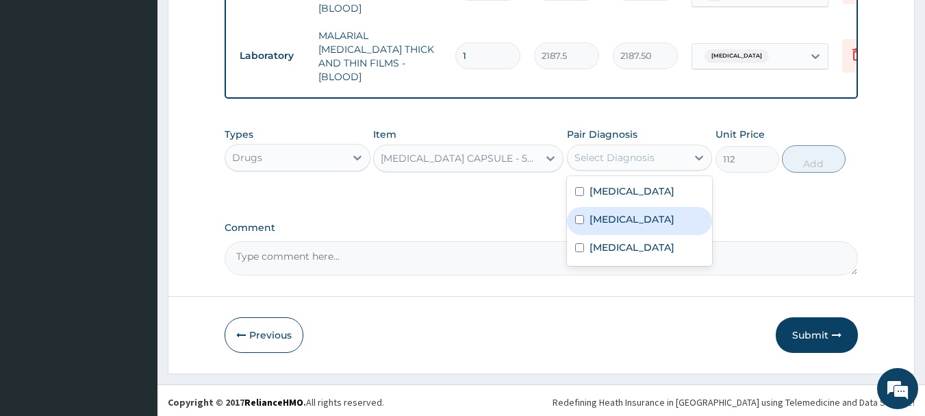
click at [623, 234] on div "Sepsis" at bounding box center [640, 221] width 146 height 28
checkbox input "true"
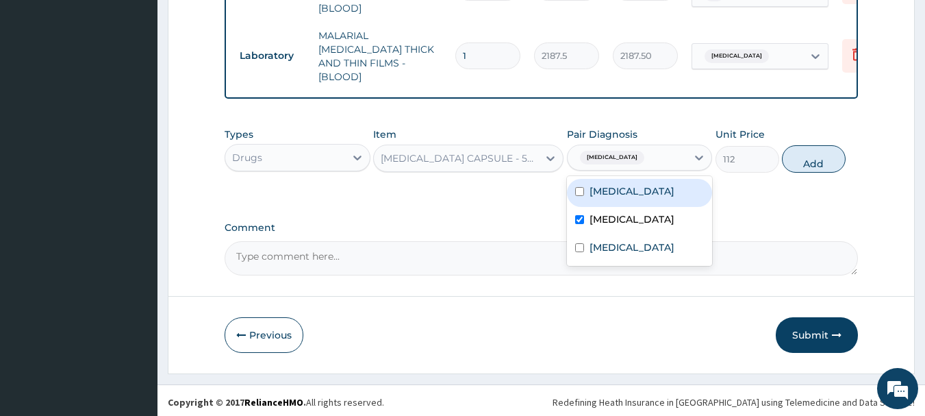
click at [609, 191] on label "Upper respiratory infection" at bounding box center [632, 191] width 85 height 14
checkbox input "true"
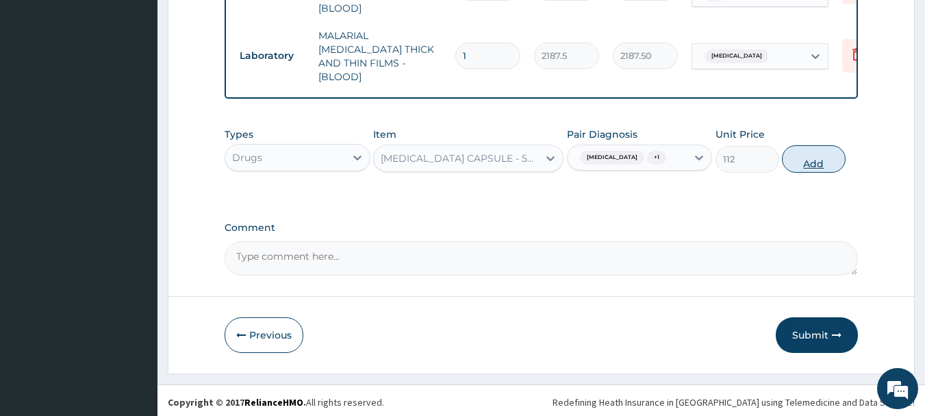
click at [805, 160] on button "Add" at bounding box center [814, 158] width 64 height 27
type input "0"
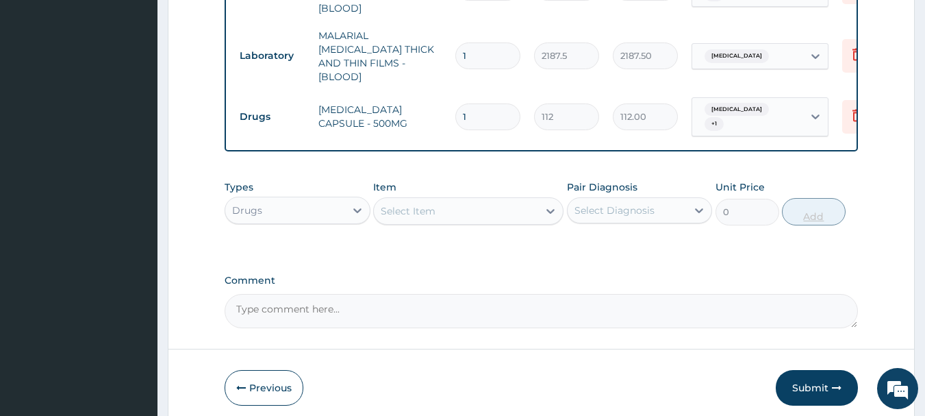
type input "15"
type input "1680.00"
type input "15"
click at [463, 207] on div "Select Item" at bounding box center [456, 211] width 164 height 22
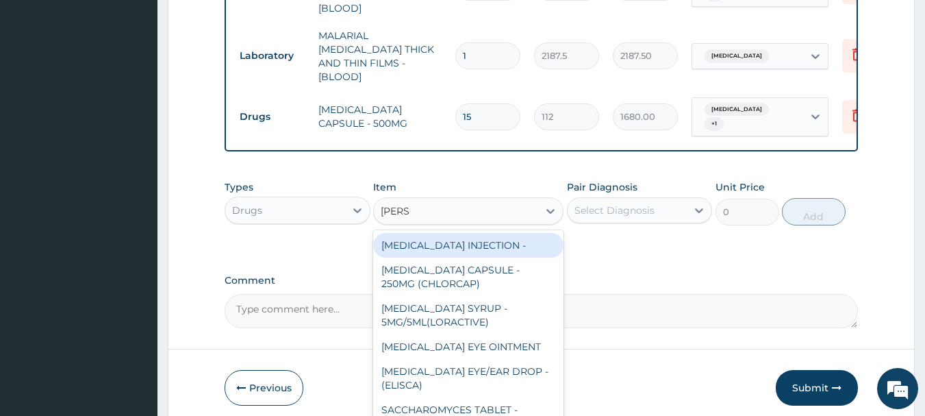
type input "LORAT"
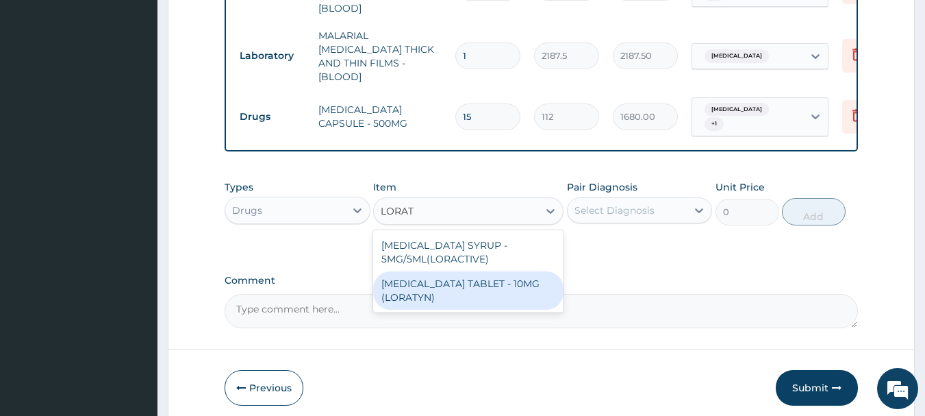
click at [452, 281] on div "LORATADINE TABLET - 10MG (LORATYN)" at bounding box center [468, 290] width 190 height 38
type input "98"
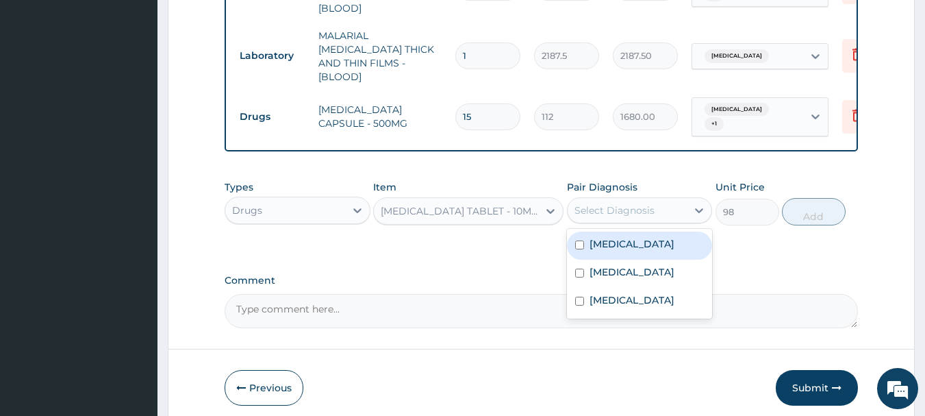
click at [612, 203] on div "Select Diagnosis" at bounding box center [615, 210] width 80 height 14
click at [616, 244] on label "Upper respiratory infection" at bounding box center [632, 244] width 85 height 14
checkbox input "true"
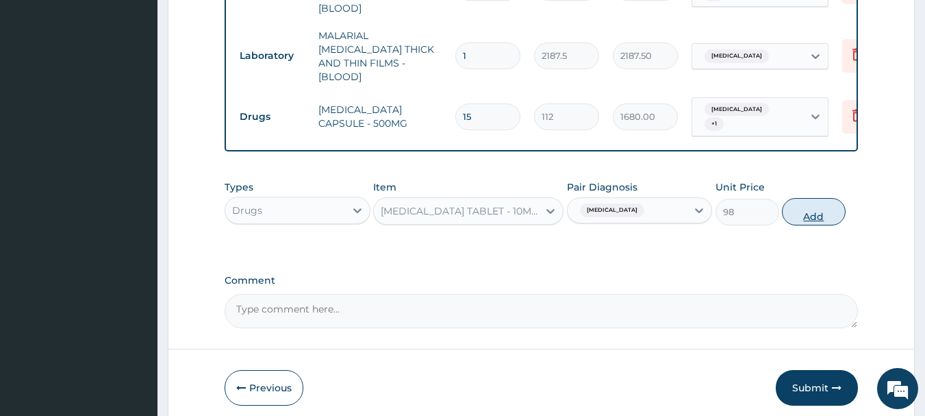
click at [823, 203] on button "Add" at bounding box center [814, 211] width 64 height 27
type input "0"
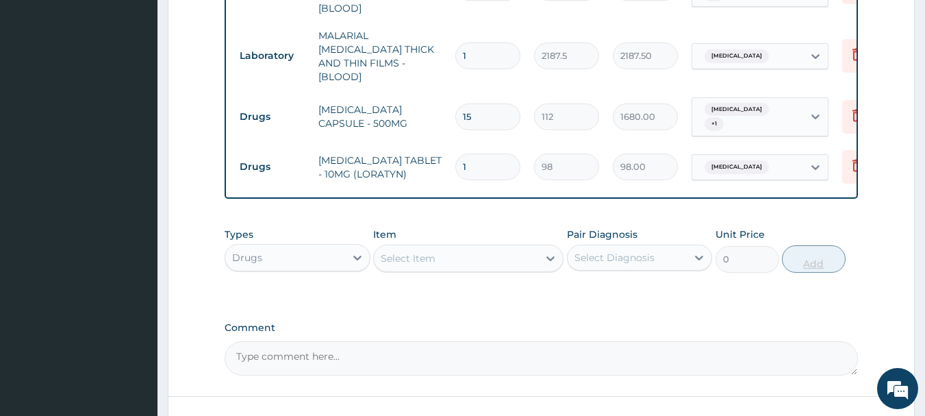
type input "0.00"
type input "5"
type input "490.00"
type input "5"
click at [462, 249] on div "Select Item" at bounding box center [456, 258] width 164 height 22
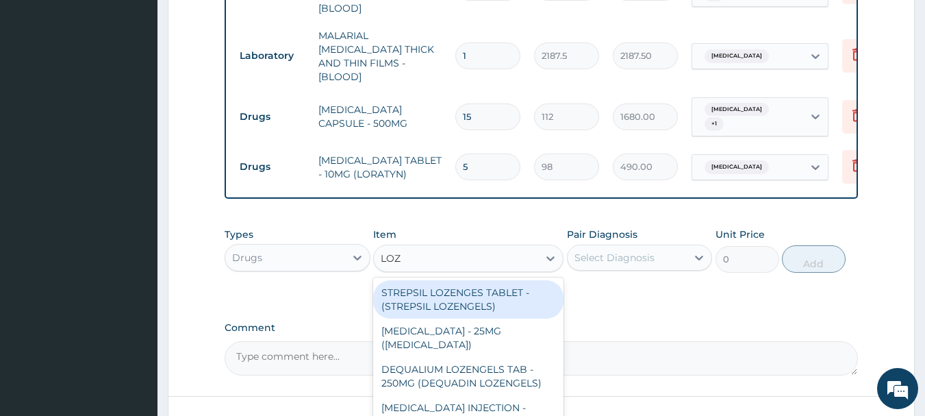
type input "LOZE"
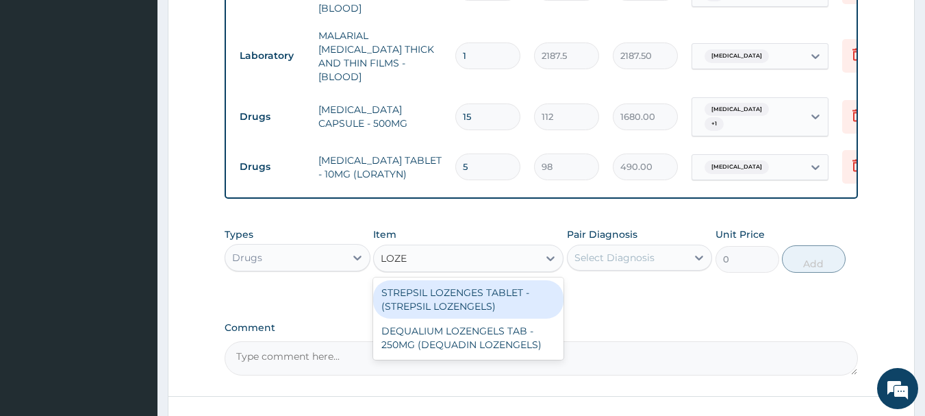
click at [471, 296] on div "STREPSIL LOZENGES TABLET - (STREPSIL LOZENGELS)" at bounding box center [468, 299] width 190 height 38
type input "168"
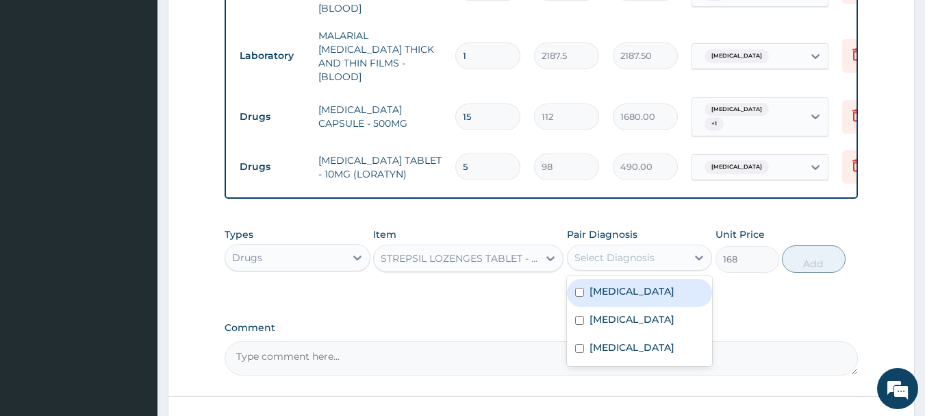
click at [608, 251] on div "Select Diagnosis" at bounding box center [615, 258] width 80 height 14
click at [623, 284] on label "Upper respiratory infection" at bounding box center [632, 291] width 85 height 14
checkbox input "true"
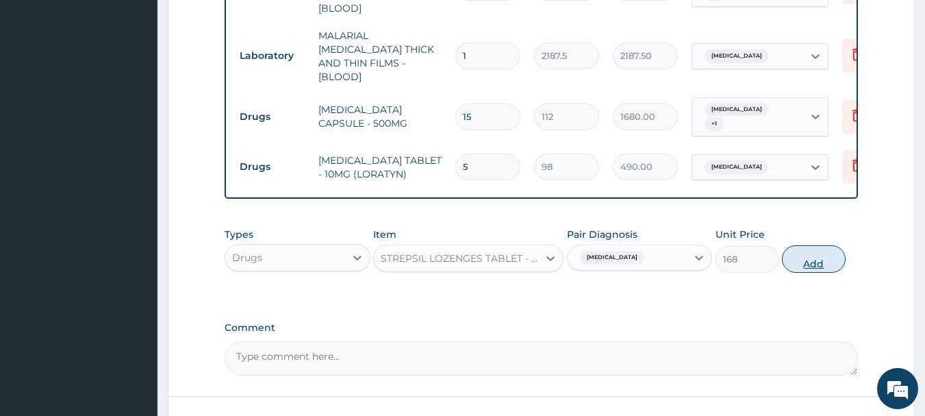
click at [818, 251] on button "Add" at bounding box center [814, 258] width 64 height 27
type input "0"
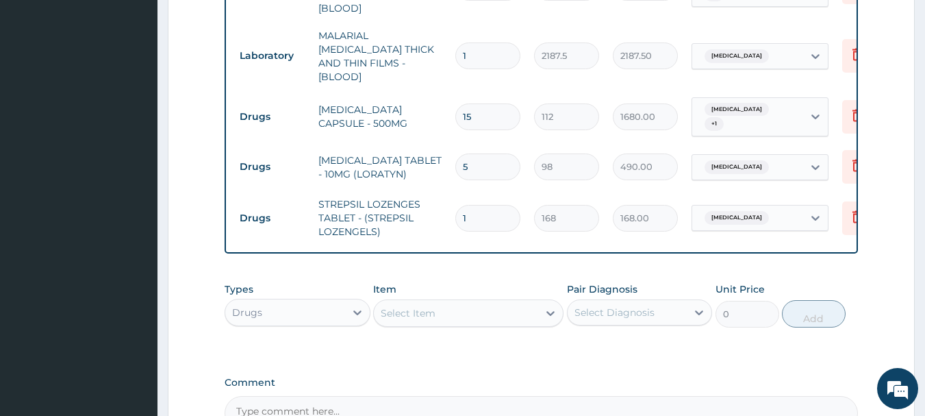
type input "18"
type input "3024.00"
type input "18"
click at [487, 309] on div "Select Item" at bounding box center [456, 313] width 164 height 22
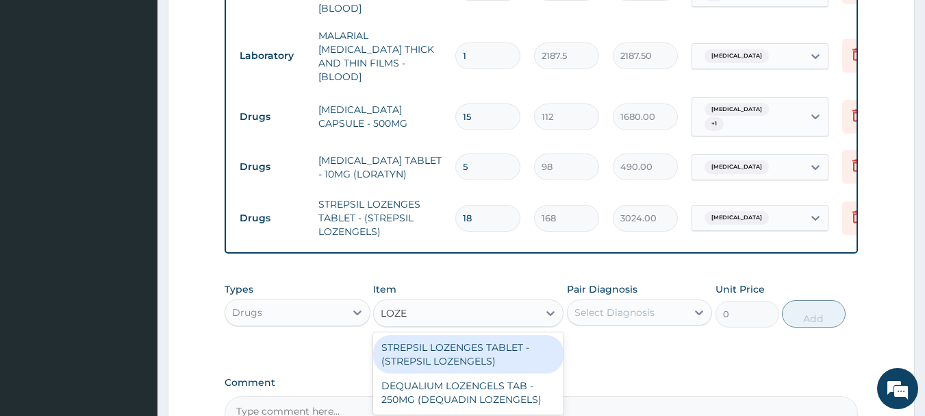
type input "LOZEN"
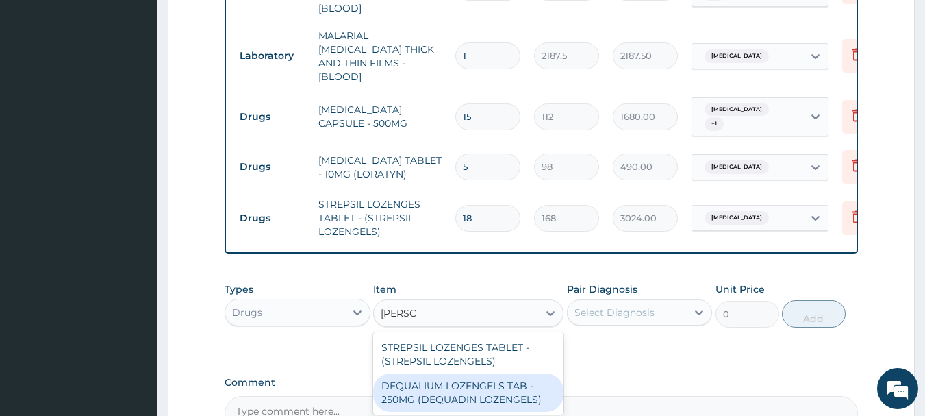
click at [491, 386] on div "DEQUALIUM LOZENGELS TAB - 250MG (DEQUADIN LOZENGELS)" at bounding box center [468, 392] width 190 height 38
type input "112"
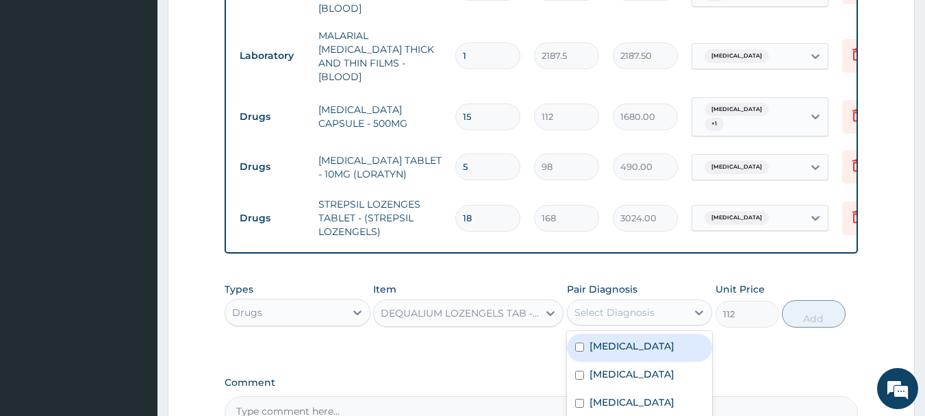
click at [669, 309] on div "Select Diagnosis" at bounding box center [628, 312] width 120 height 22
click at [633, 353] on label "Upper respiratory infection" at bounding box center [632, 346] width 85 height 14
checkbox input "true"
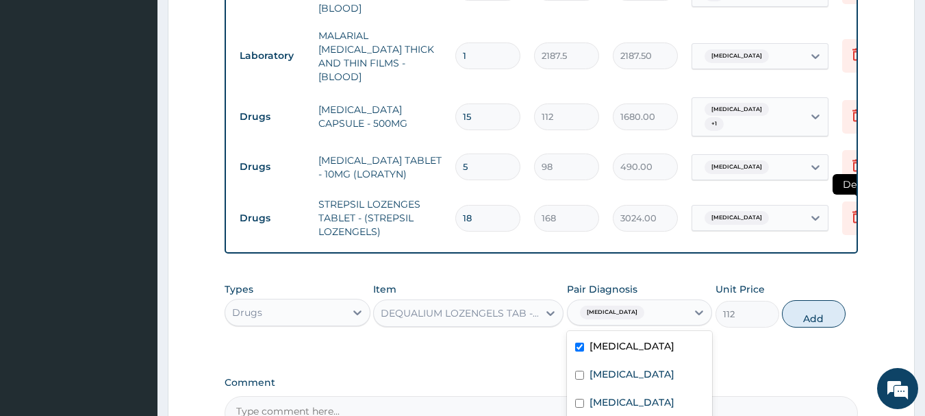
click at [849, 208] on icon at bounding box center [857, 216] width 16 height 16
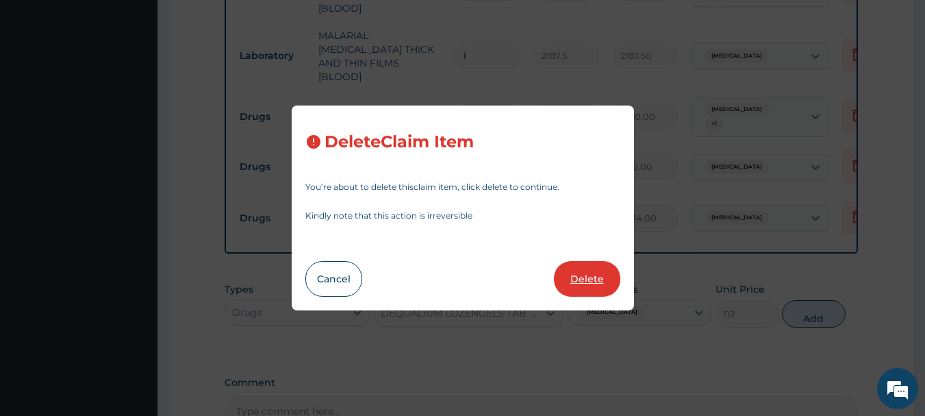
click at [575, 281] on button "Delete" at bounding box center [587, 279] width 66 height 36
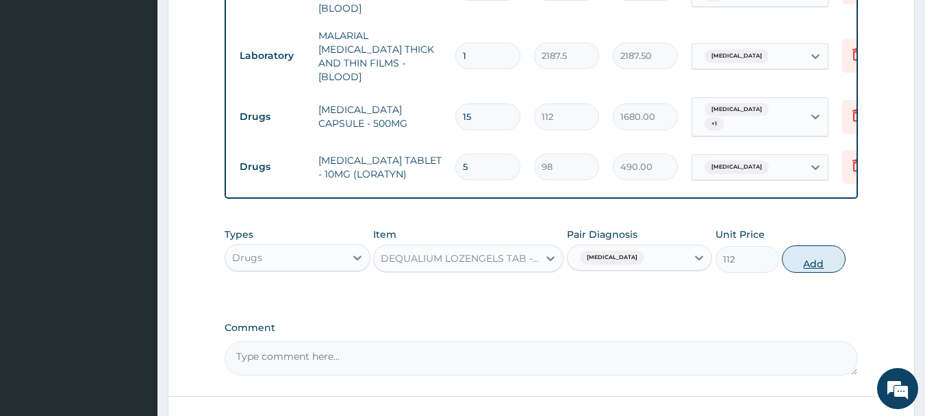
click at [796, 253] on button "Add" at bounding box center [814, 258] width 64 height 27
type input "0"
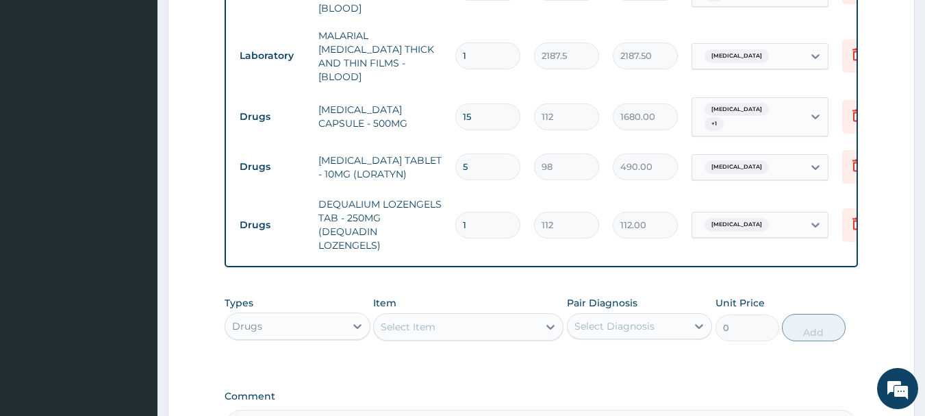
type input "18"
type input "2016.00"
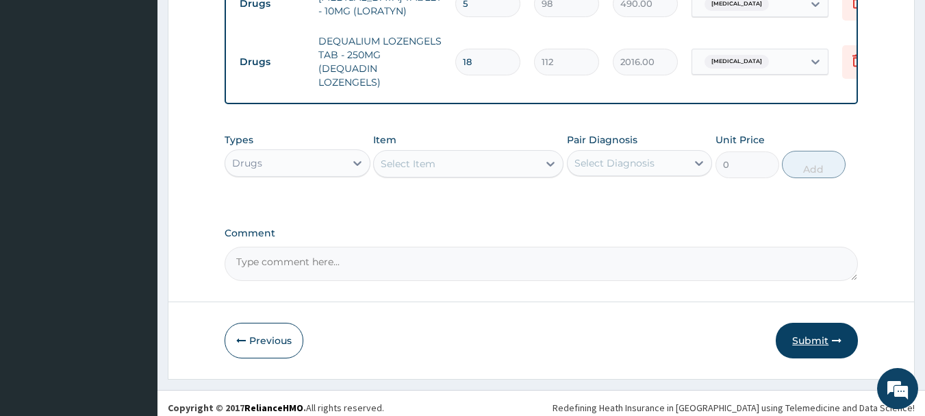
type input "18"
click at [816, 323] on button "Submit" at bounding box center [817, 341] width 82 height 36
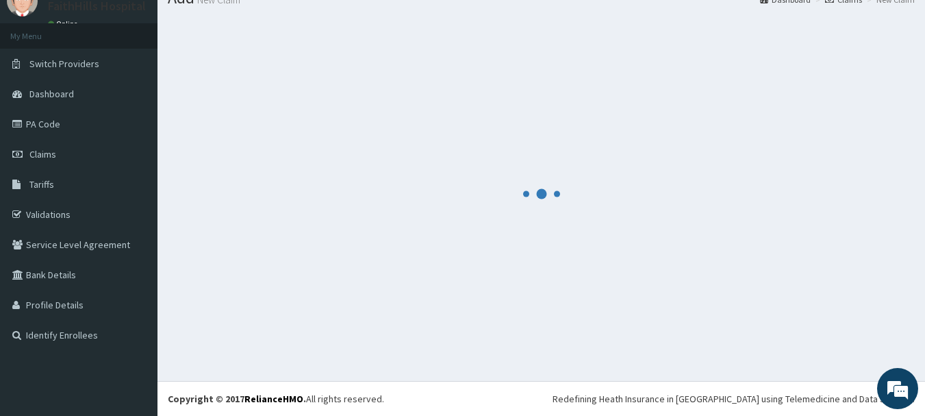
scroll to position [811, 0]
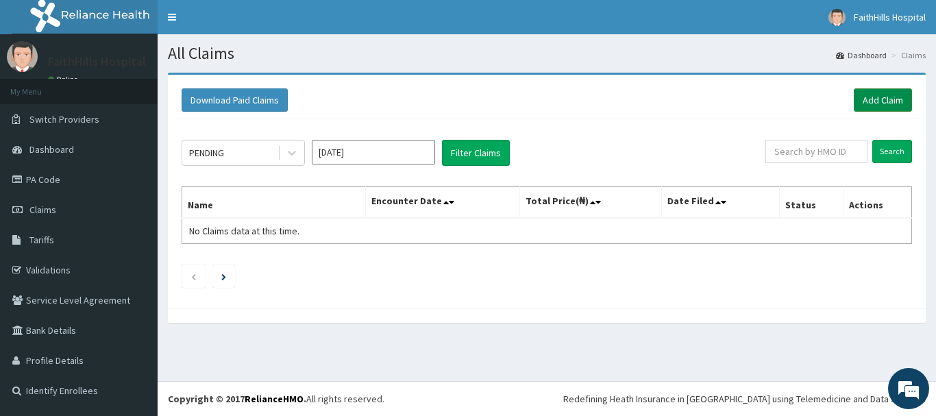
click at [886, 103] on link "Add Claim" at bounding box center [882, 99] width 58 height 23
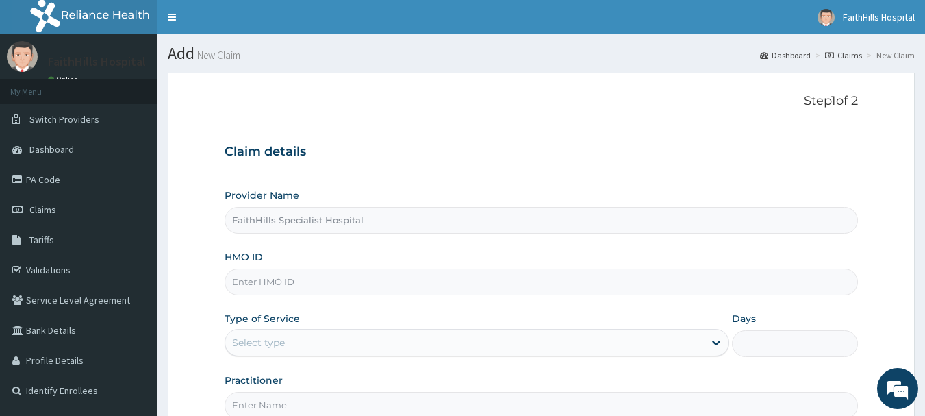
click at [301, 285] on input "HMO ID" at bounding box center [542, 281] width 634 height 27
paste input "CWM/10011/A"
type input "CWM/10011/A"
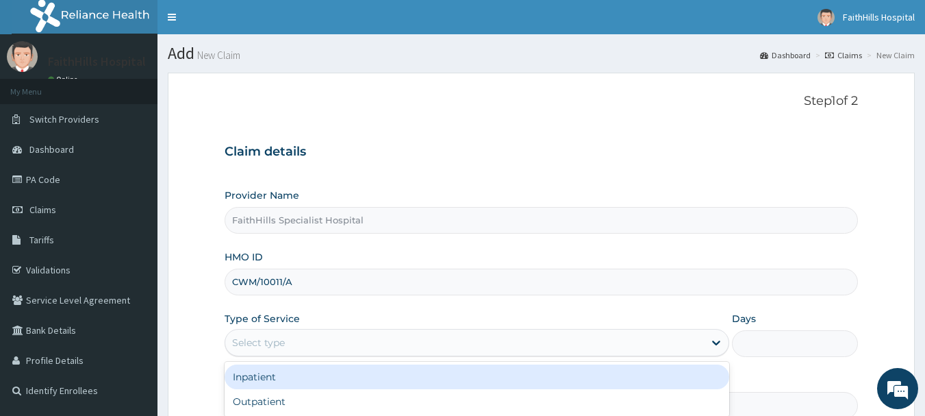
click at [310, 344] on div "Select type" at bounding box center [464, 342] width 479 height 22
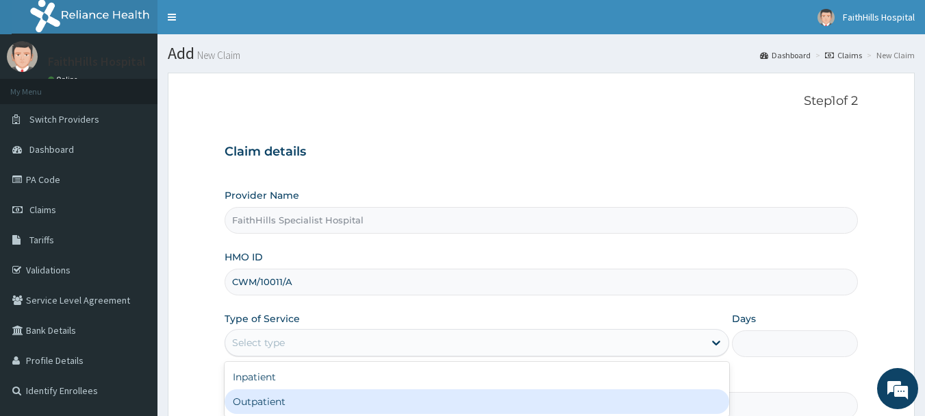
click at [308, 399] on div "Outpatient" at bounding box center [477, 401] width 505 height 25
type input "1"
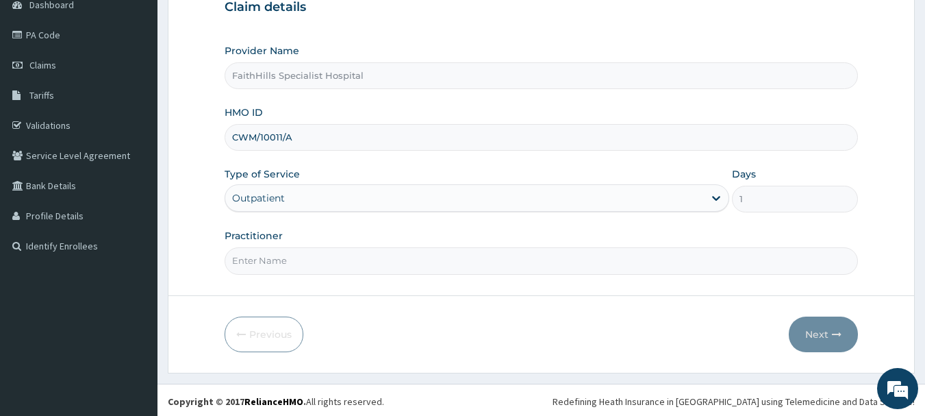
scroll to position [147, 0]
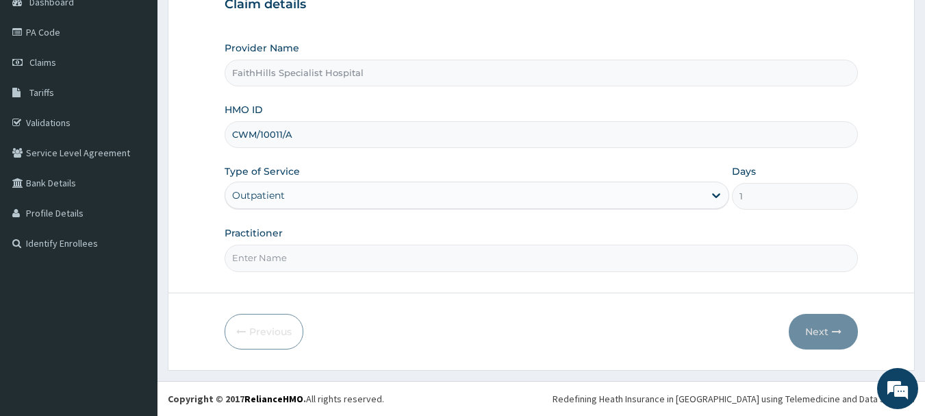
click at [291, 258] on input "Practitioner" at bounding box center [542, 258] width 634 height 27
type input "DR. [GEOGRAPHIC_DATA]"
click at [822, 334] on button "Next" at bounding box center [823, 332] width 69 height 36
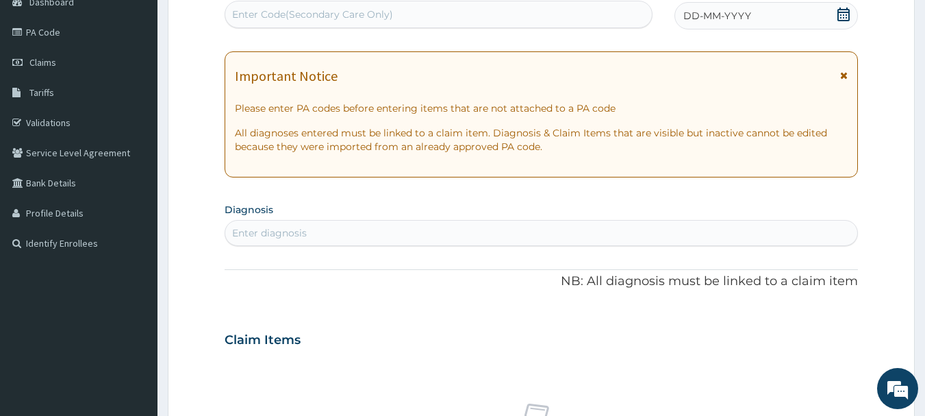
click at [306, 17] on div "Enter Code(Secondary Care Only)" at bounding box center [312, 15] width 161 height 14
paste input "PA/811AAA"
type input "PA/811AAA"
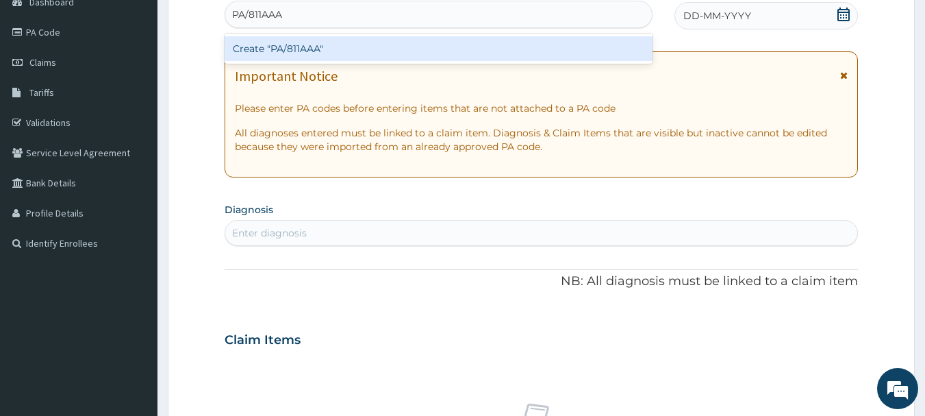
click at [327, 49] on div "Create "PA/811AAA"" at bounding box center [439, 48] width 429 height 25
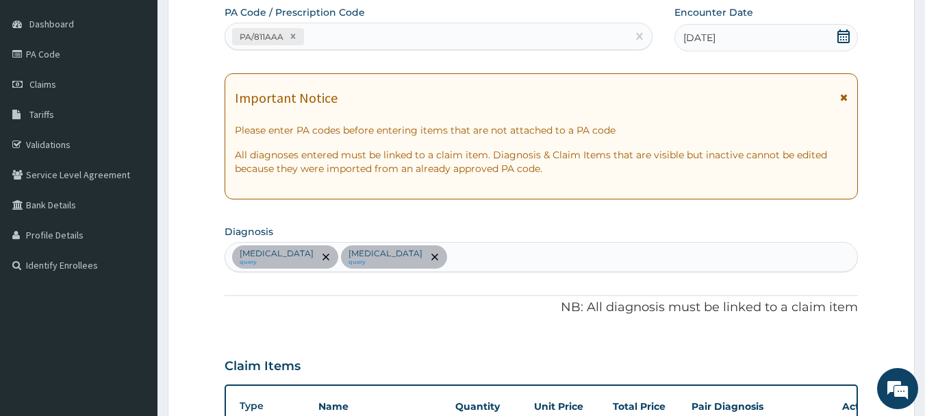
scroll to position [102, 0]
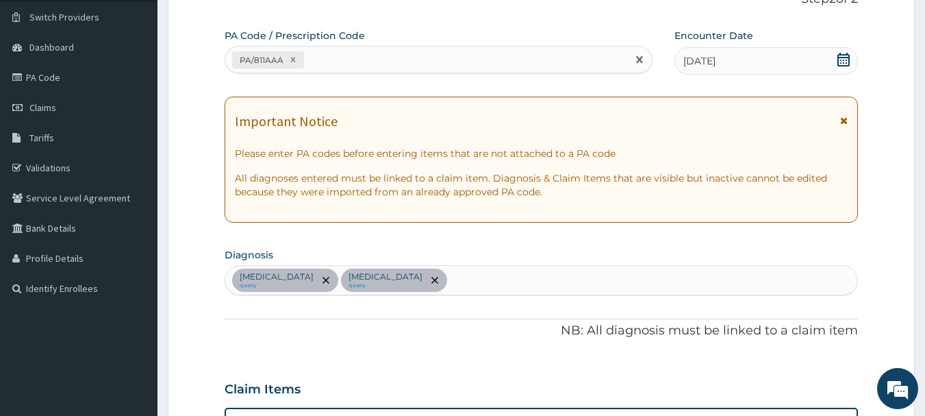
click at [403, 64] on div "PA/811AAA" at bounding box center [426, 60] width 403 height 23
paste input "PA/C268C8"
type input "PA/C268C8"
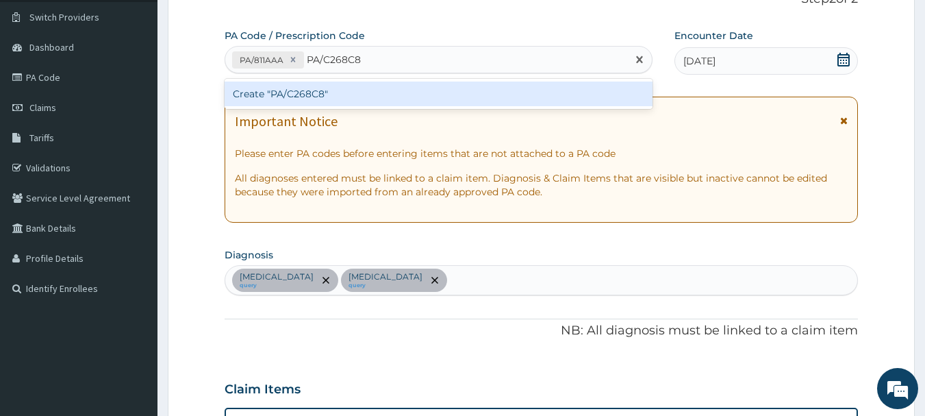
click at [359, 86] on div "Create "PA/C268C8"" at bounding box center [439, 94] width 429 height 25
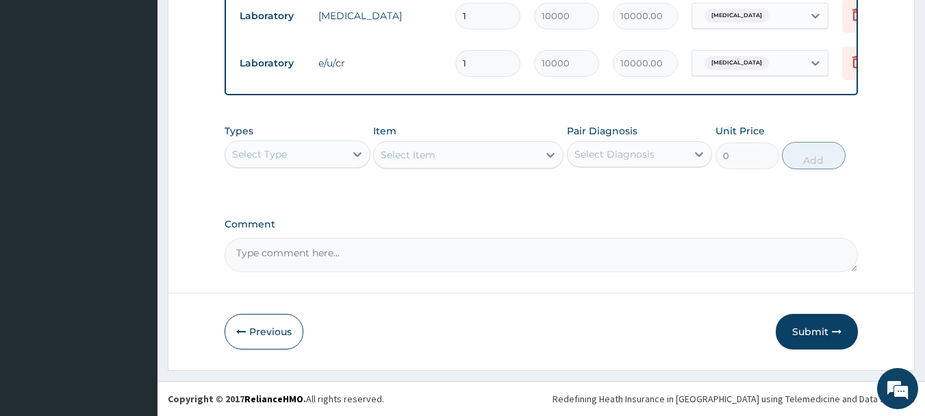
scroll to position [718, 0]
type input "0"
type input "0.00"
type input "1"
type input "10000.00"
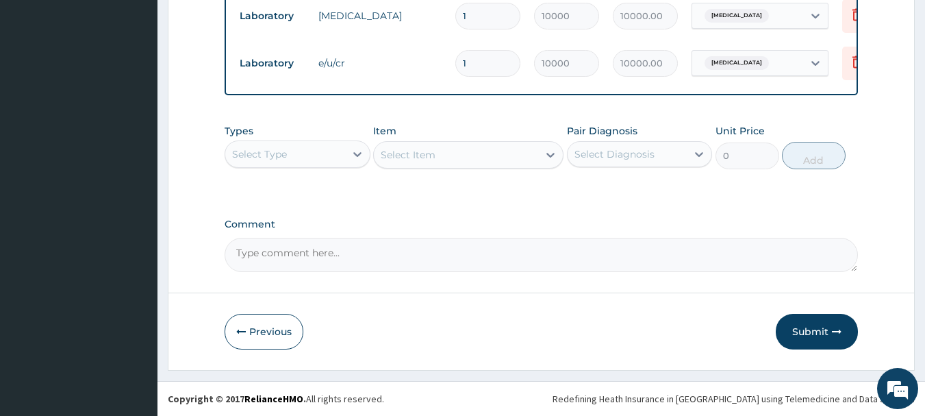
drag, startPoint x: 821, startPoint y: 331, endPoint x: 495, endPoint y: 160, distance: 368.2
click at [818, 331] on button "Submit" at bounding box center [817, 332] width 82 height 36
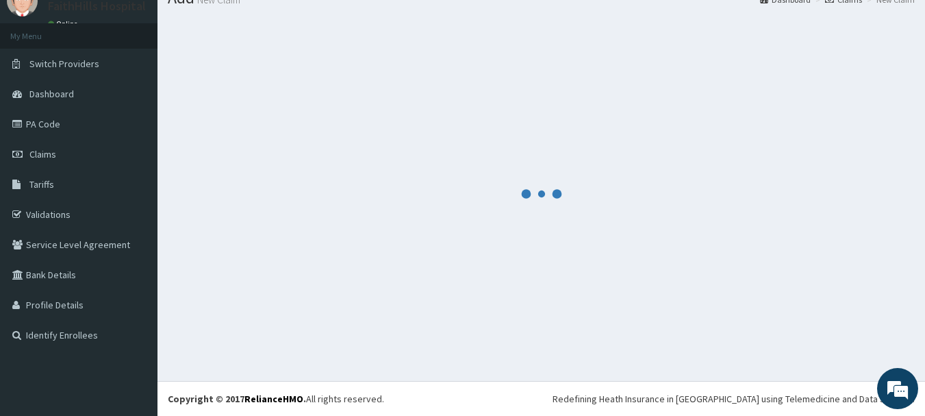
scroll to position [55, 0]
